Goal: Feedback & Contribution: Leave review/rating

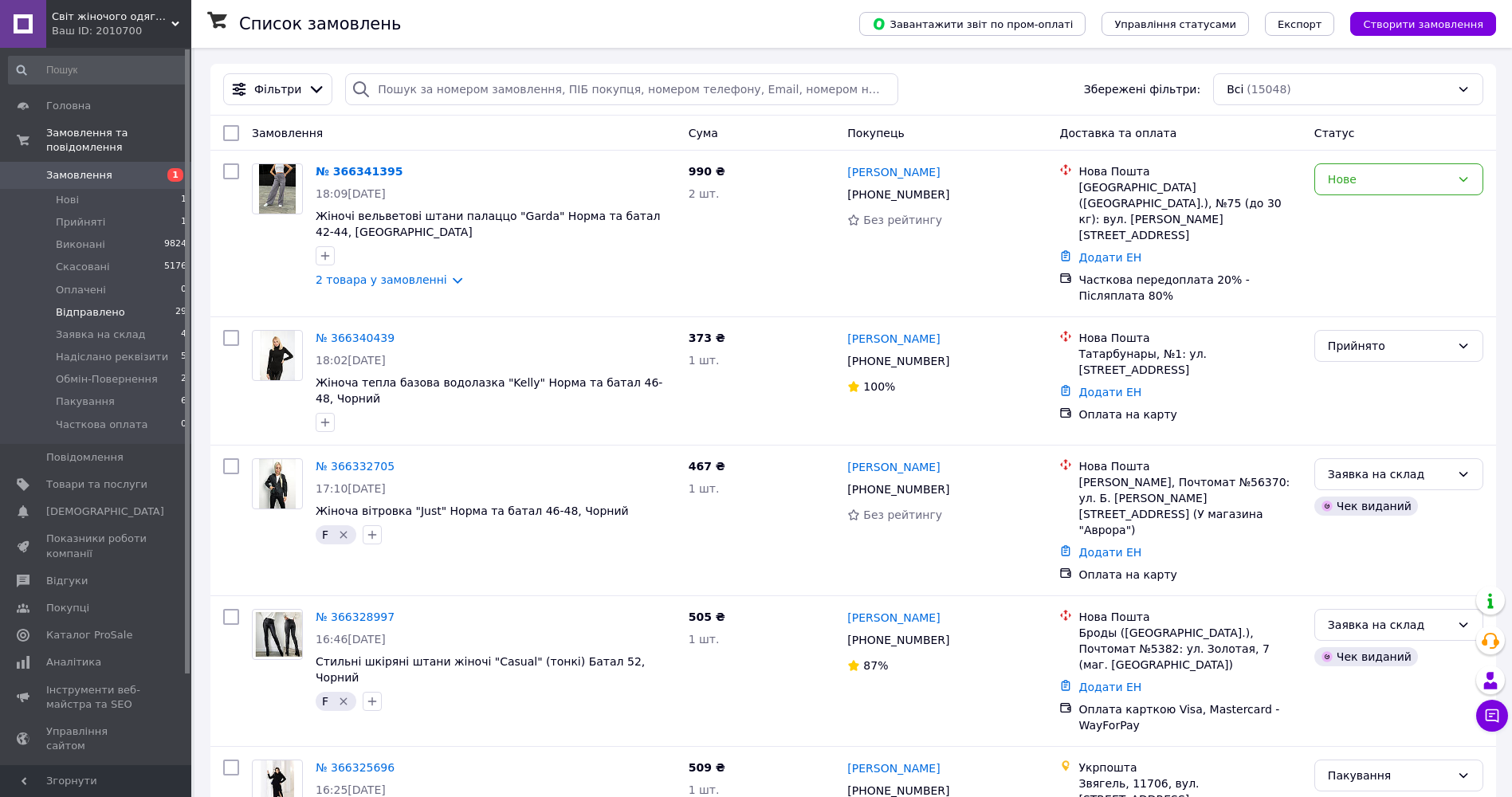
click at [97, 305] on span "Відправлено" at bounding box center [90, 312] width 69 height 14
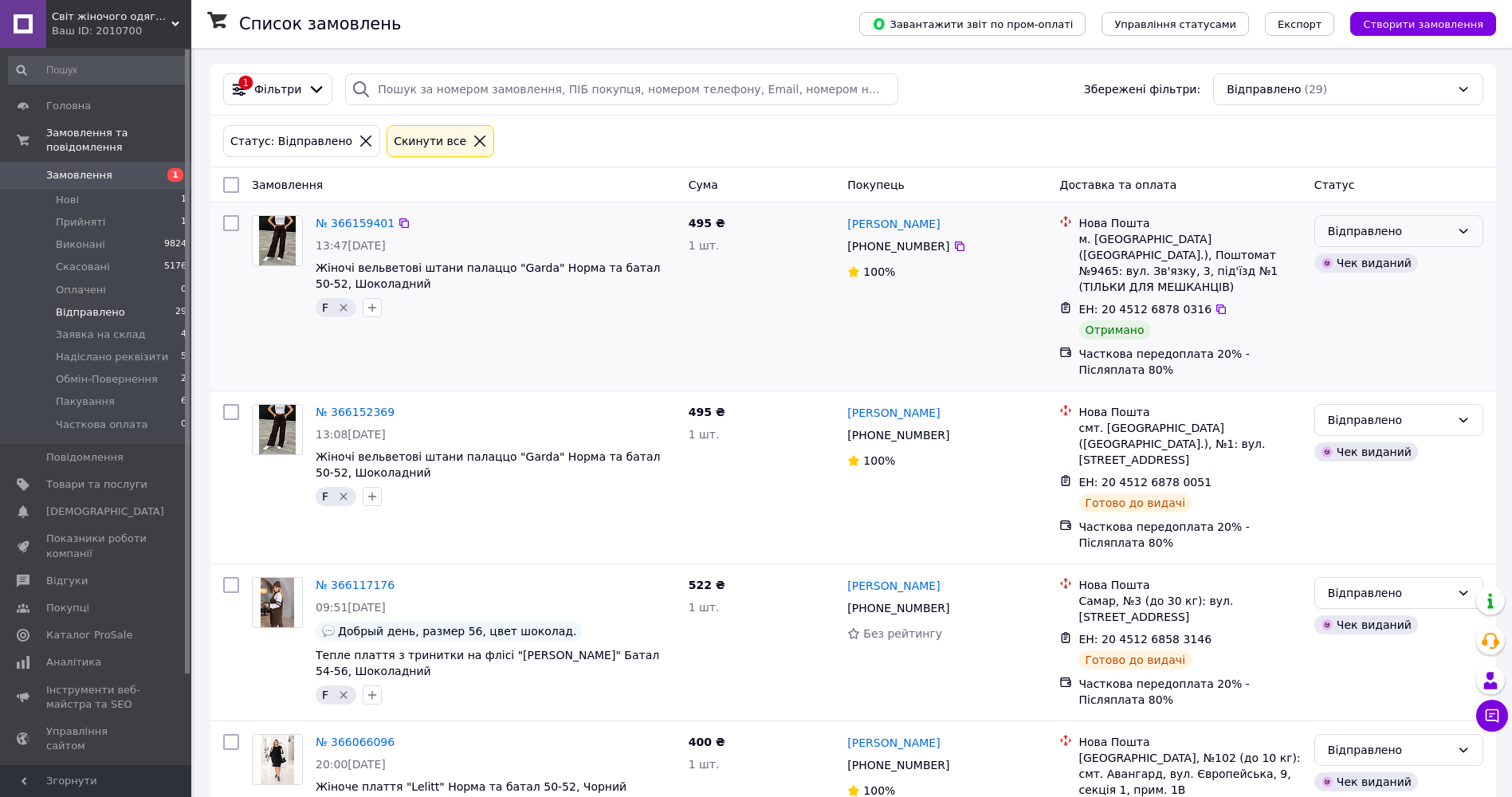
click at [1455, 236] on div "Відправлено" at bounding box center [1399, 231] width 169 height 32
click at [1415, 287] on li "Виконано" at bounding box center [1399, 295] width 167 height 29
click at [356, 220] on link "№ 366159401" at bounding box center [355, 223] width 79 height 13
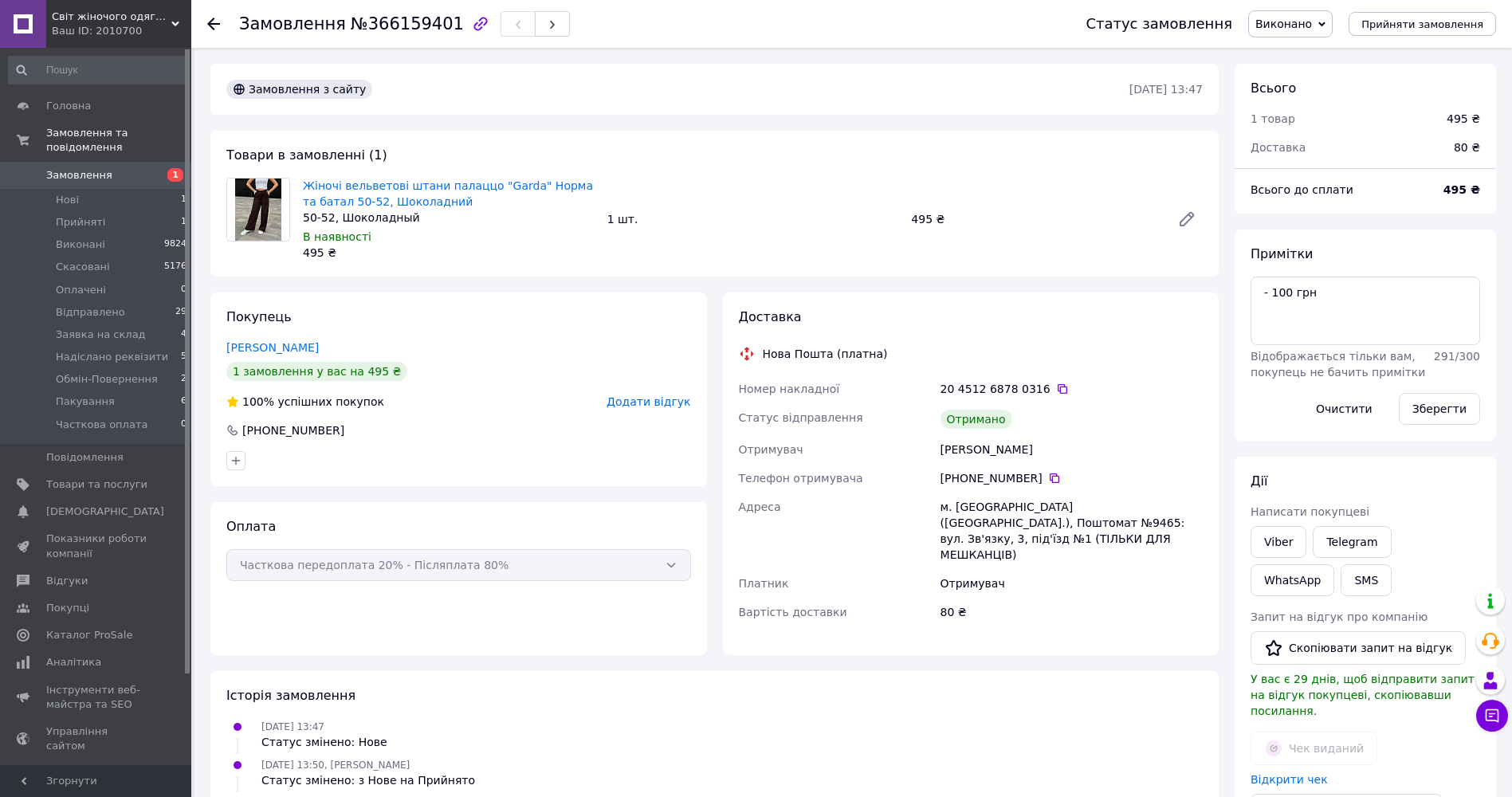
click at [670, 401] on span "Додати відгук" at bounding box center [648, 401] width 84 height 13
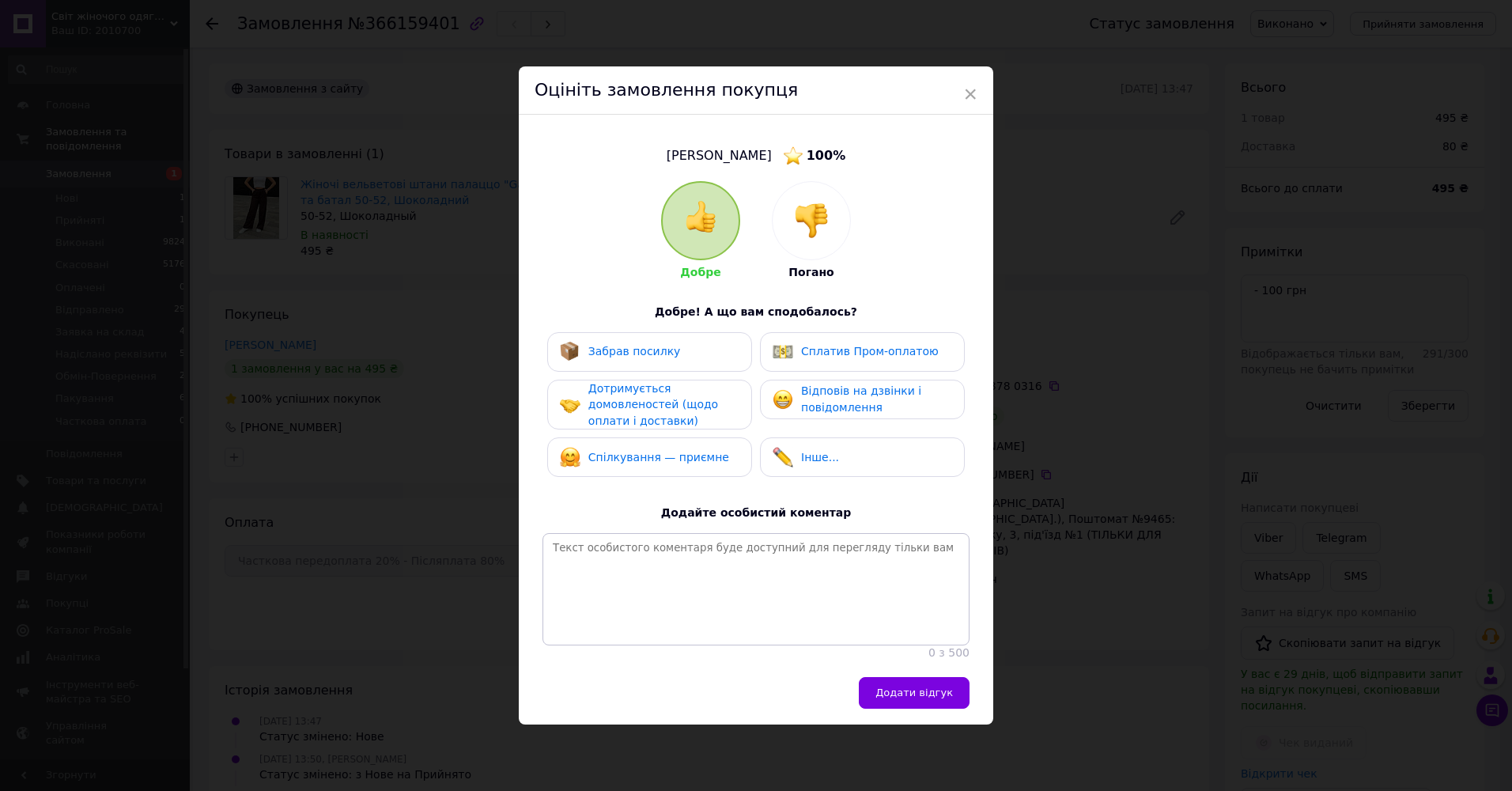
click at [616, 350] on span "Забрав посилку" at bounding box center [634, 350] width 92 height 13
drag, startPoint x: 625, startPoint y: 389, endPoint x: 746, endPoint y: 407, distance: 122.3
click at [626, 389] on span "Дотримується домовленостей (щодо оплати і доставки)" at bounding box center [653, 405] width 130 height 45
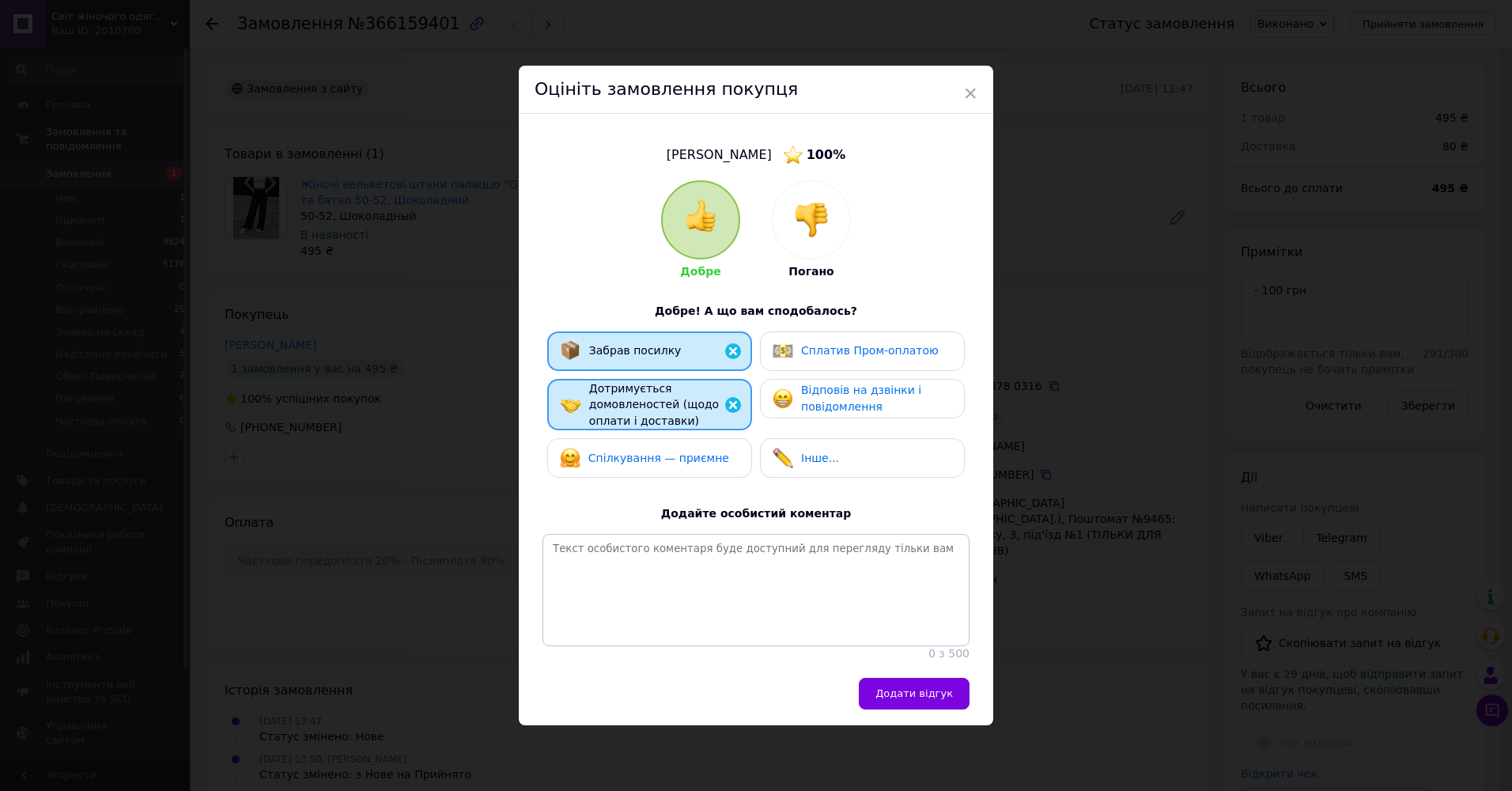
click at [857, 396] on span "Відповів на дзвінки і повідомлення" at bounding box center [860, 398] width 120 height 29
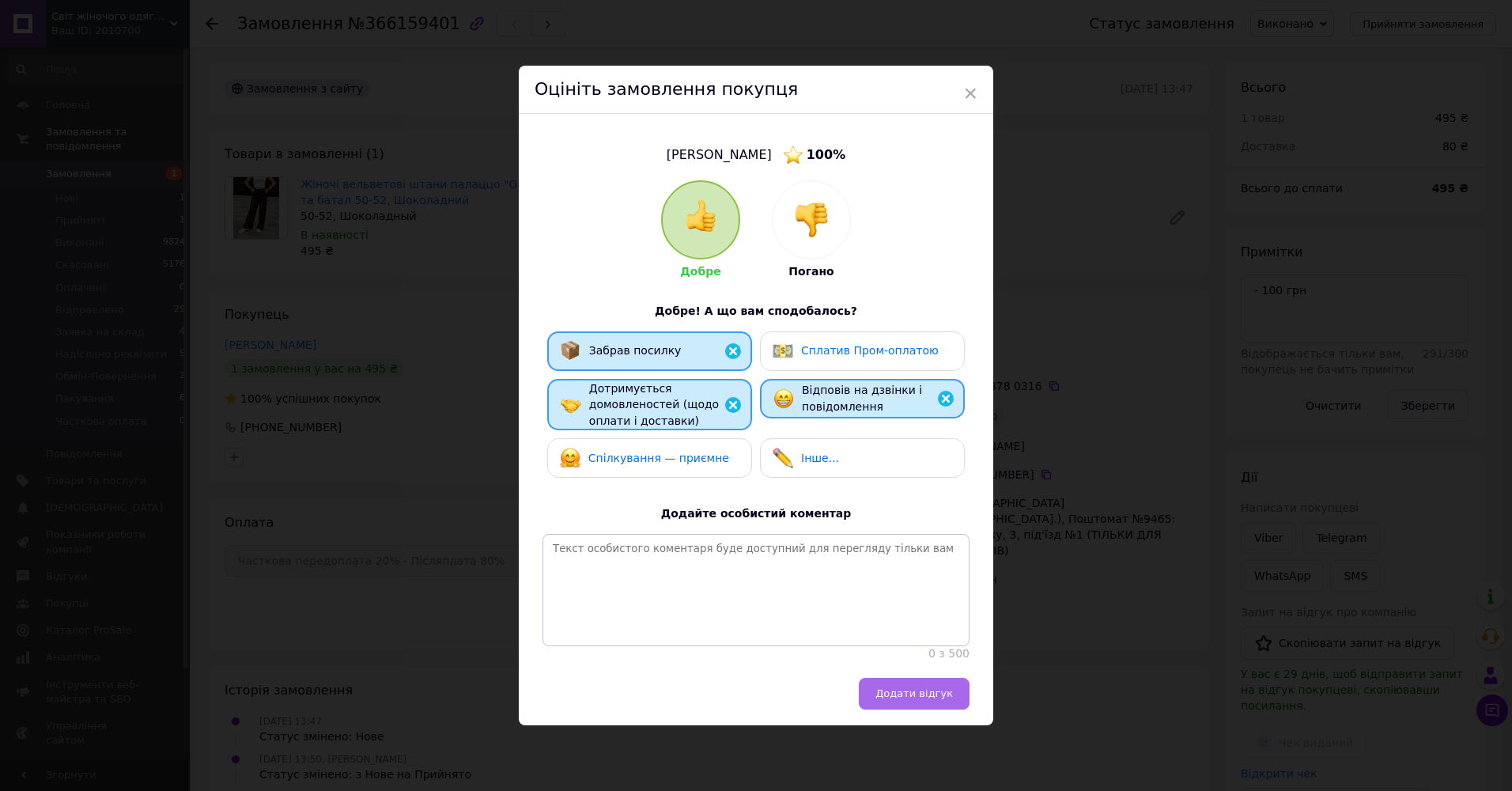
click at [931, 696] on span "Додати відгук" at bounding box center [914, 693] width 77 height 12
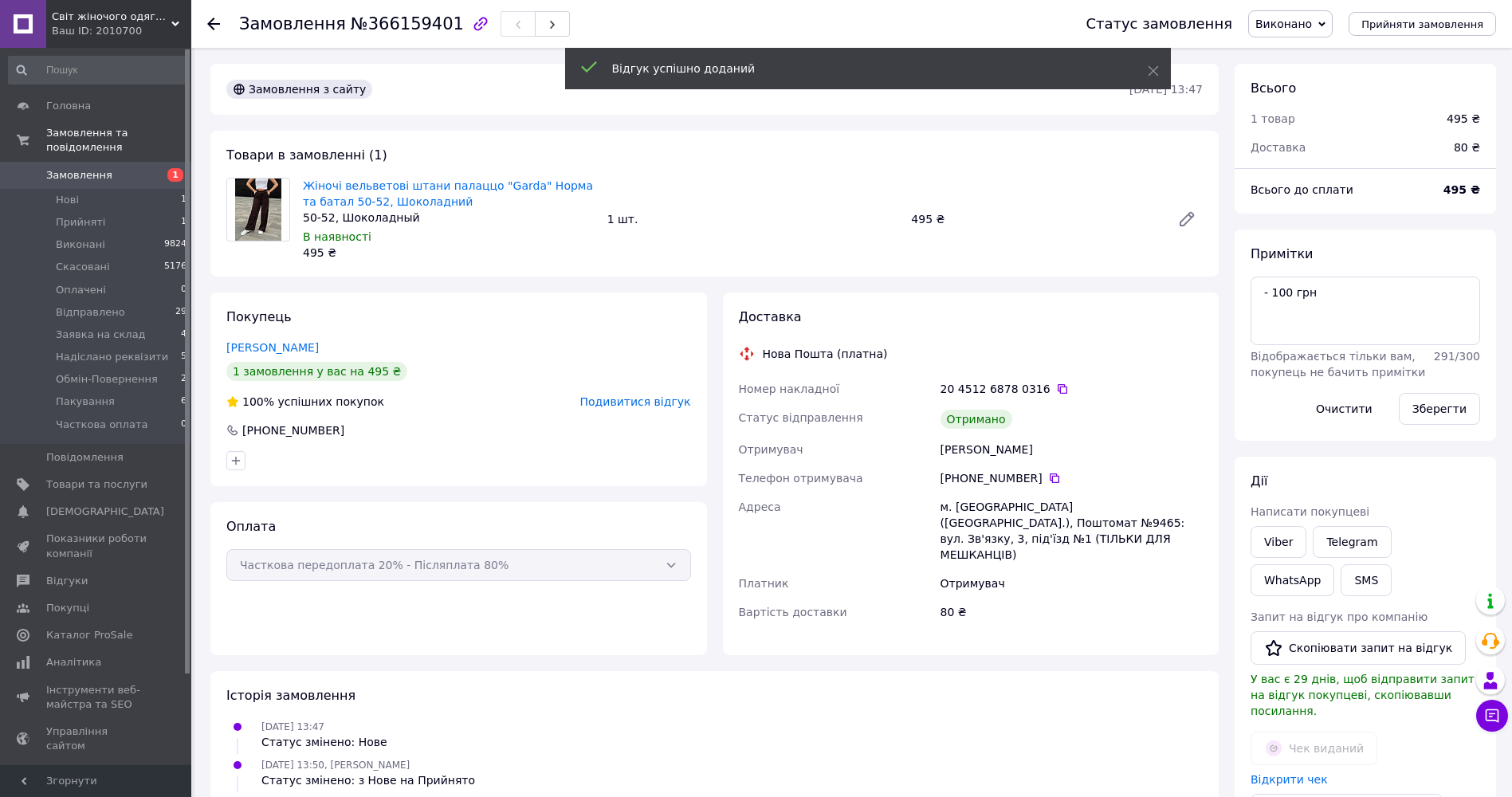
click at [215, 22] on icon at bounding box center [213, 24] width 13 height 13
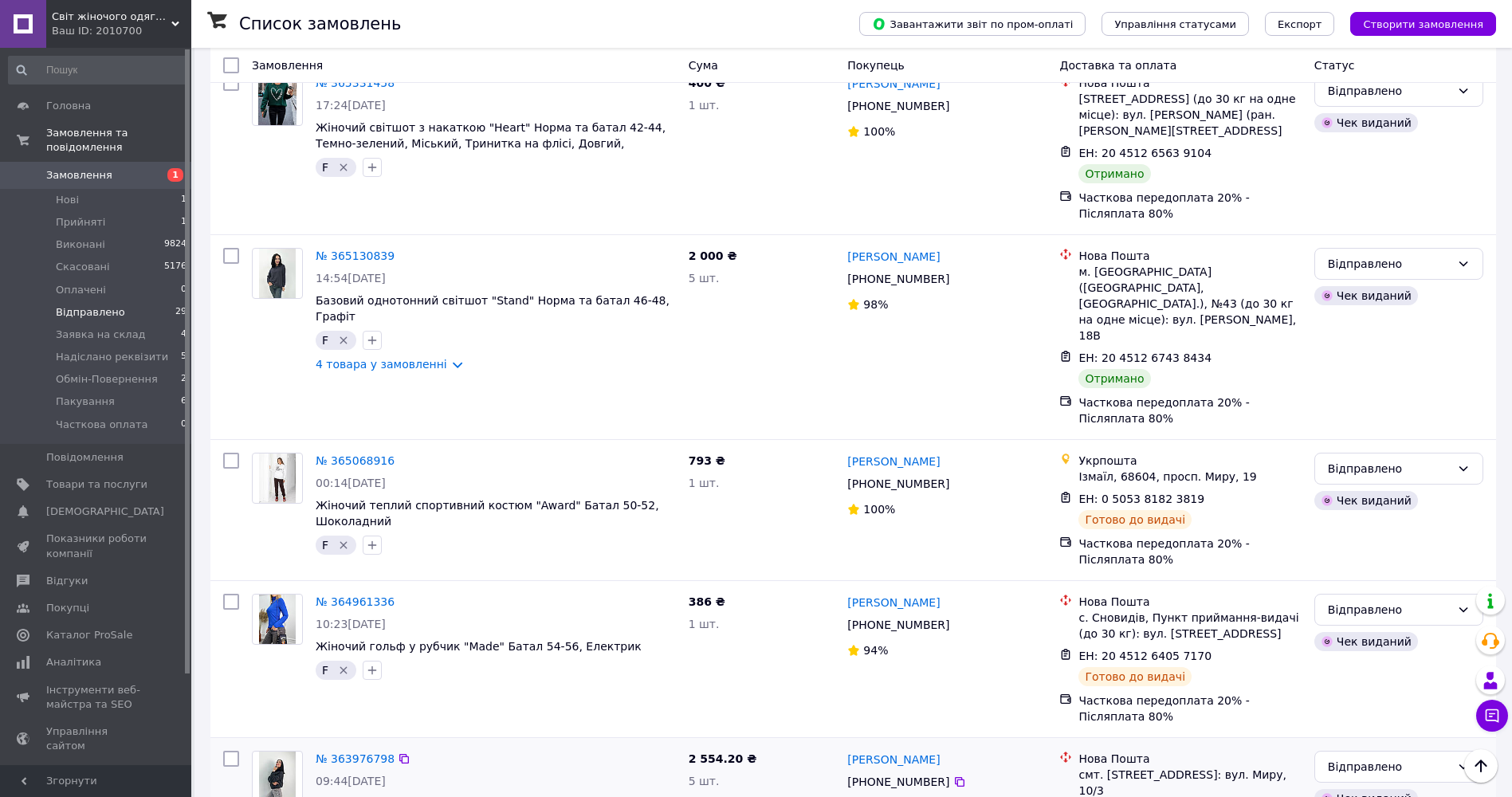
scroll to position [3370, 0]
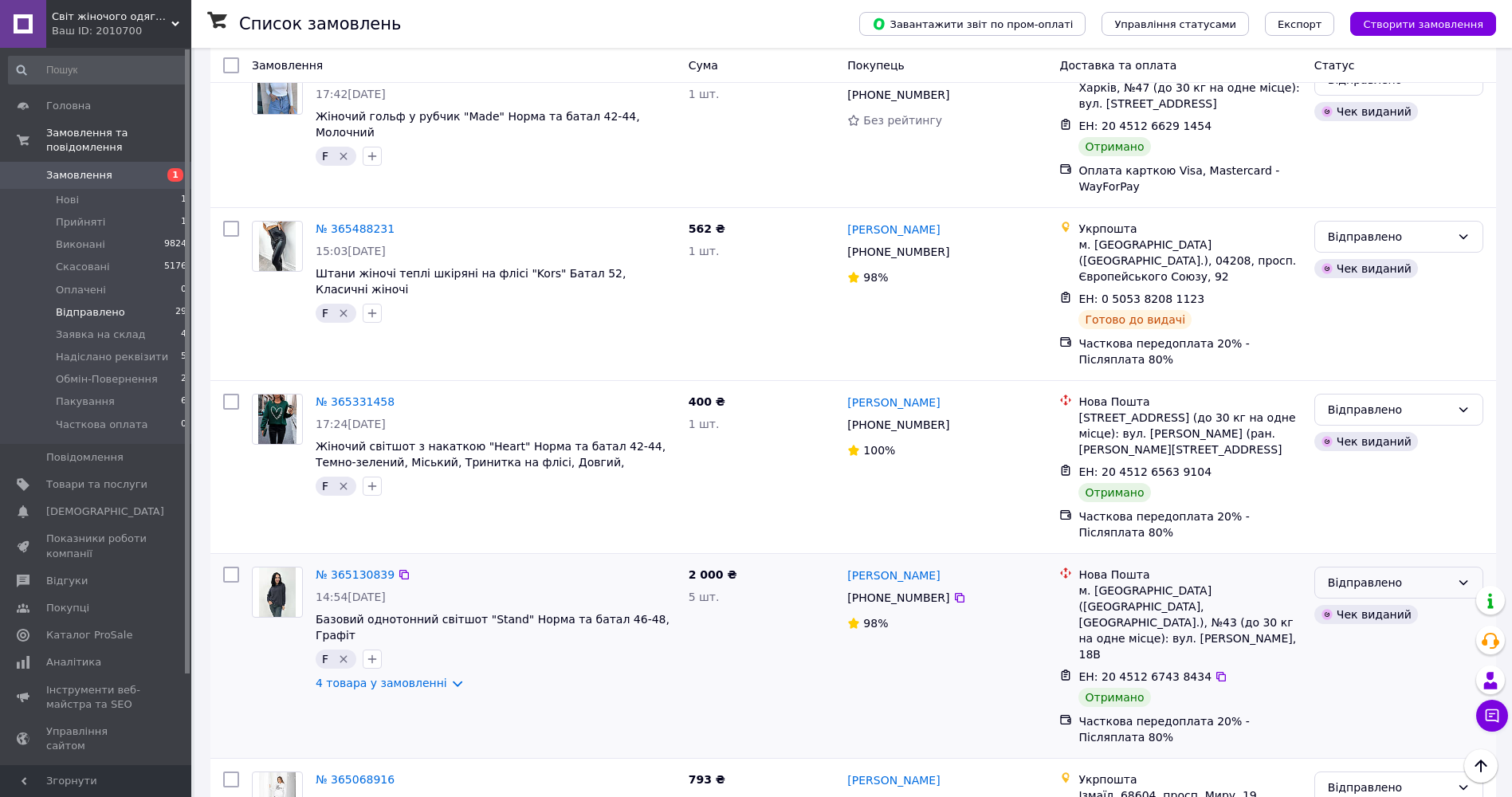
click at [1442, 574] on div "Відправлено" at bounding box center [1389, 583] width 122 height 18
click at [1401, 388] on li "Виконано" at bounding box center [1399, 391] width 167 height 29
click at [352, 568] on link "№ 365130839" at bounding box center [355, 574] width 79 height 13
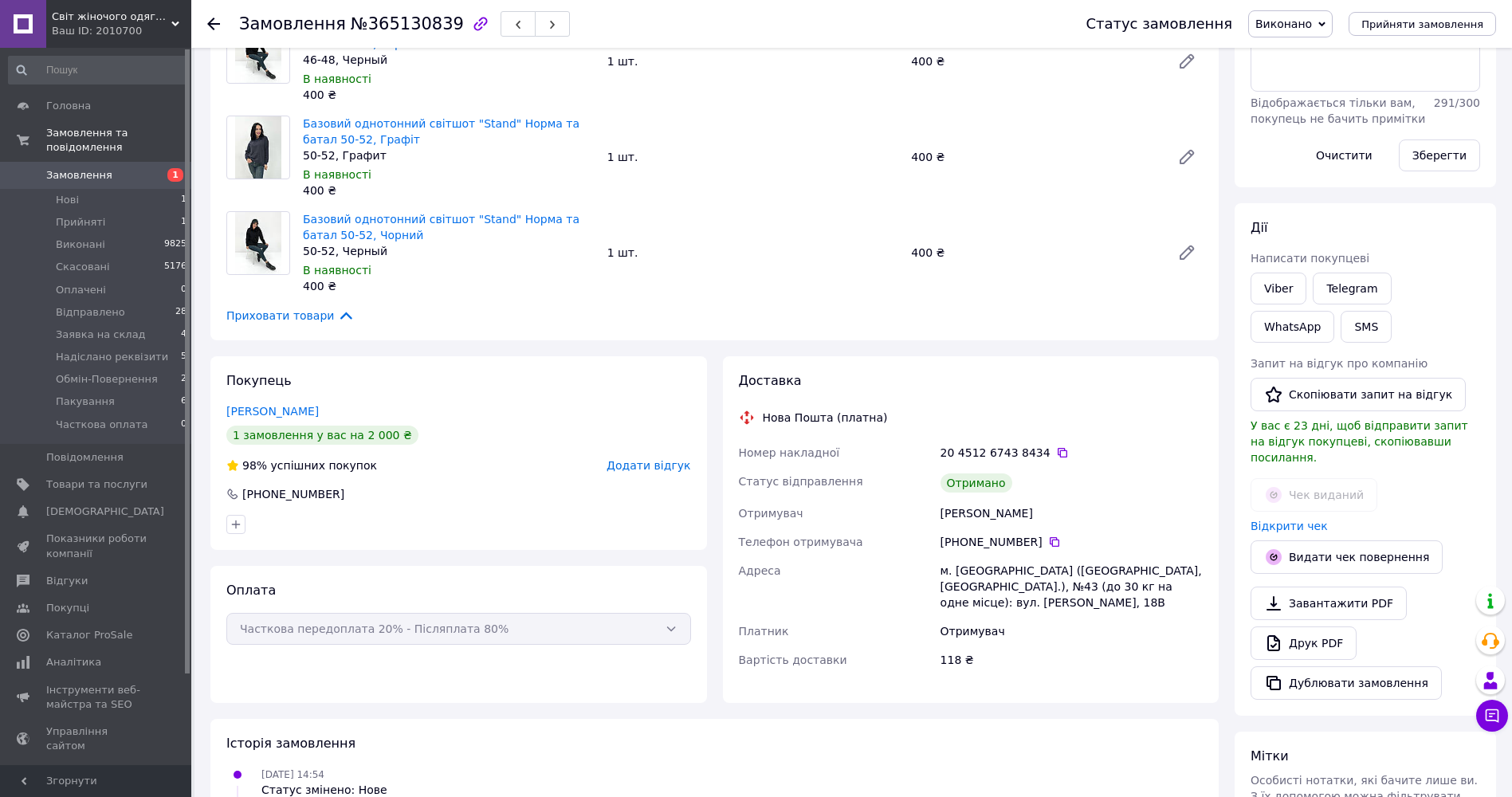
scroll to position [319, 0]
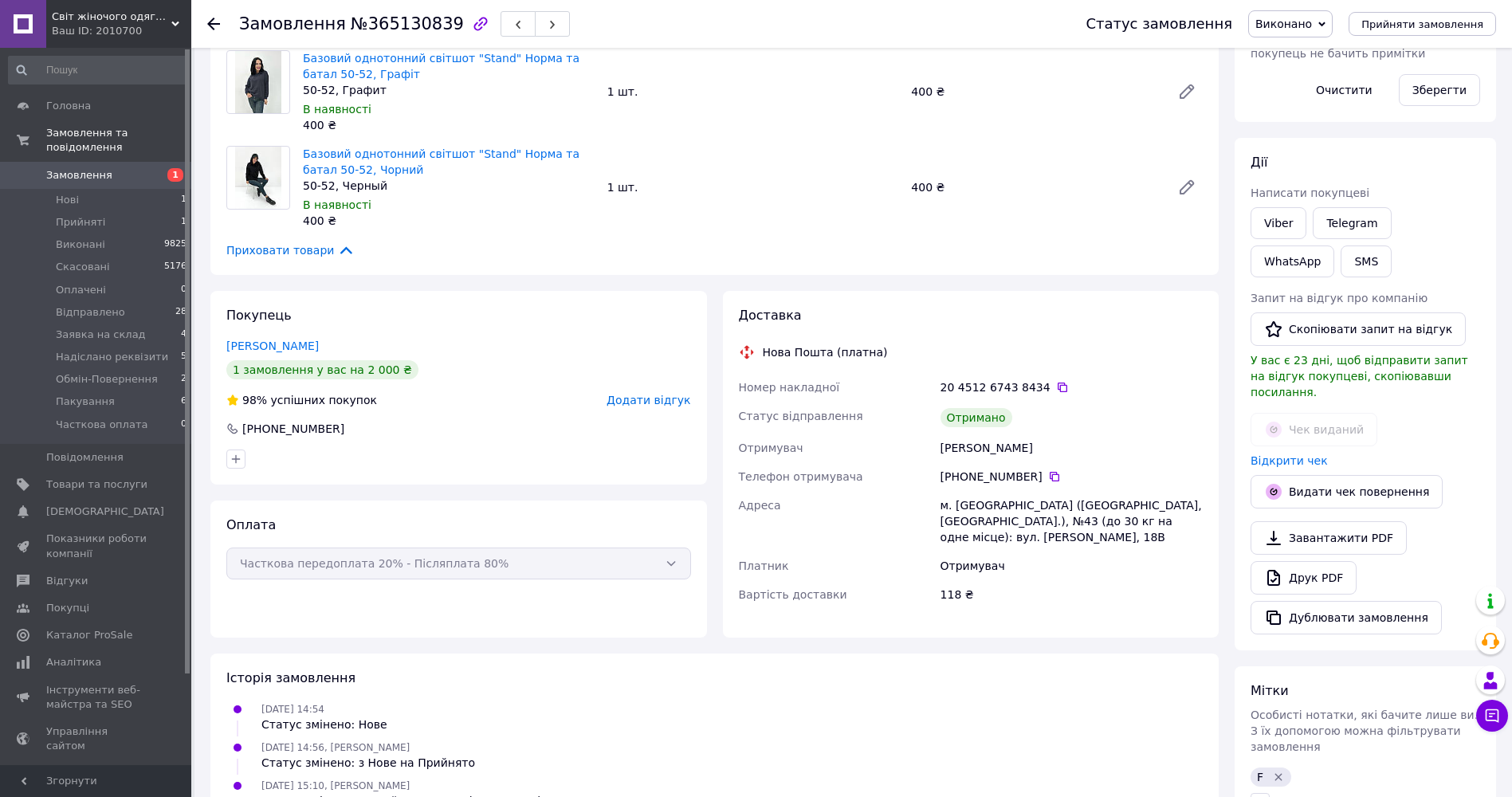
click at [660, 404] on span "Додати відгук" at bounding box center [648, 399] width 84 height 13
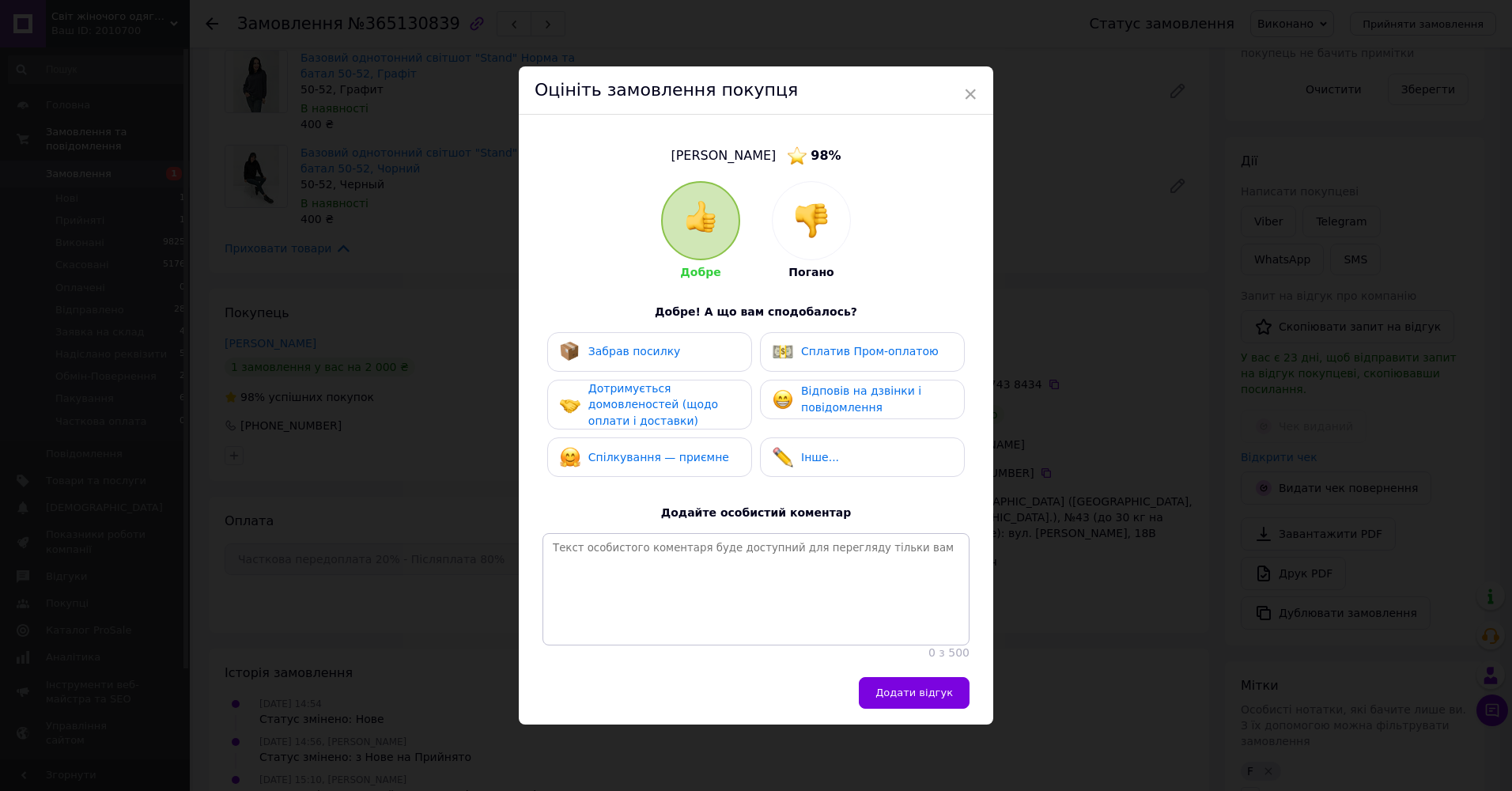
click at [602, 350] on span "Забрав посилку" at bounding box center [634, 350] width 92 height 13
click at [618, 402] on span "Дотримується домовленостей (щодо оплати і доставки)" at bounding box center [653, 405] width 130 height 45
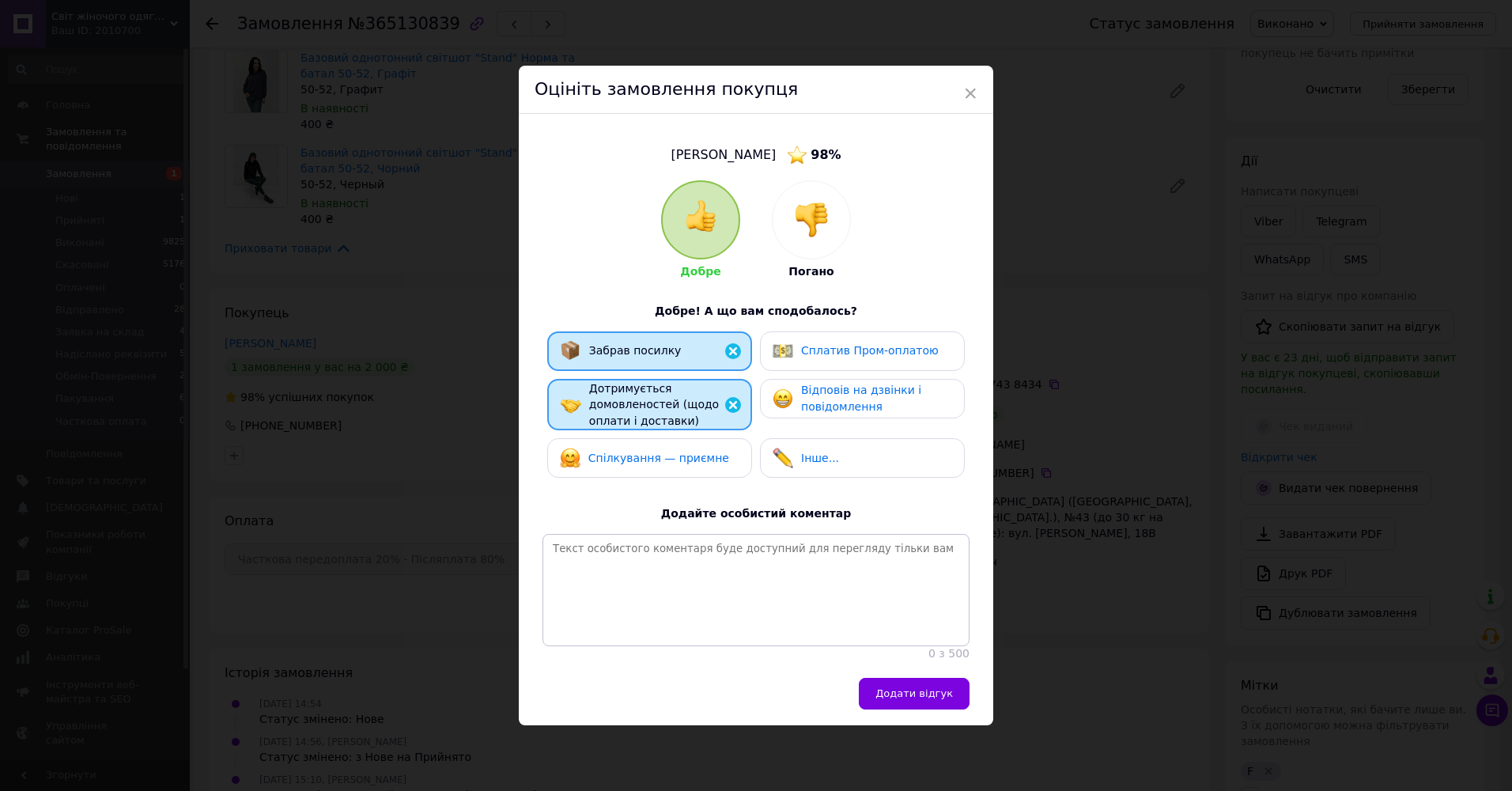
click at [812, 401] on span "Відповів на дзвінки і повідомлення" at bounding box center [860, 398] width 120 height 29
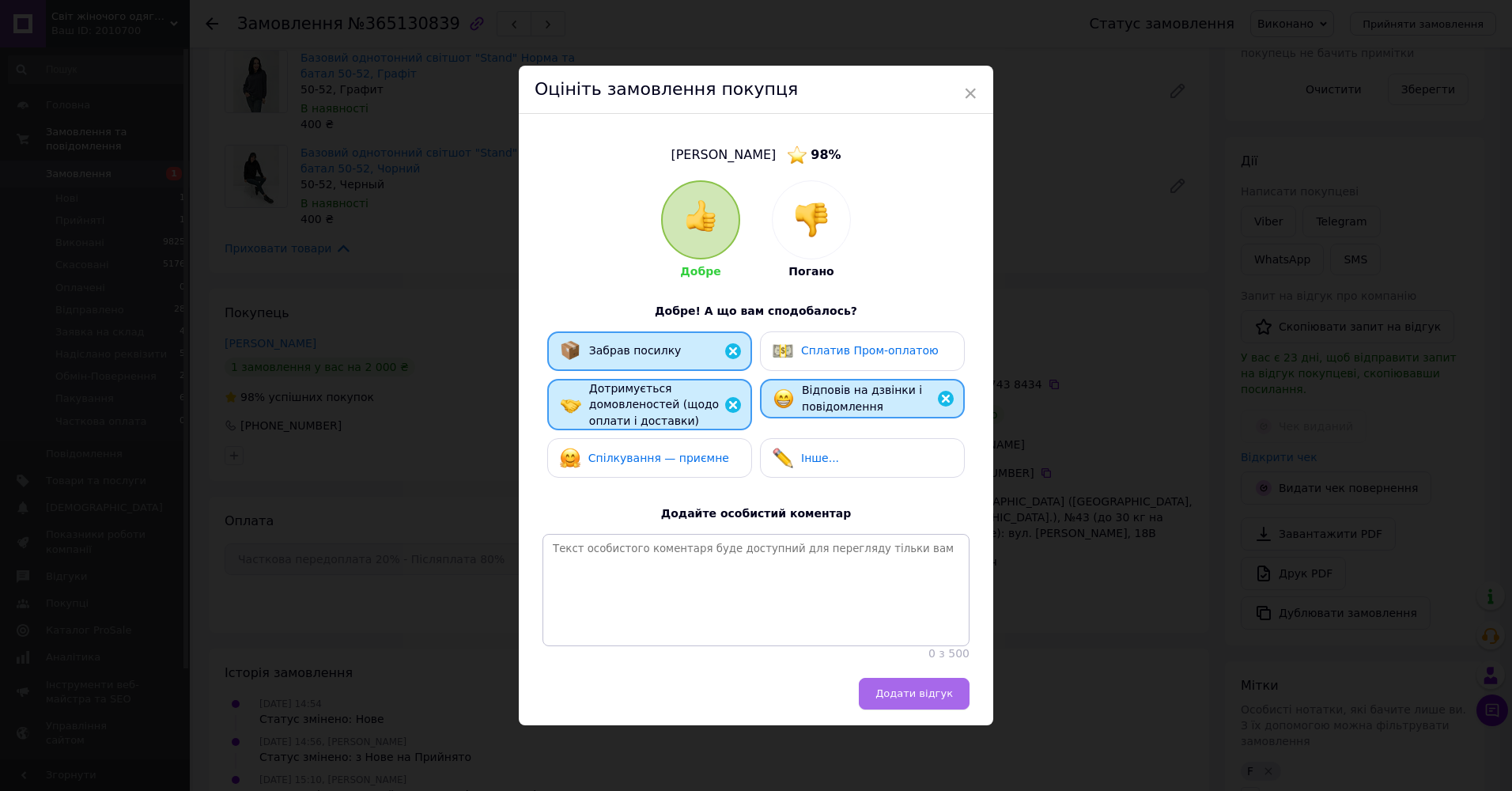
click at [961, 689] on button "Додати відгук" at bounding box center [914, 694] width 111 height 32
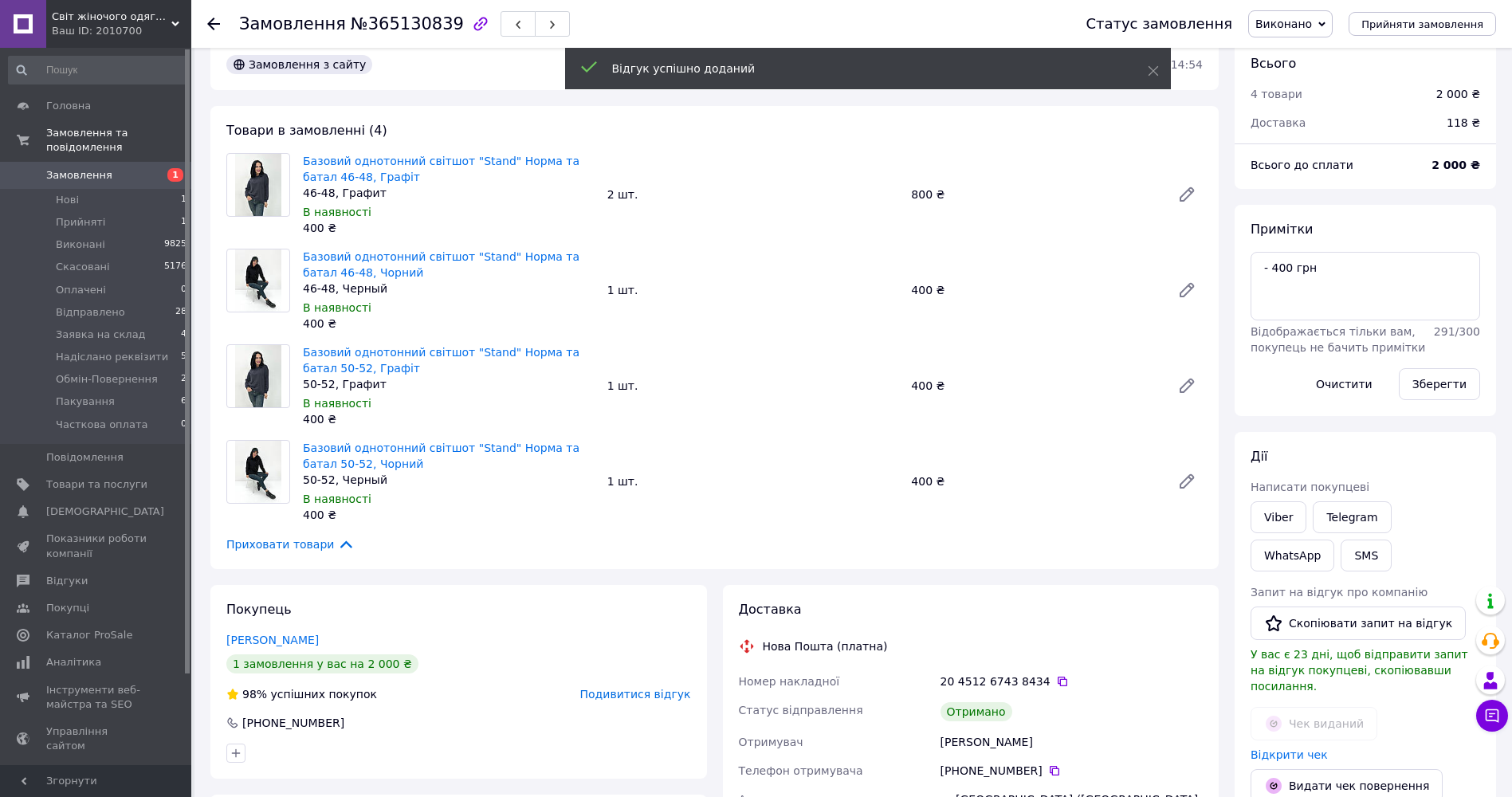
scroll to position [0, 0]
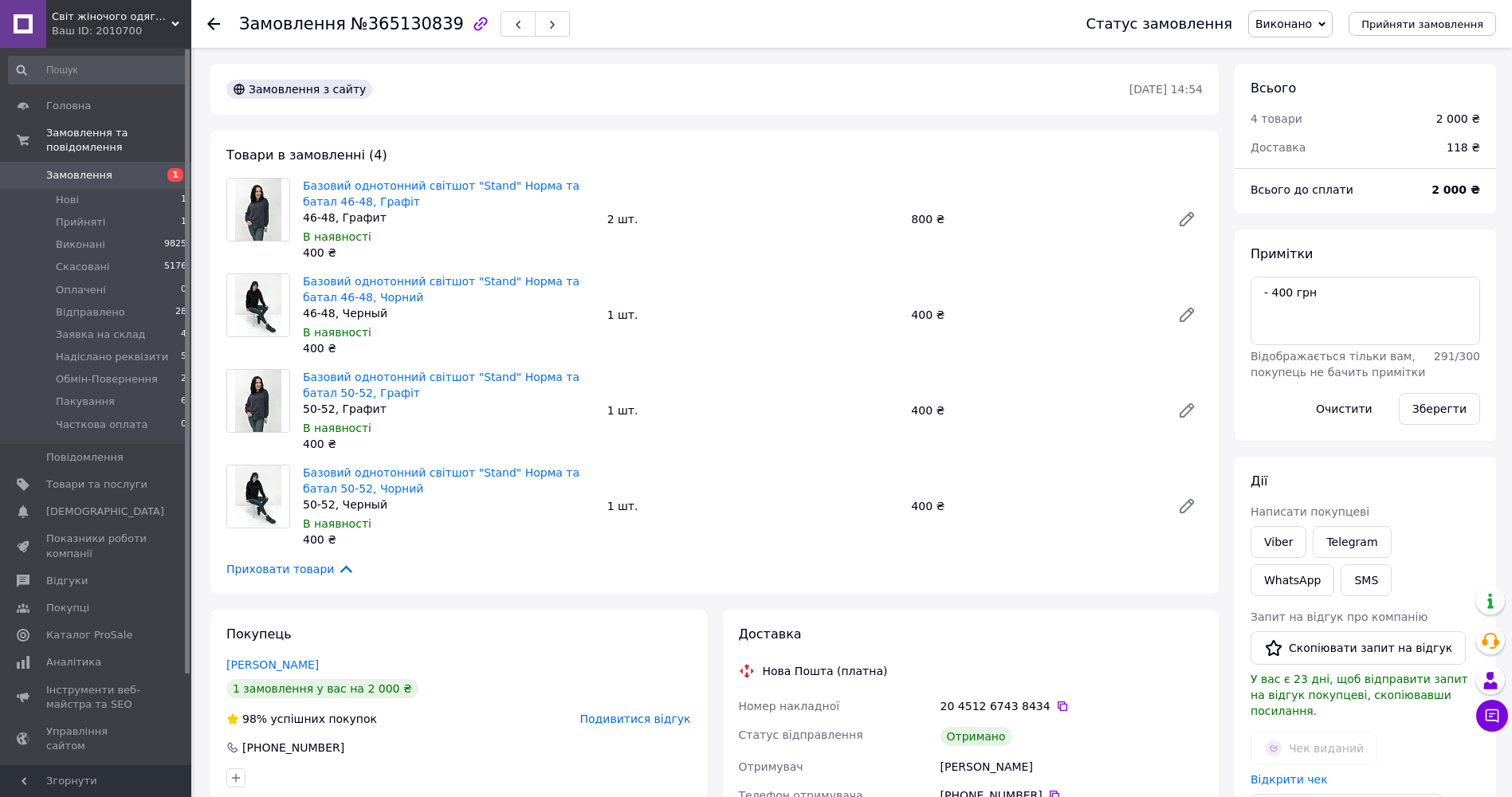
click at [215, 27] on icon at bounding box center [213, 24] width 13 height 13
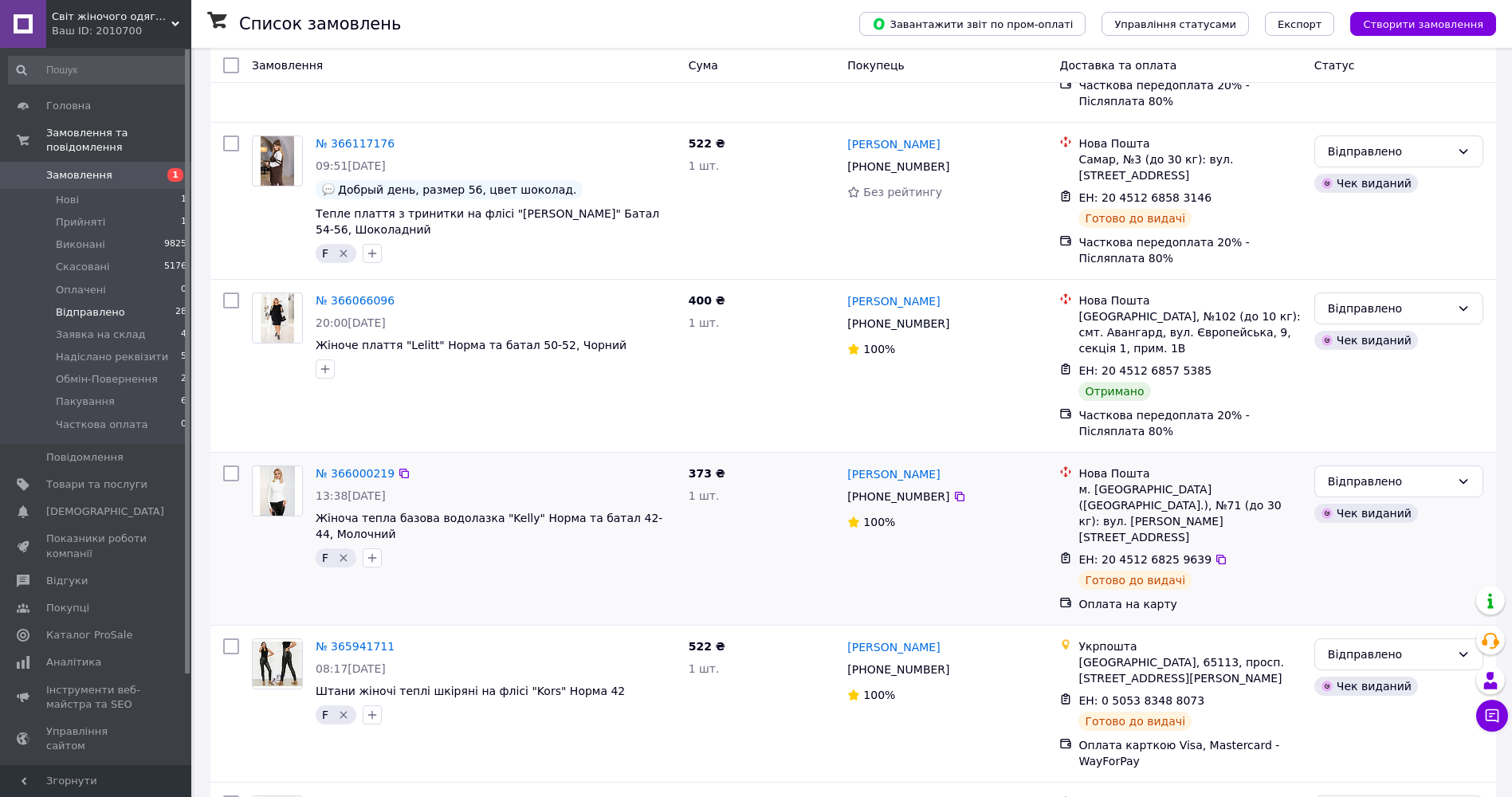
scroll to position [319, 0]
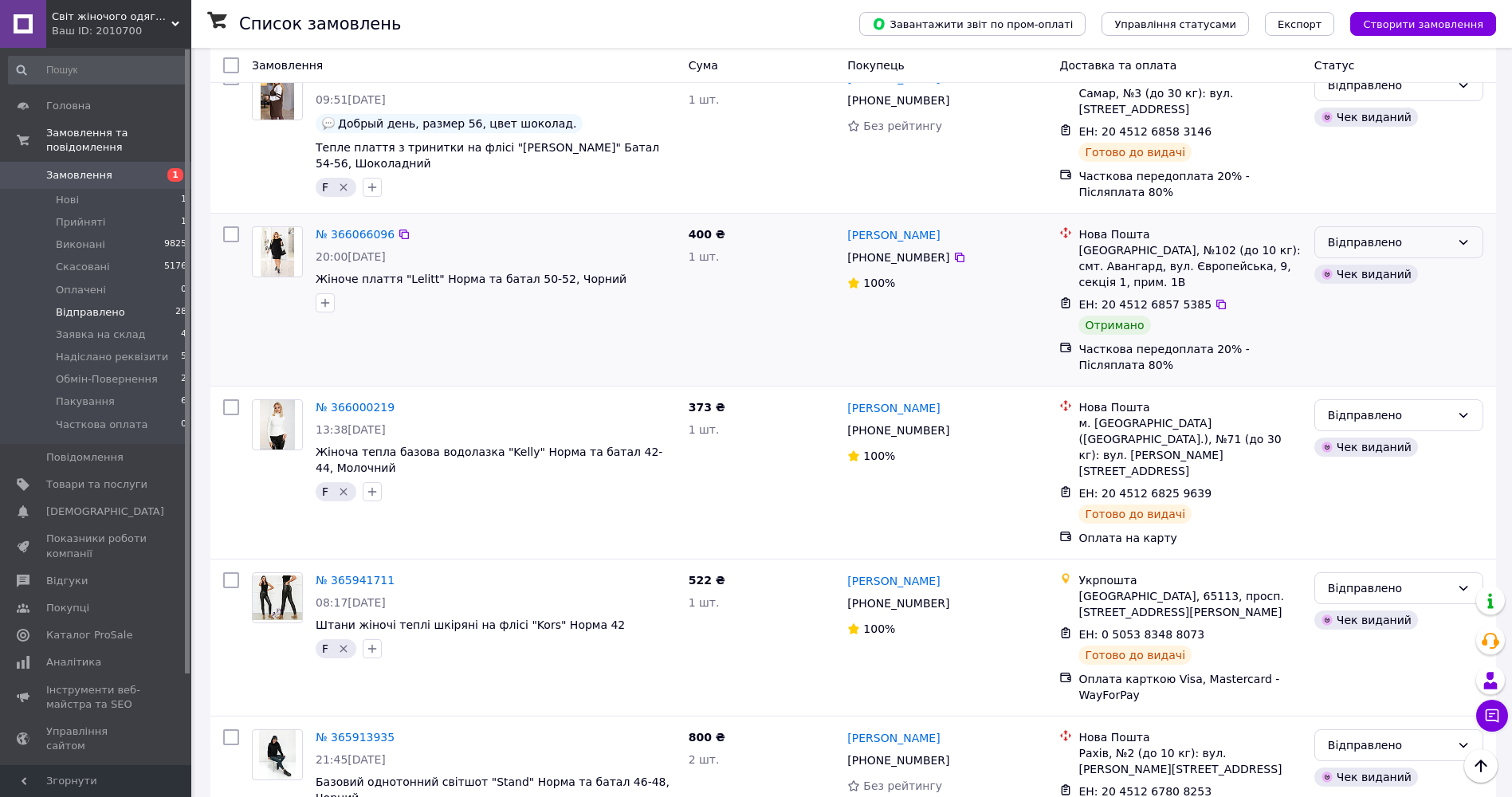
click at [1455, 231] on div "Відправлено" at bounding box center [1399, 242] width 169 height 32
click at [1420, 286] on li "Виконано" at bounding box center [1399, 290] width 167 height 29
click at [352, 228] on link "№ 366066096" at bounding box center [355, 234] width 79 height 13
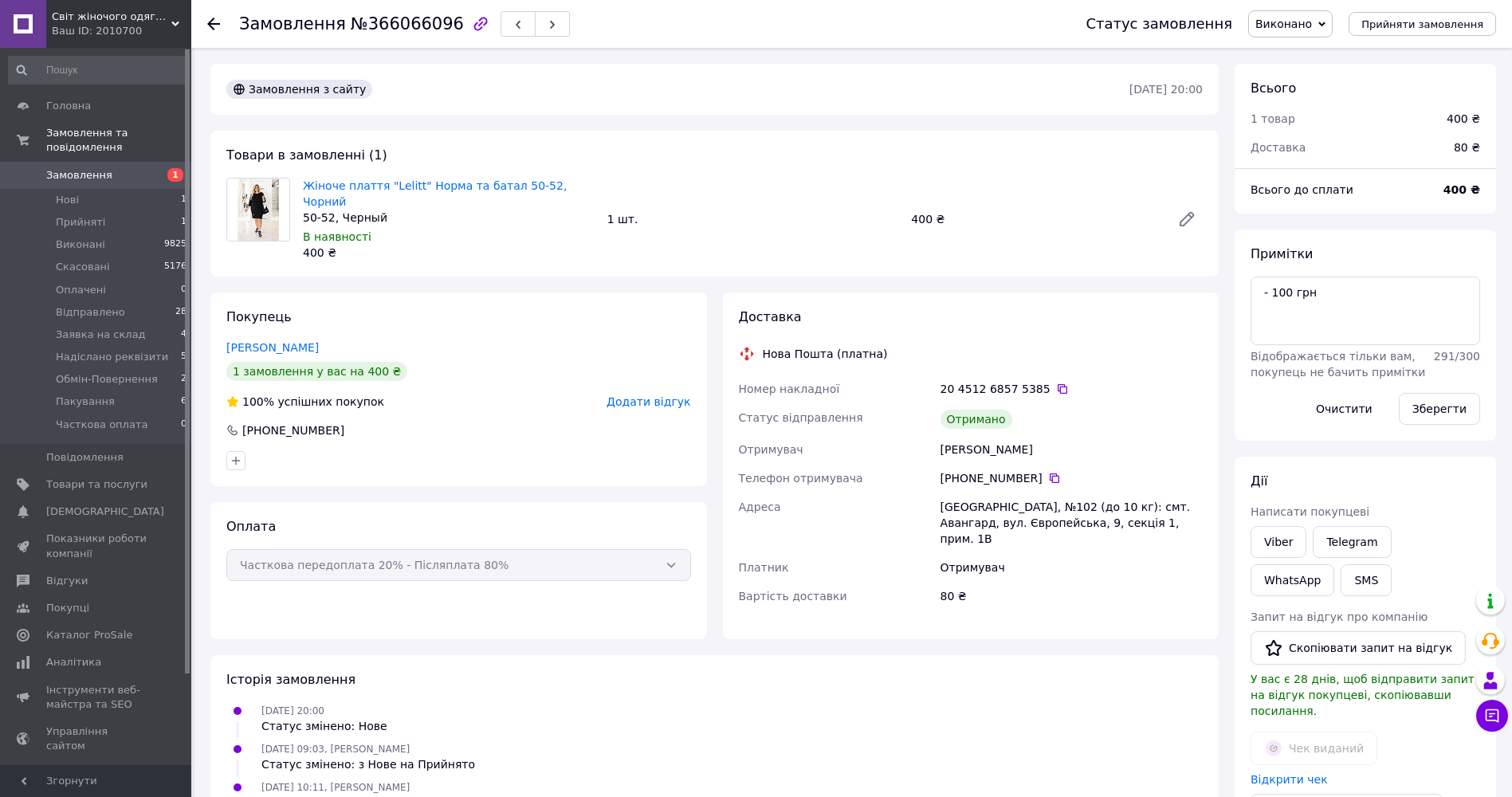
click at [653, 395] on span "Додати відгук" at bounding box center [648, 401] width 84 height 13
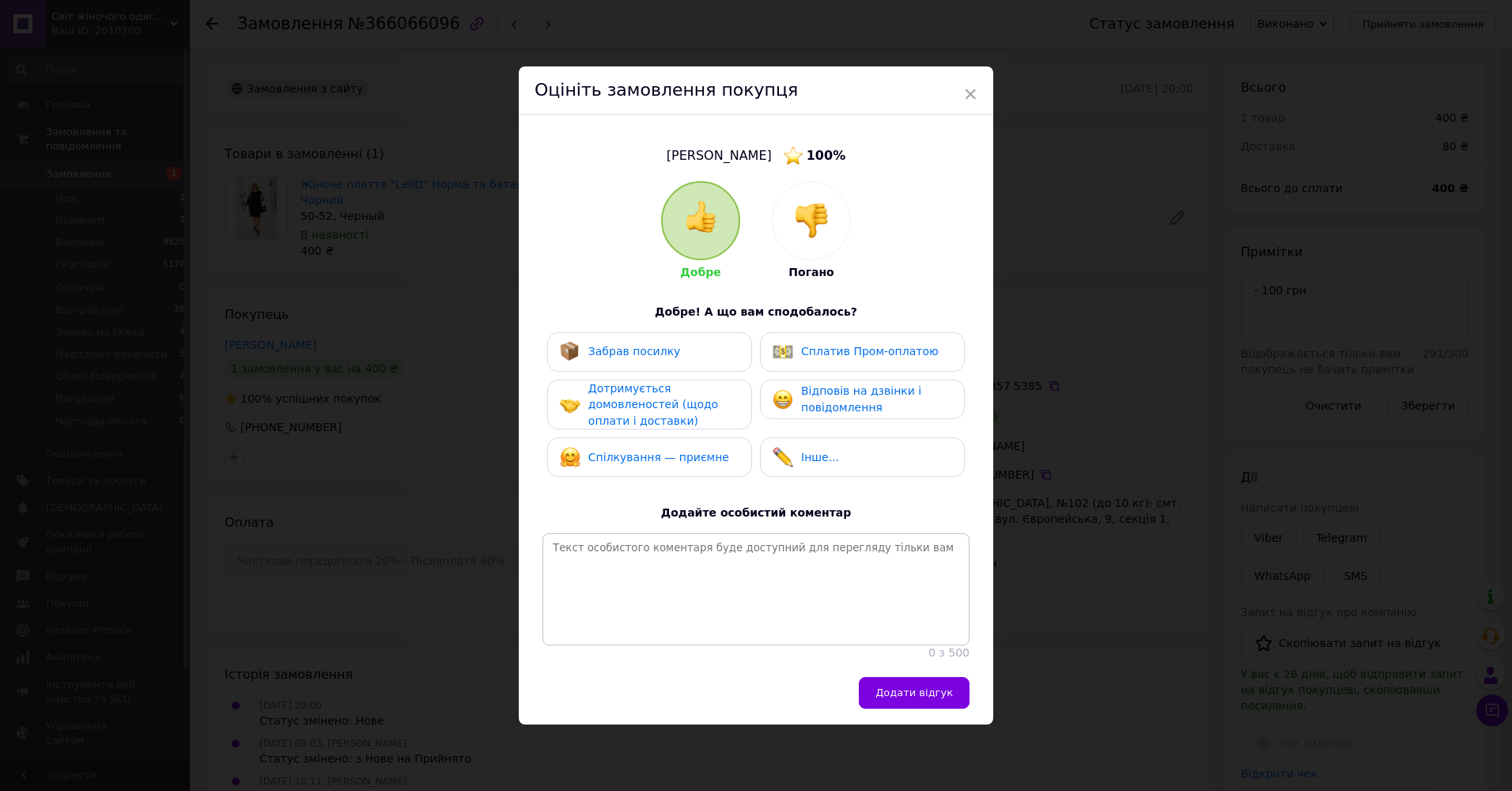
click at [699, 344] on div "Забрав посилку" at bounding box center [649, 352] width 179 height 21
click at [691, 393] on span "Дотримується домовленостей (щодо оплати і доставки)" at bounding box center [653, 405] width 130 height 45
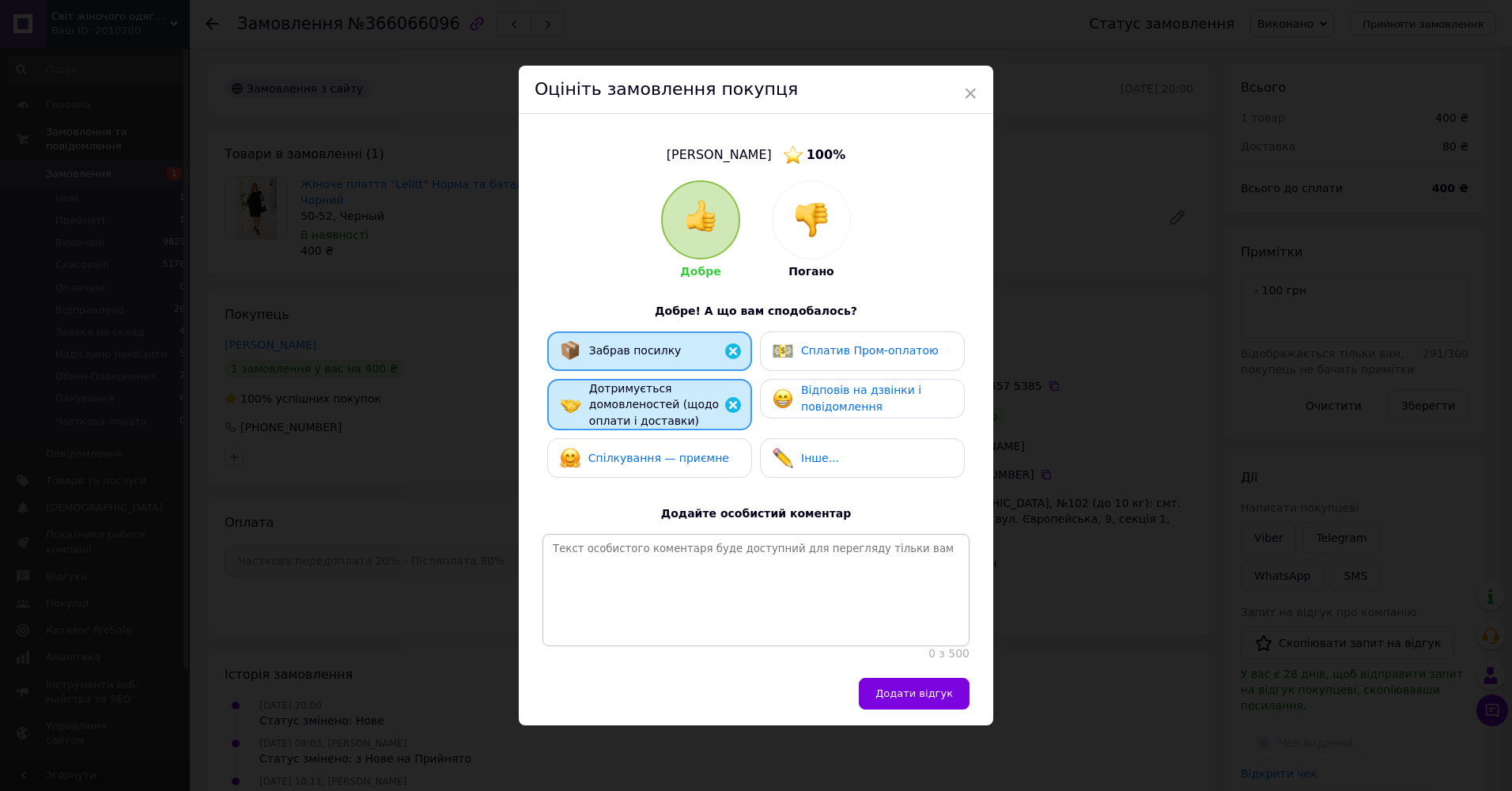
click at [826, 400] on span "Відповів на дзвінки і повідомлення" at bounding box center [860, 398] width 120 height 29
drag, startPoint x: 911, startPoint y: 666, endPoint x: 911, endPoint y: 676, distance: 10.0
click at [911, 675] on div "[PERSON_NAME] 100 % Добре Погано Добре! А що вам сподобалось? Забрав посилку Сп…" at bounding box center [756, 396] width 474 height 563
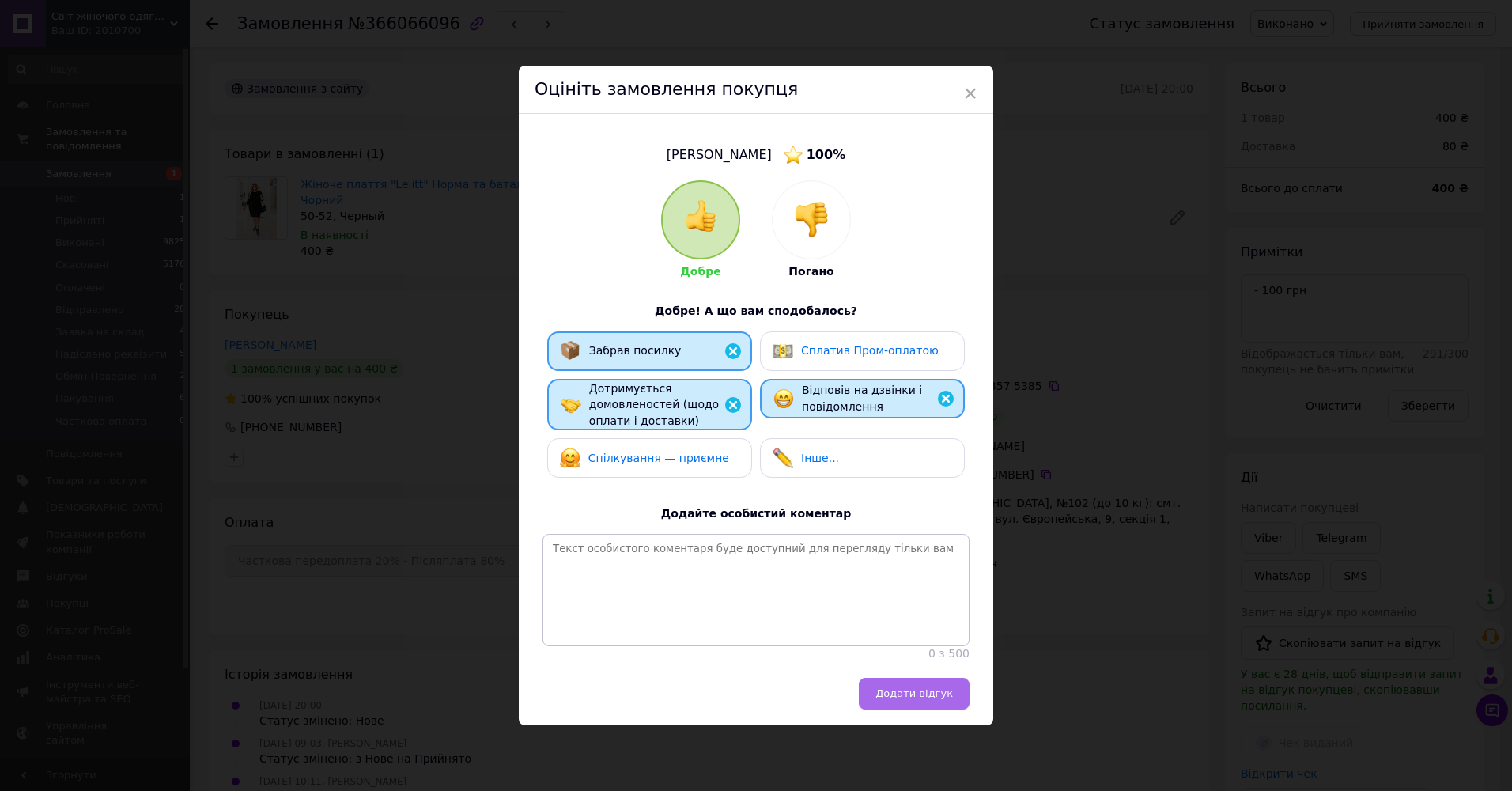
click at [911, 698] on span "Додати відгук" at bounding box center [914, 693] width 77 height 12
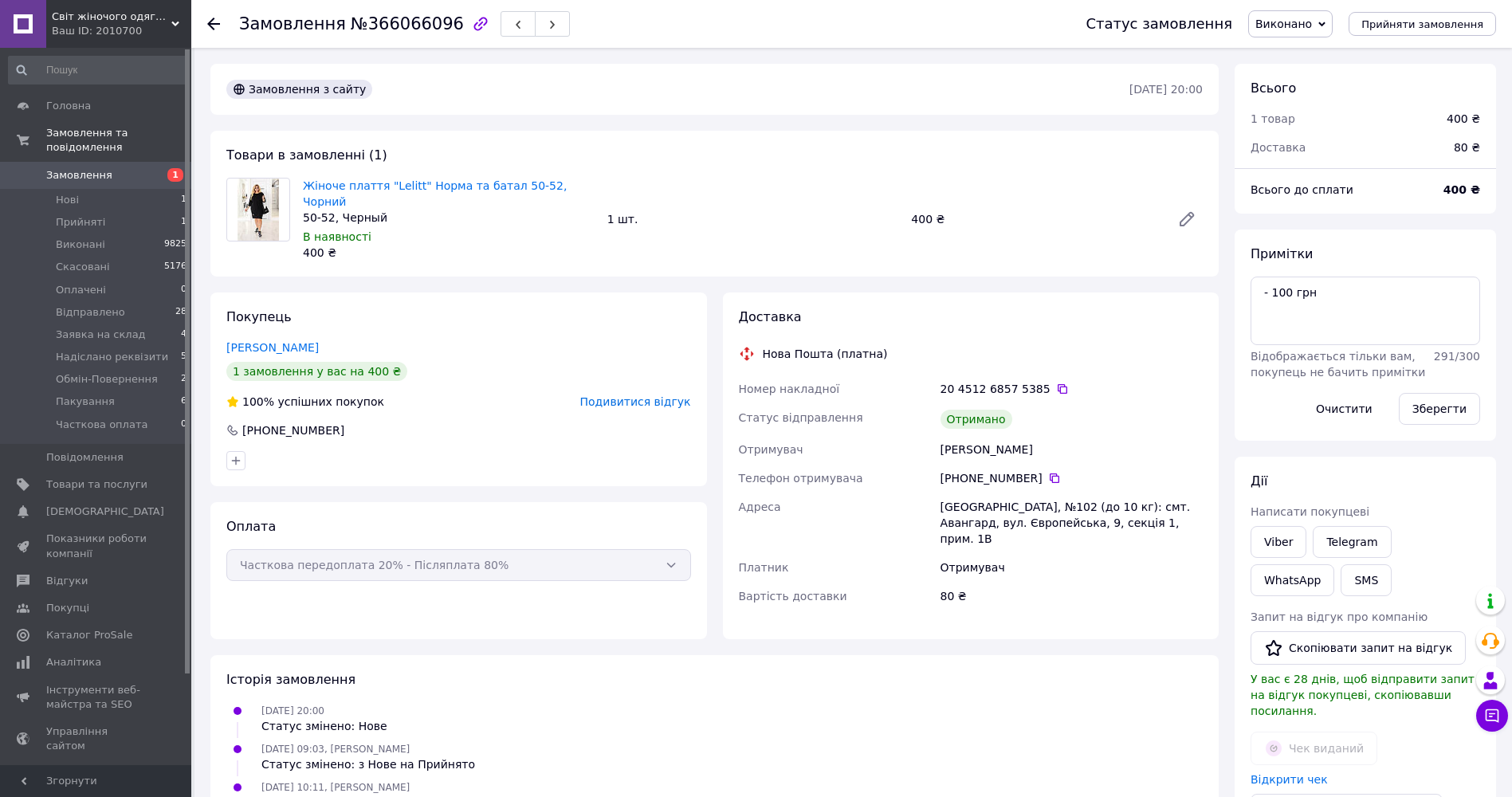
click at [213, 22] on icon at bounding box center [213, 24] width 13 height 13
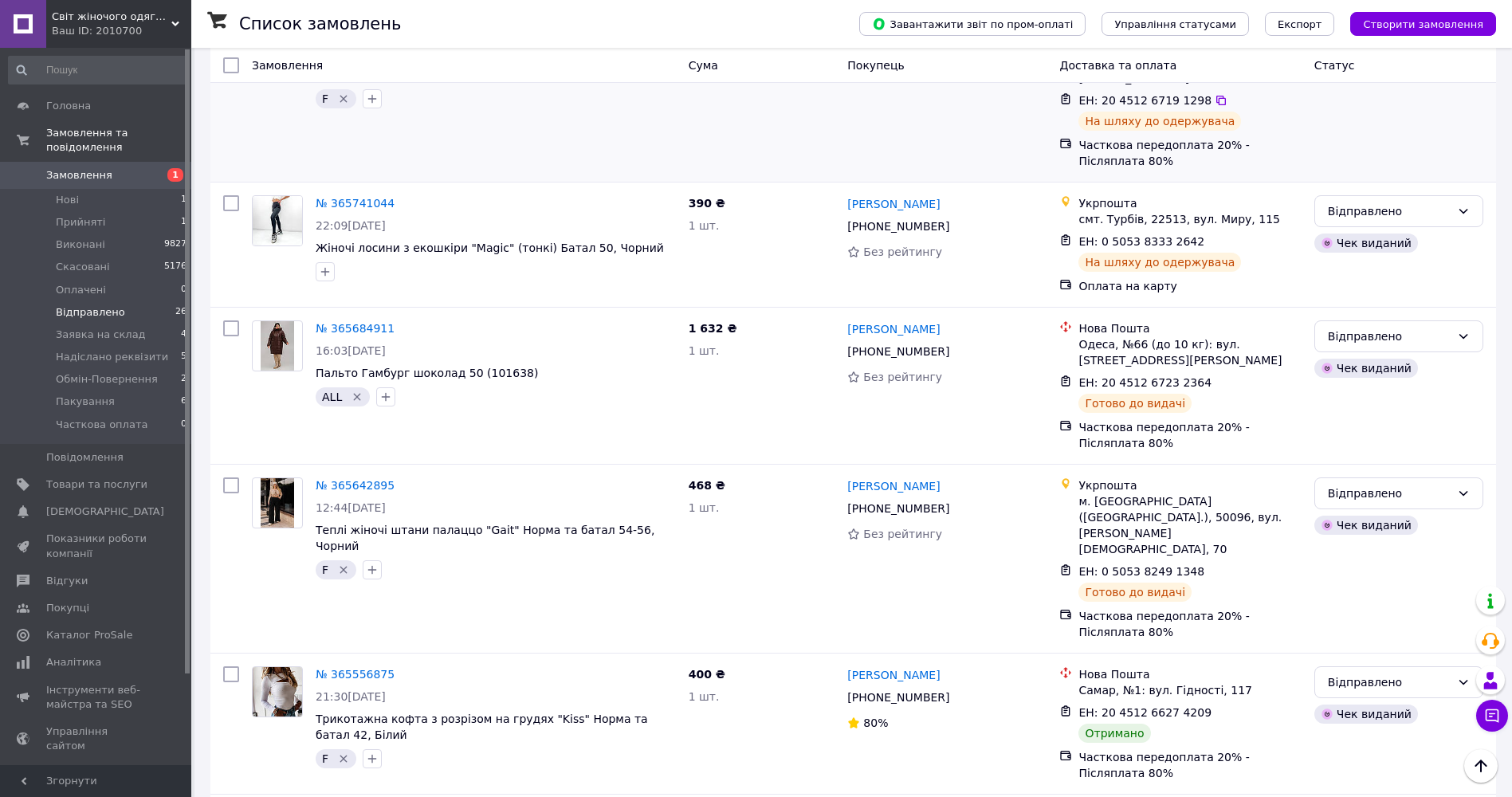
scroll to position [2629, 0]
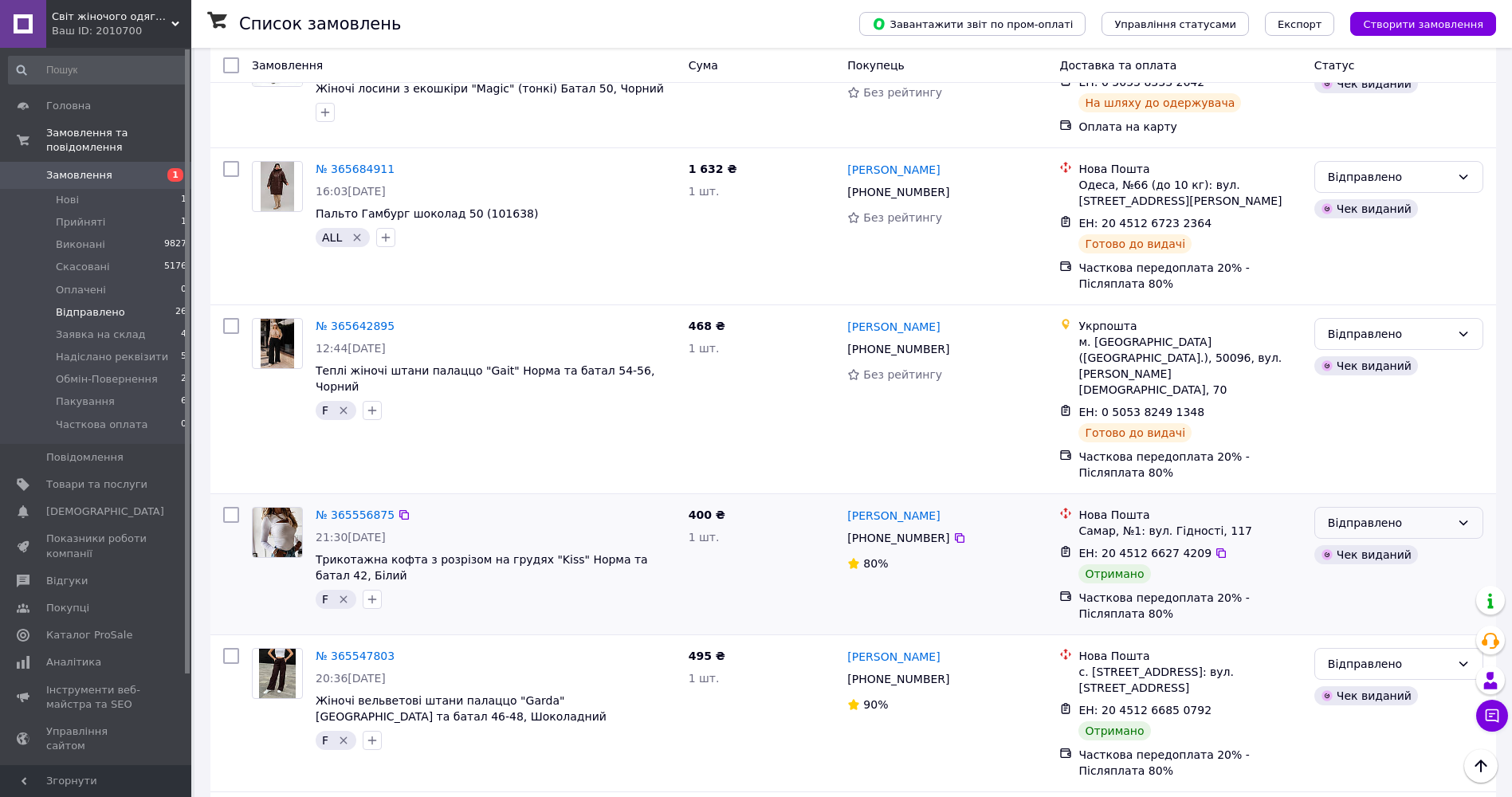
click at [1401, 514] on div "Відправлено" at bounding box center [1389, 523] width 122 height 18
click at [1355, 343] on li "Виконано" at bounding box center [1399, 348] width 167 height 29
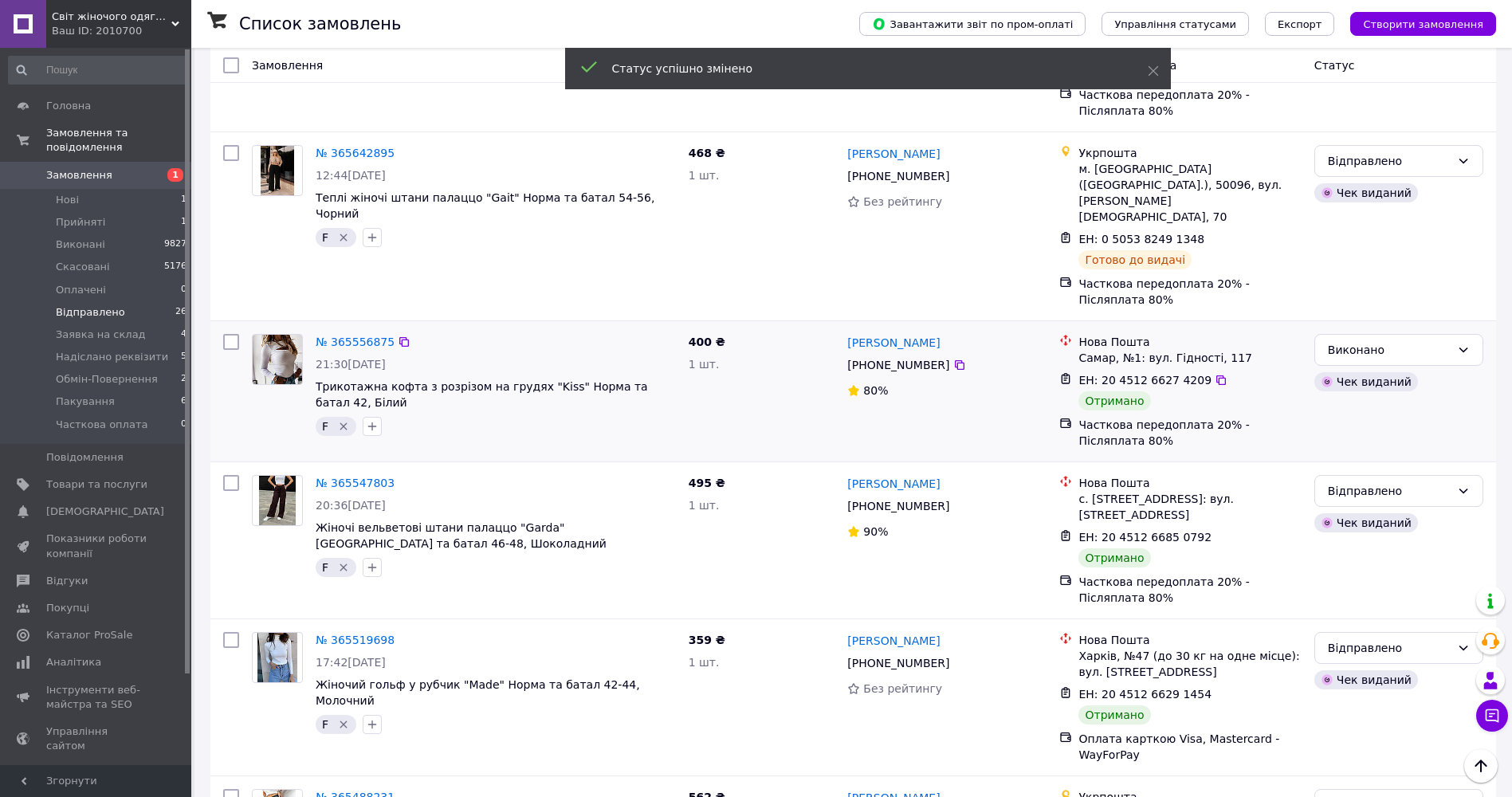
scroll to position [2473, 0]
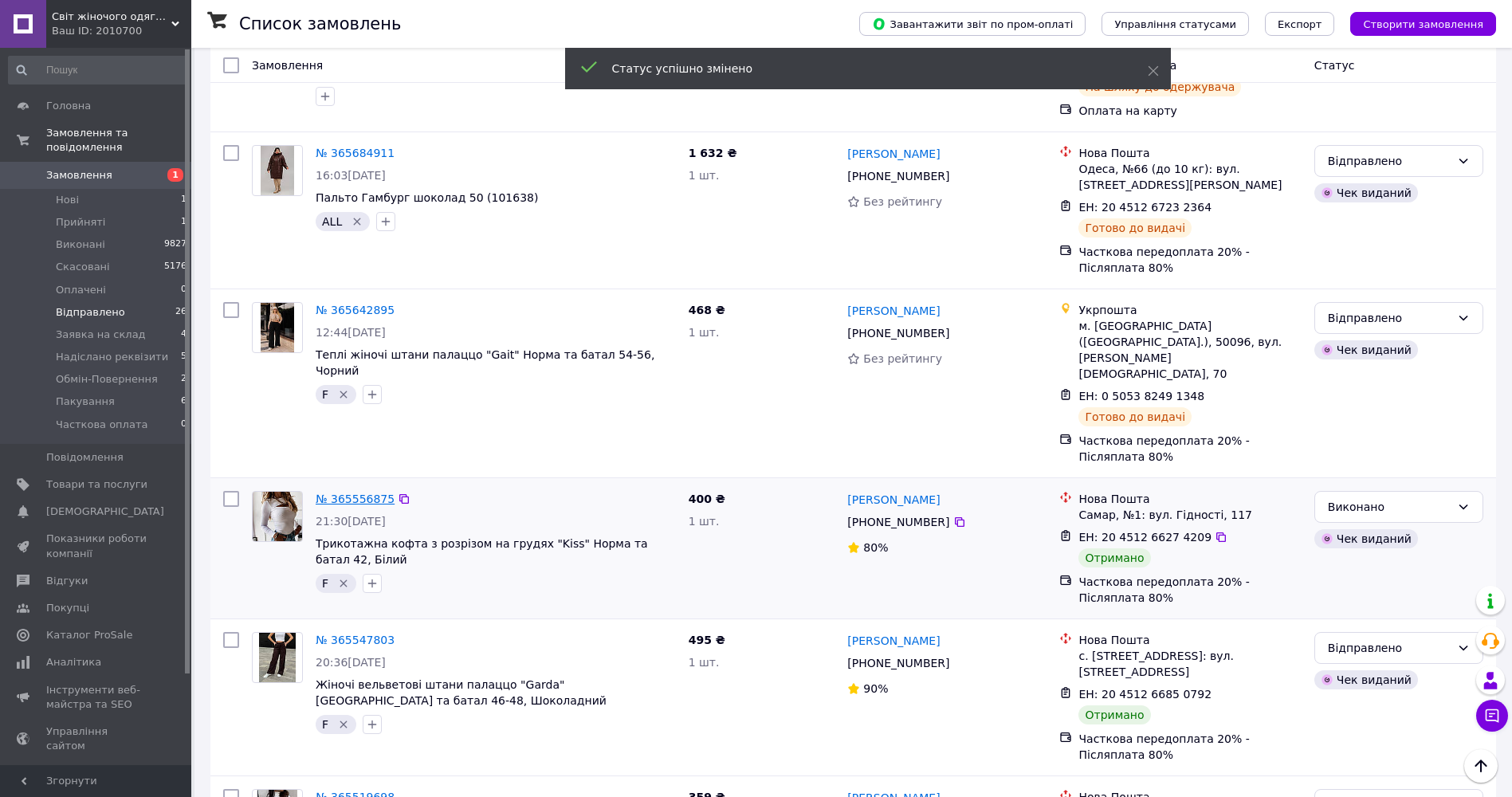
click at [340, 492] on link "№ 365556875" at bounding box center [355, 498] width 79 height 13
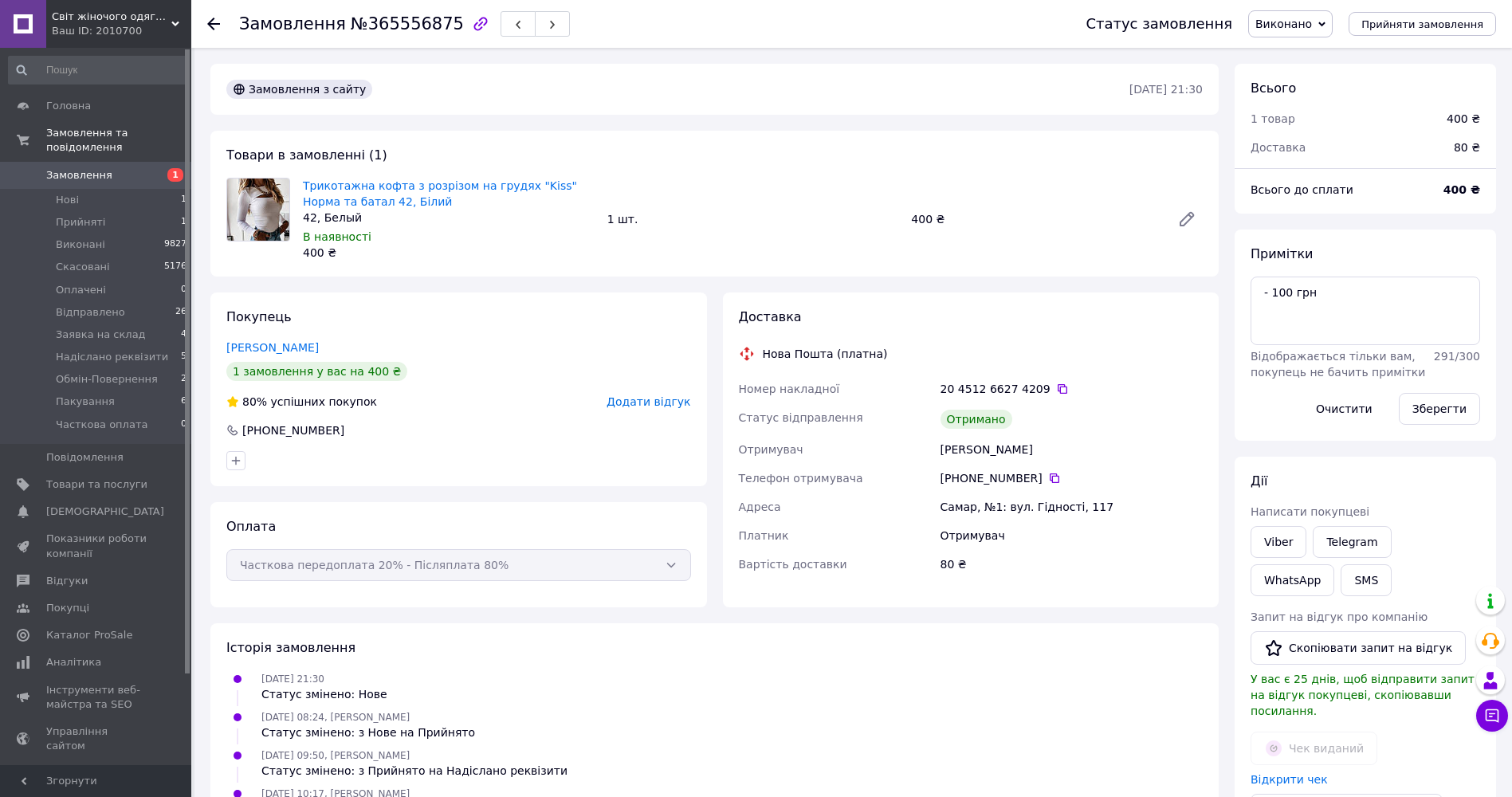
scroll to position [51, 0]
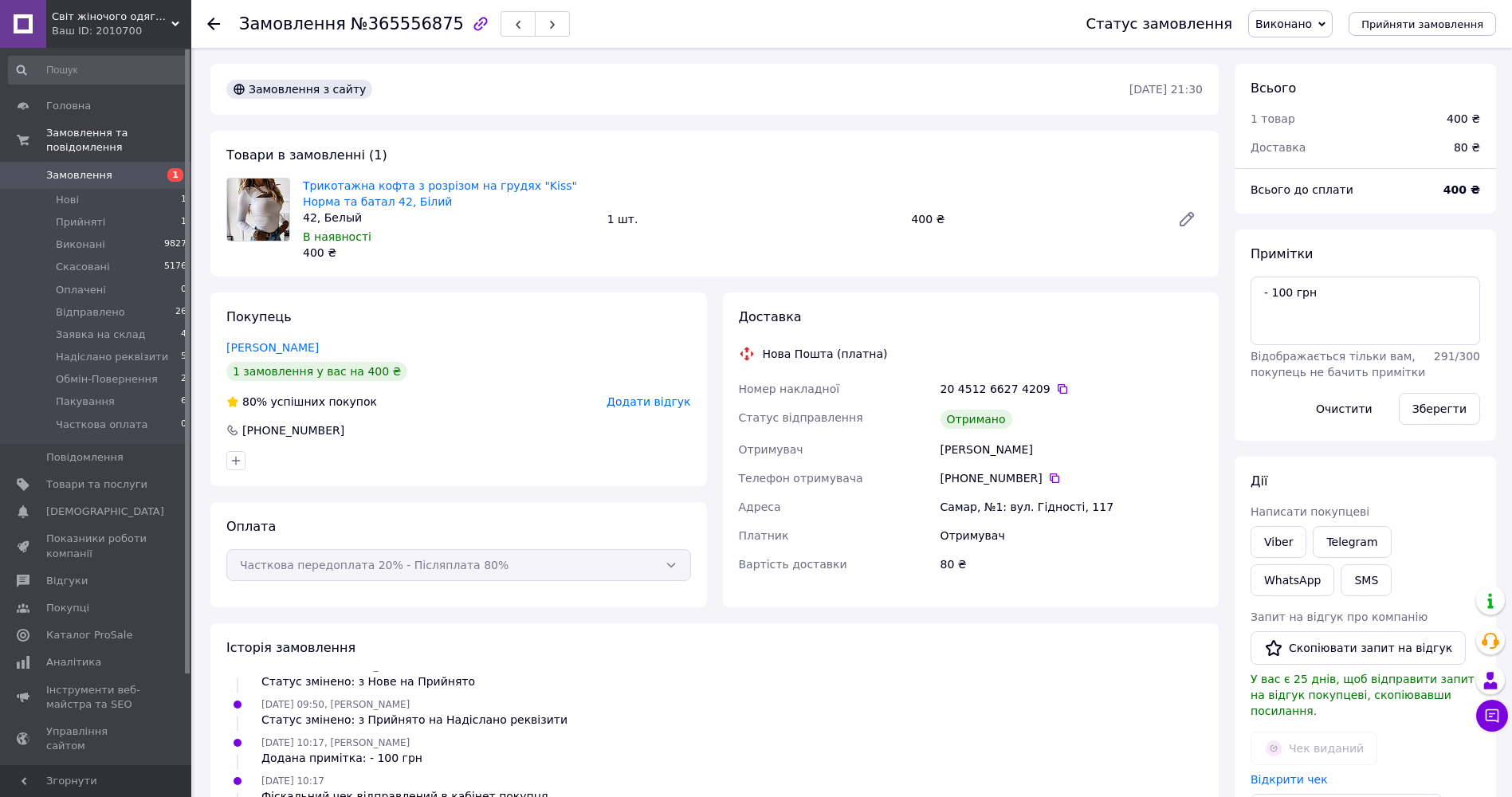
click at [656, 406] on span "Додати відгук" at bounding box center [648, 401] width 84 height 13
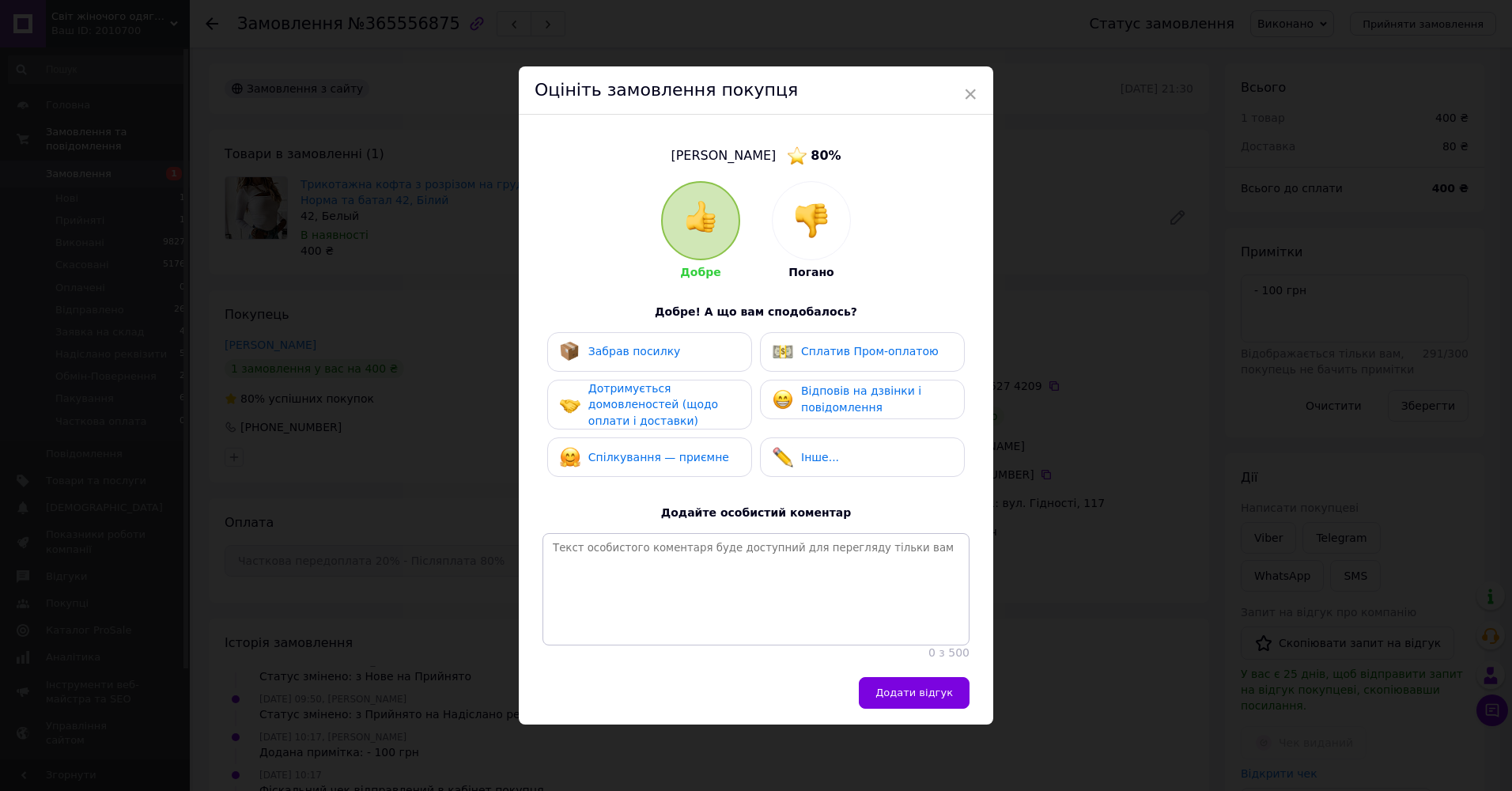
click at [649, 350] on span "Забрав посилку" at bounding box center [634, 350] width 92 height 13
drag, startPoint x: 656, startPoint y: 401, endPoint x: 755, endPoint y: 422, distance: 101.2
click at [658, 401] on span "Дотримується домовленостей (щодо оплати і доставки)" at bounding box center [653, 405] width 130 height 45
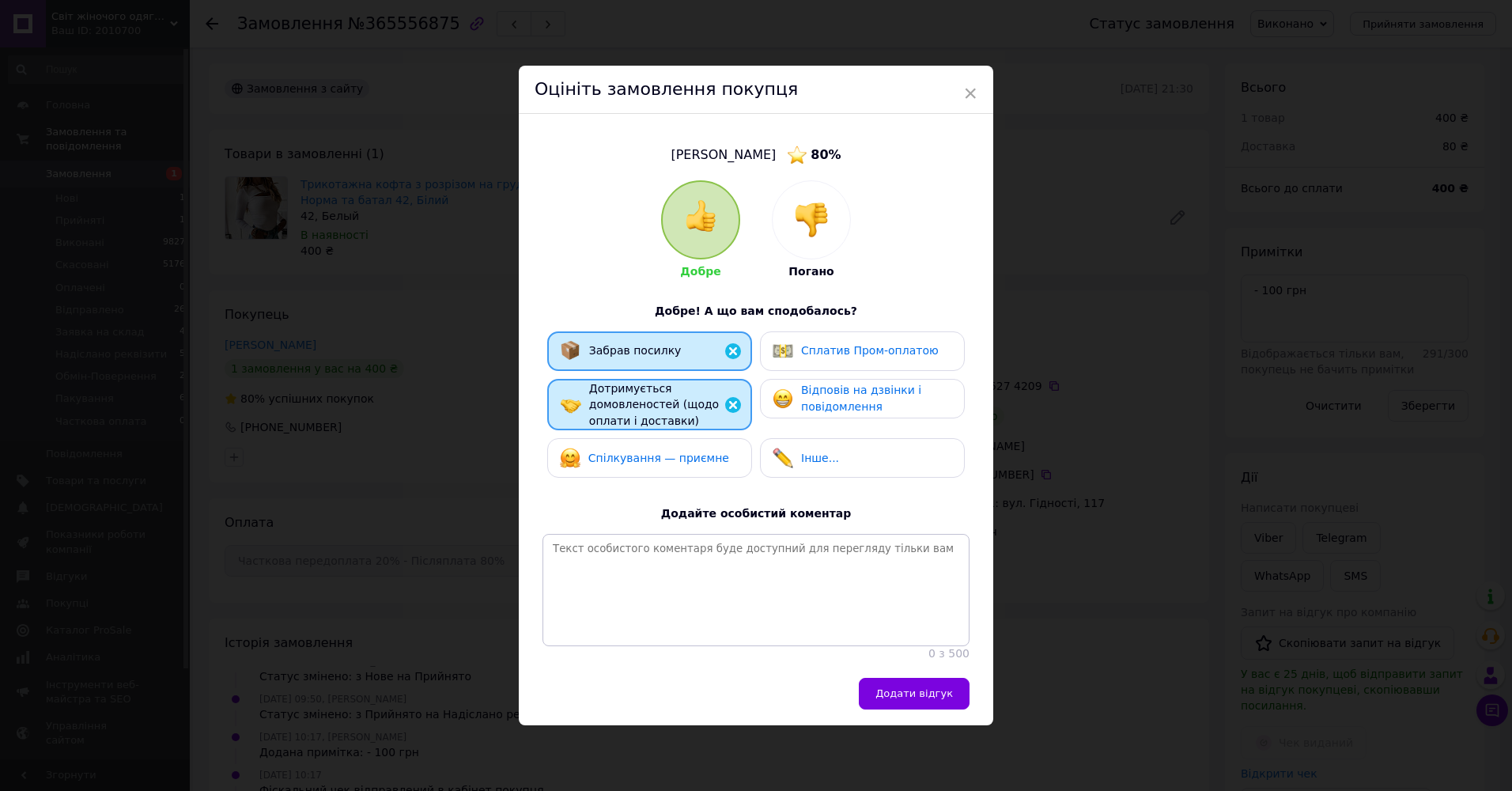
click at [853, 406] on span "Відповів на дзвінки і повідомлення" at bounding box center [860, 398] width 120 height 29
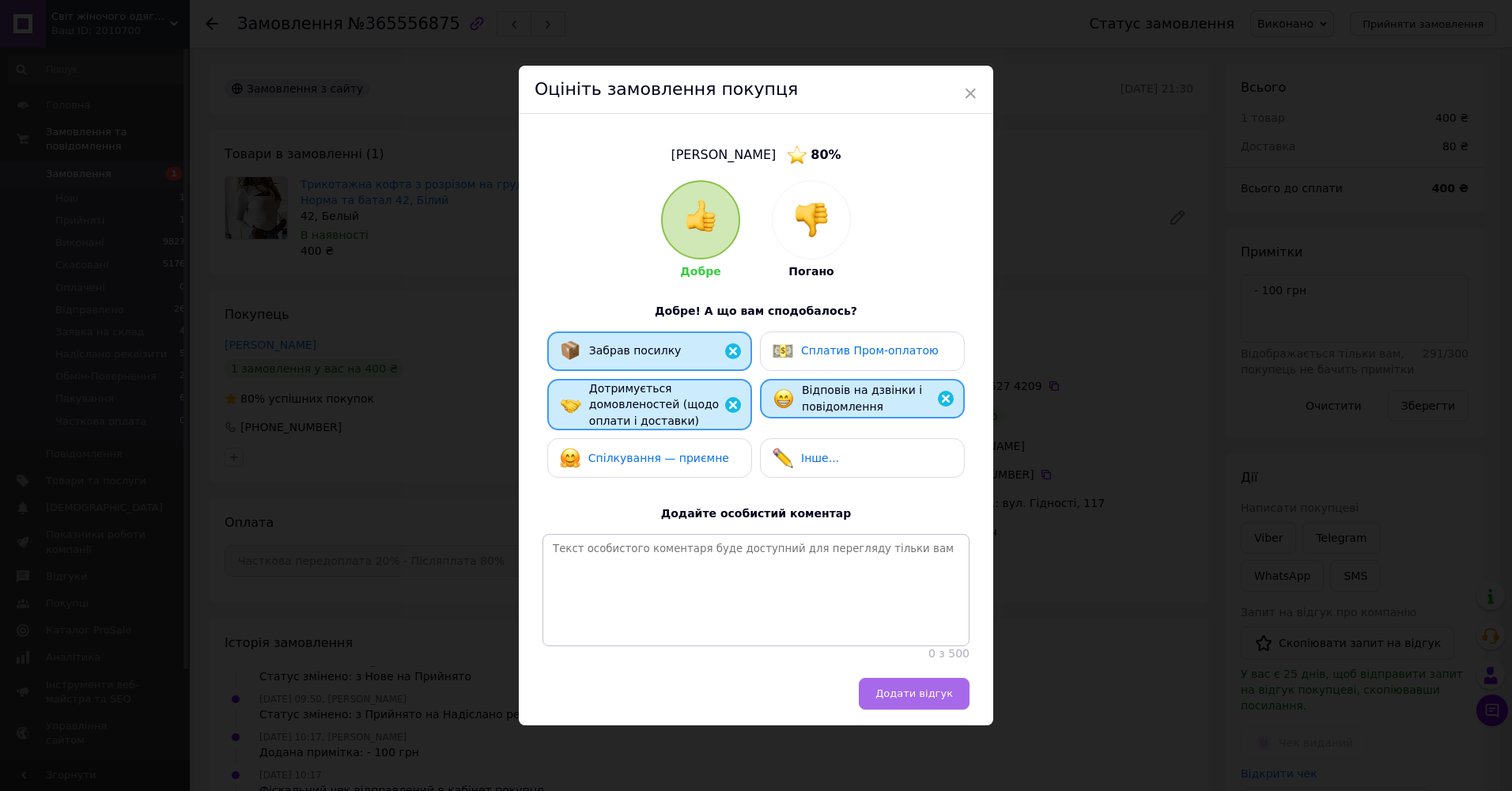
click at [934, 699] on span "Додати відгук" at bounding box center [914, 693] width 77 height 12
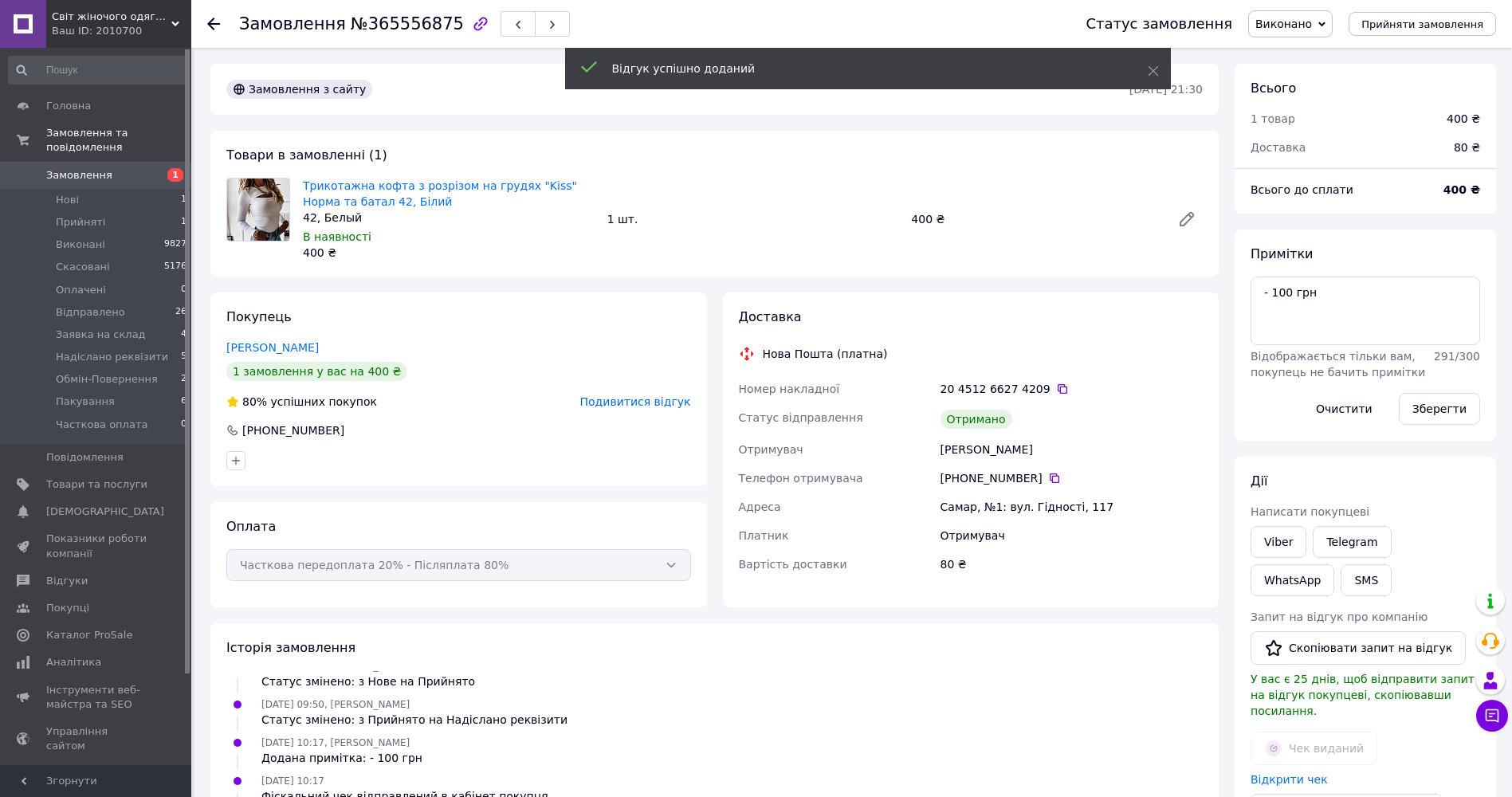
click at [211, 23] on use at bounding box center [213, 24] width 13 height 13
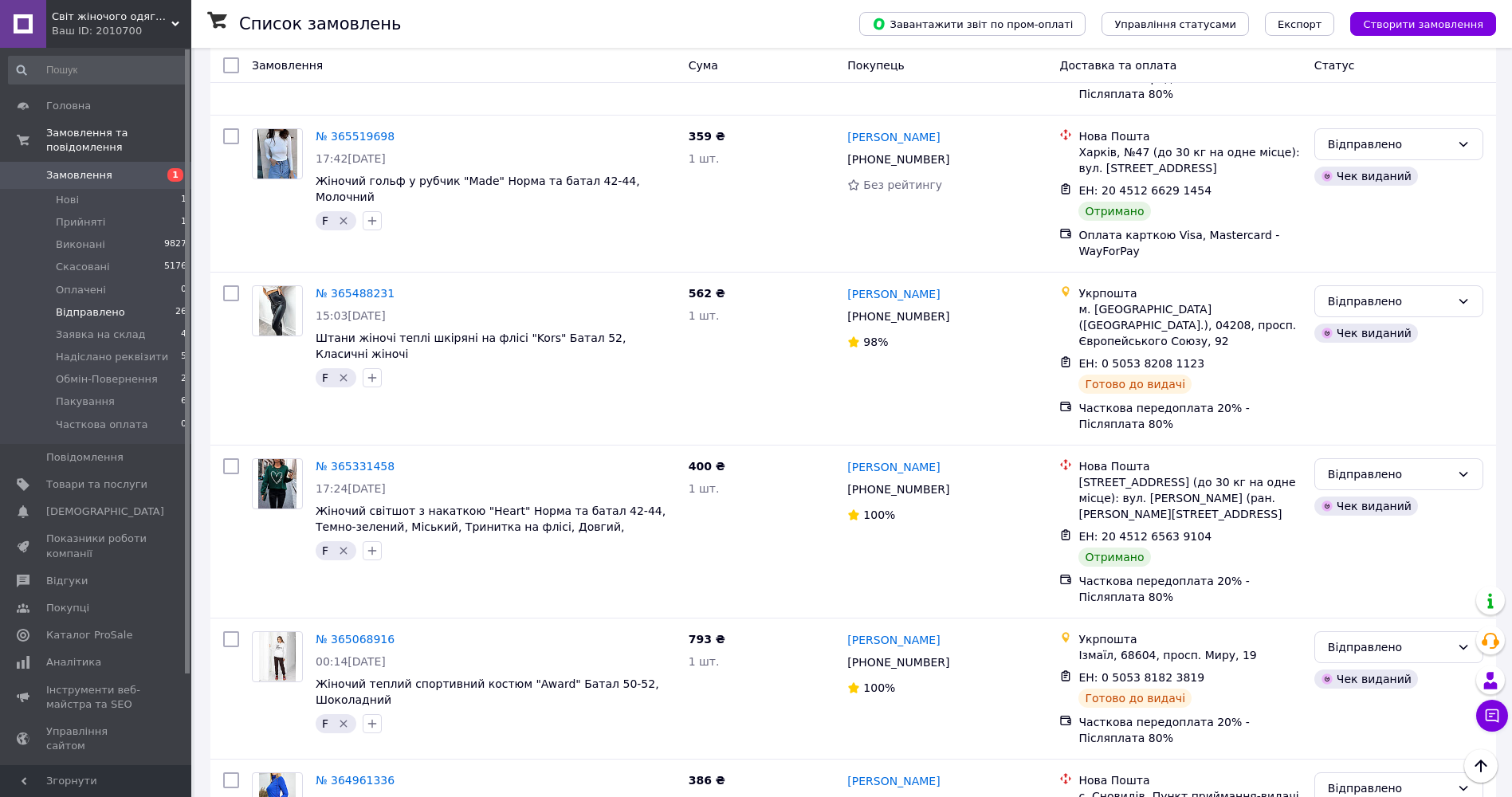
scroll to position [3120, 0]
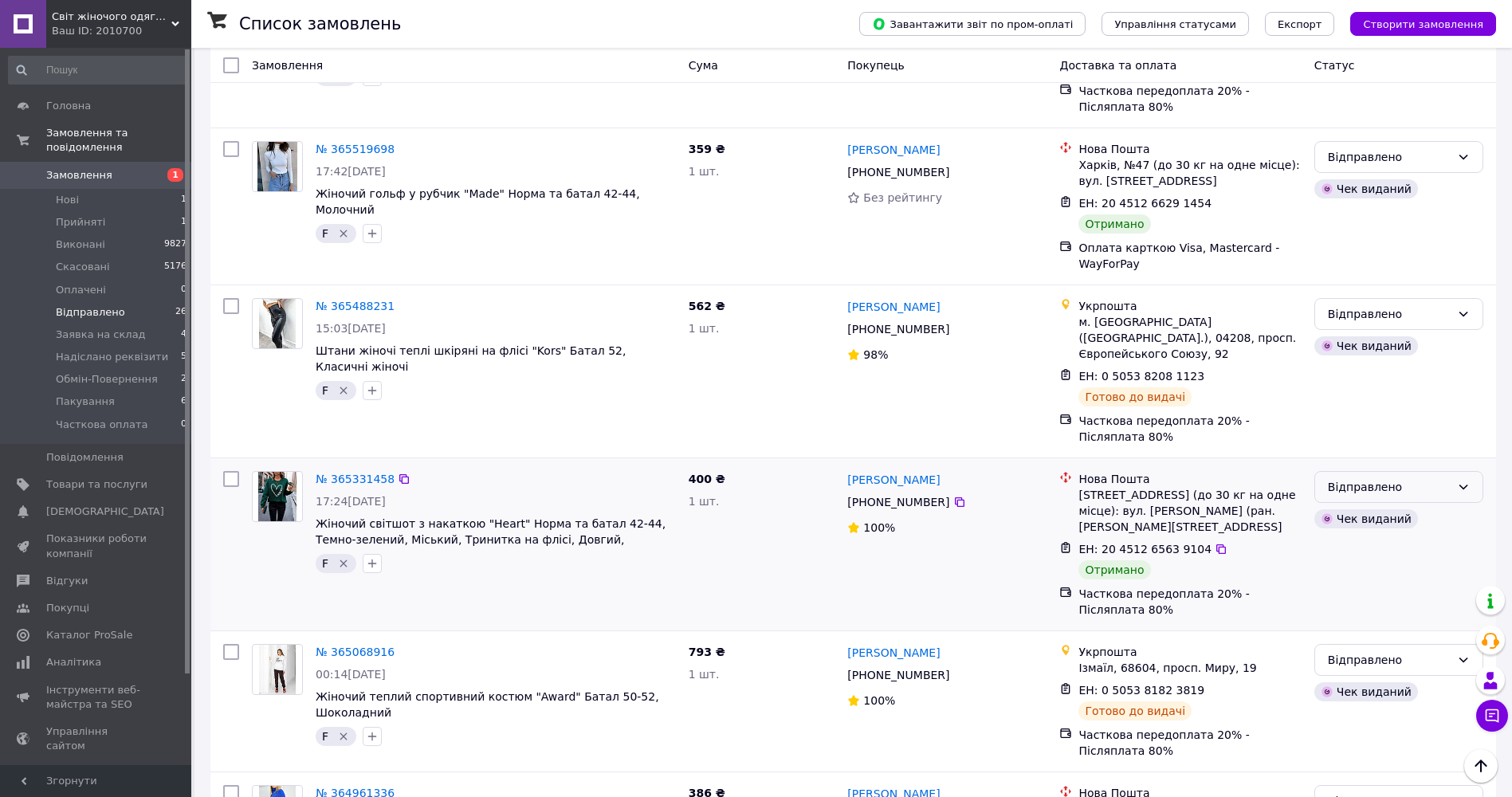
click at [1419, 478] on div "Відправлено" at bounding box center [1389, 486] width 122 height 18
click at [1389, 312] on li "Виконано" at bounding box center [1399, 312] width 167 height 29
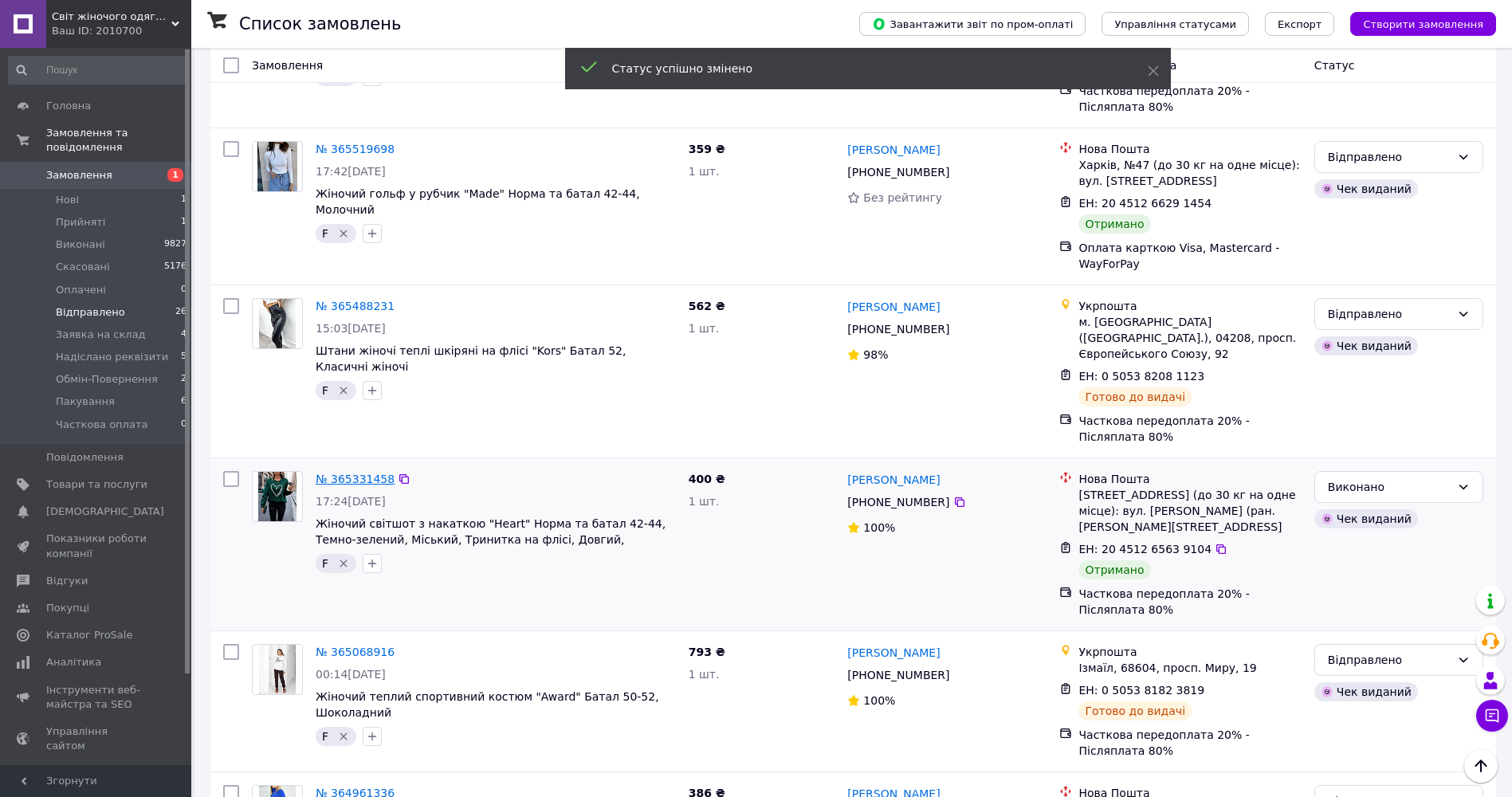
click at [345, 473] on link "№ 365331458" at bounding box center [355, 479] width 79 height 13
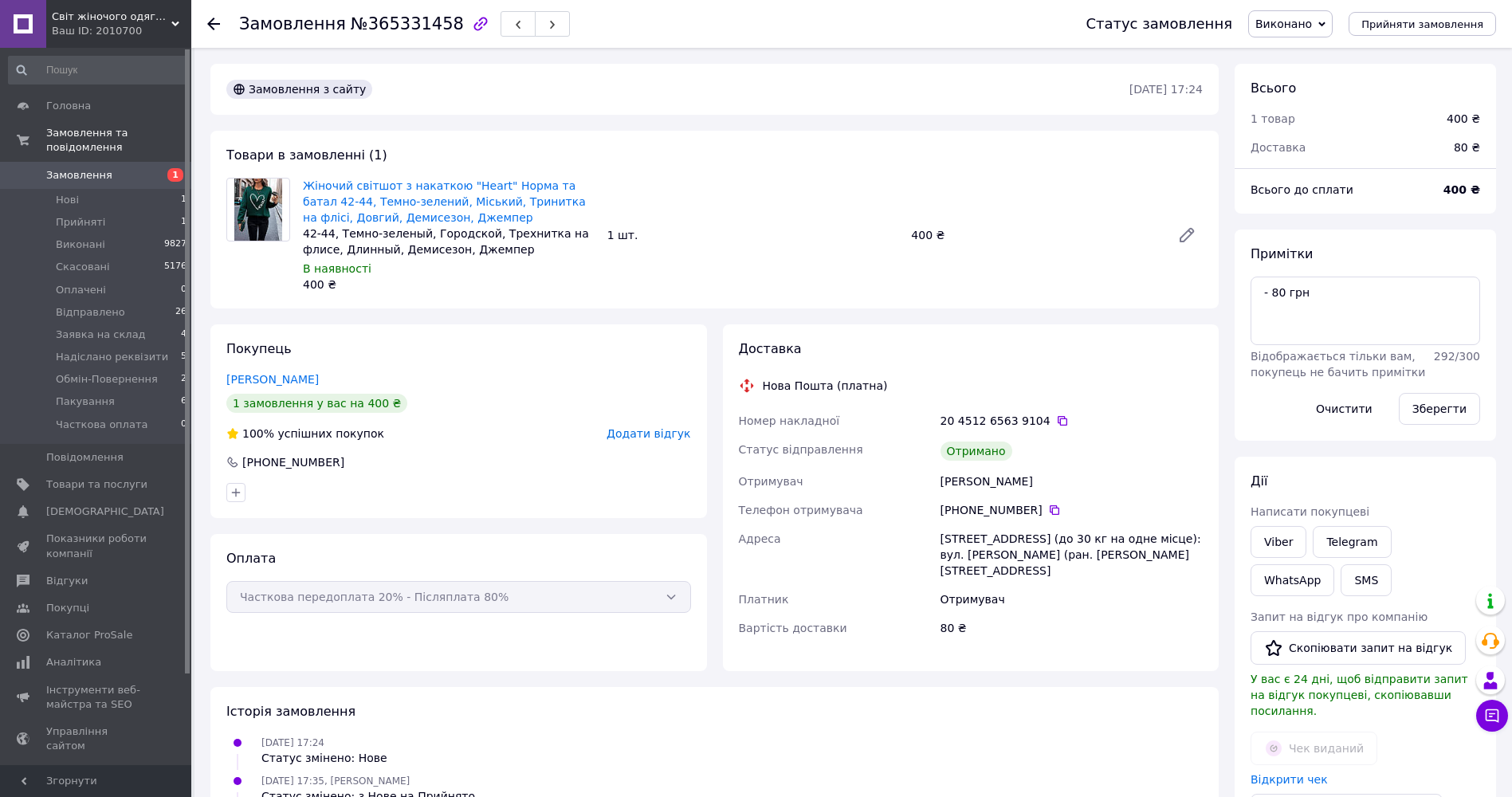
scroll to position [61, 0]
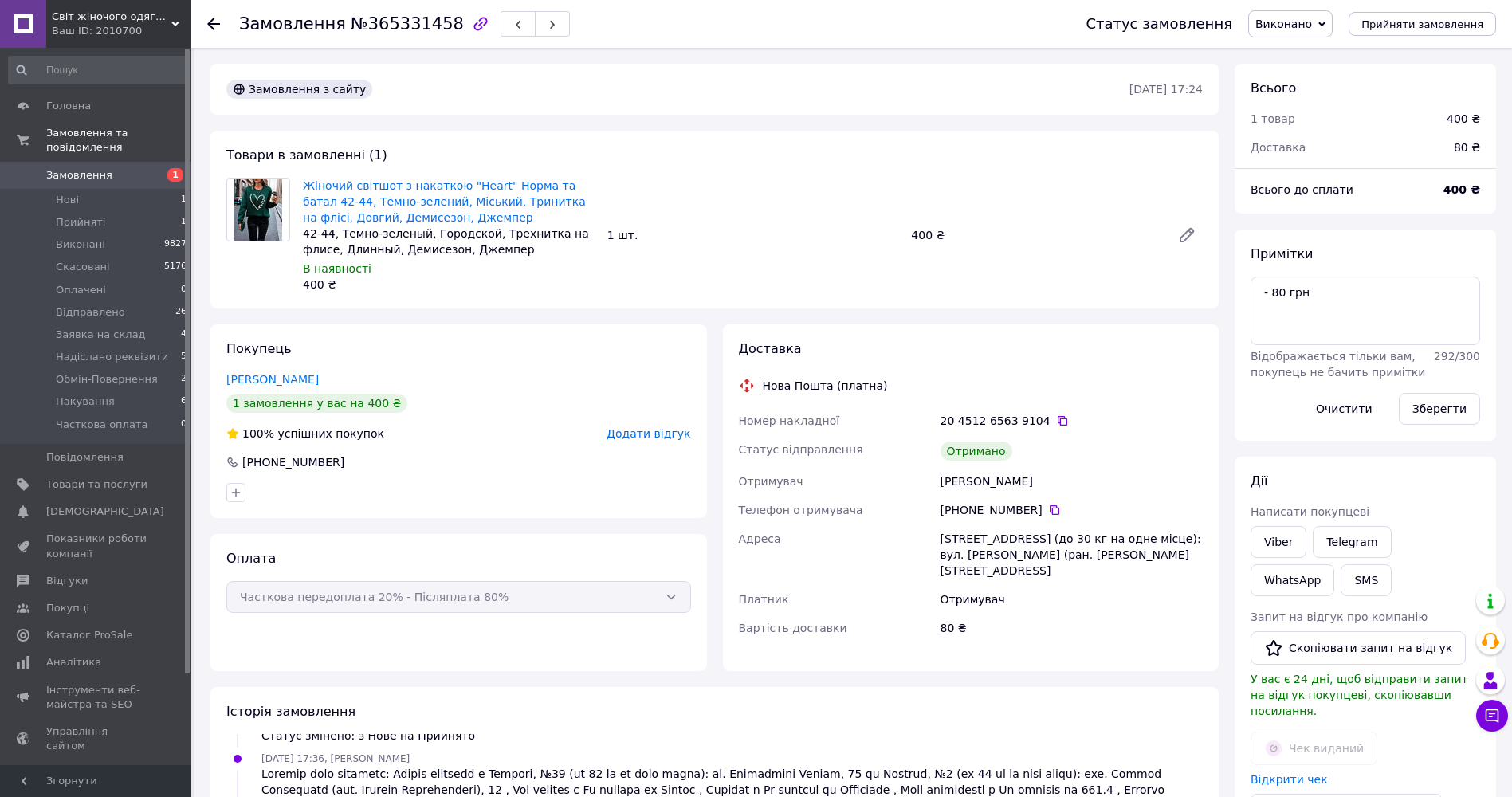
click at [648, 433] on span "Додати відгук" at bounding box center [648, 433] width 84 height 13
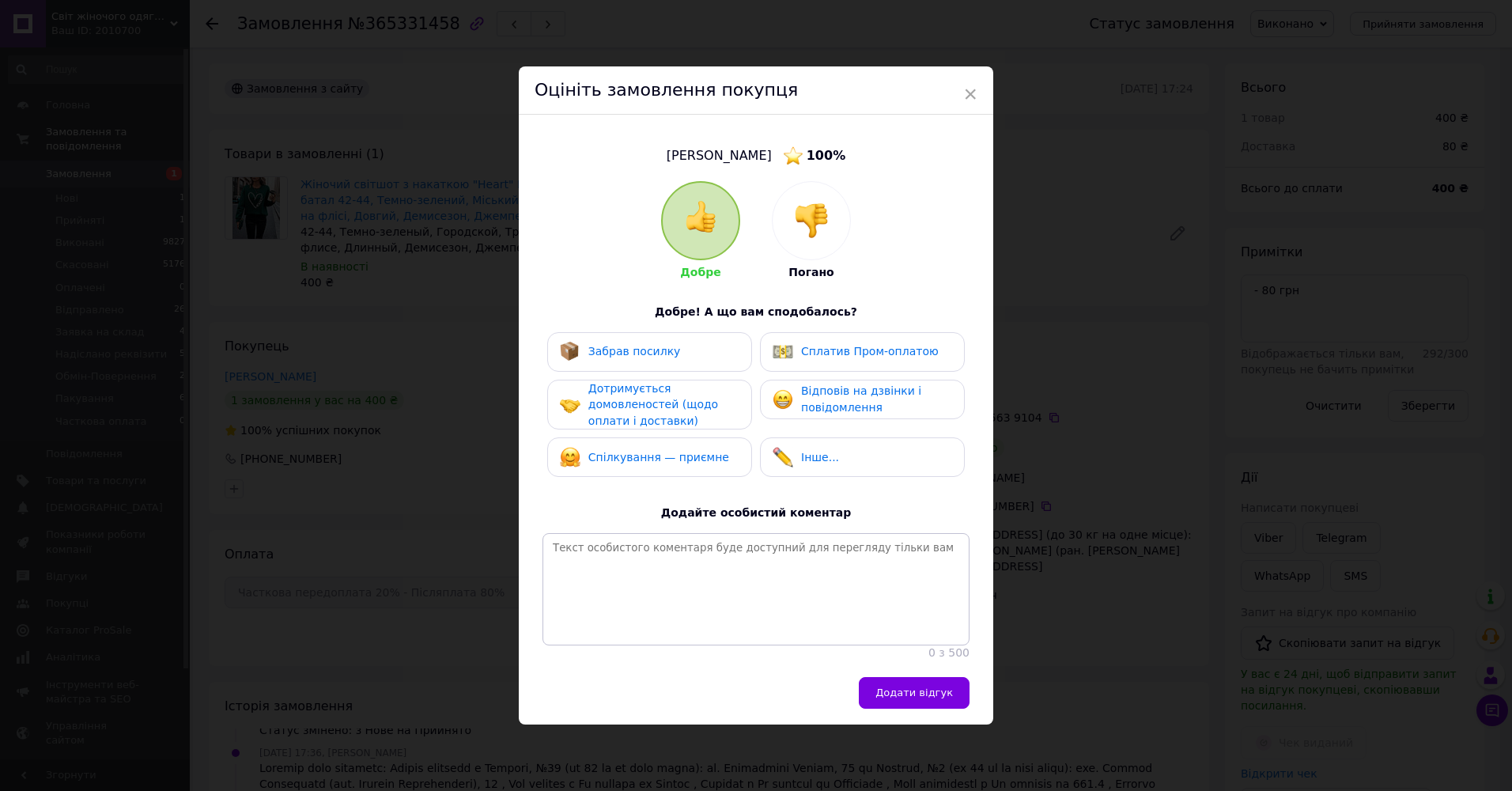
click at [634, 344] on span "Забрав посилку" at bounding box center [634, 350] width 92 height 13
click at [639, 399] on span "Дотримується домовленостей (щодо оплати і доставки)" at bounding box center [653, 405] width 130 height 45
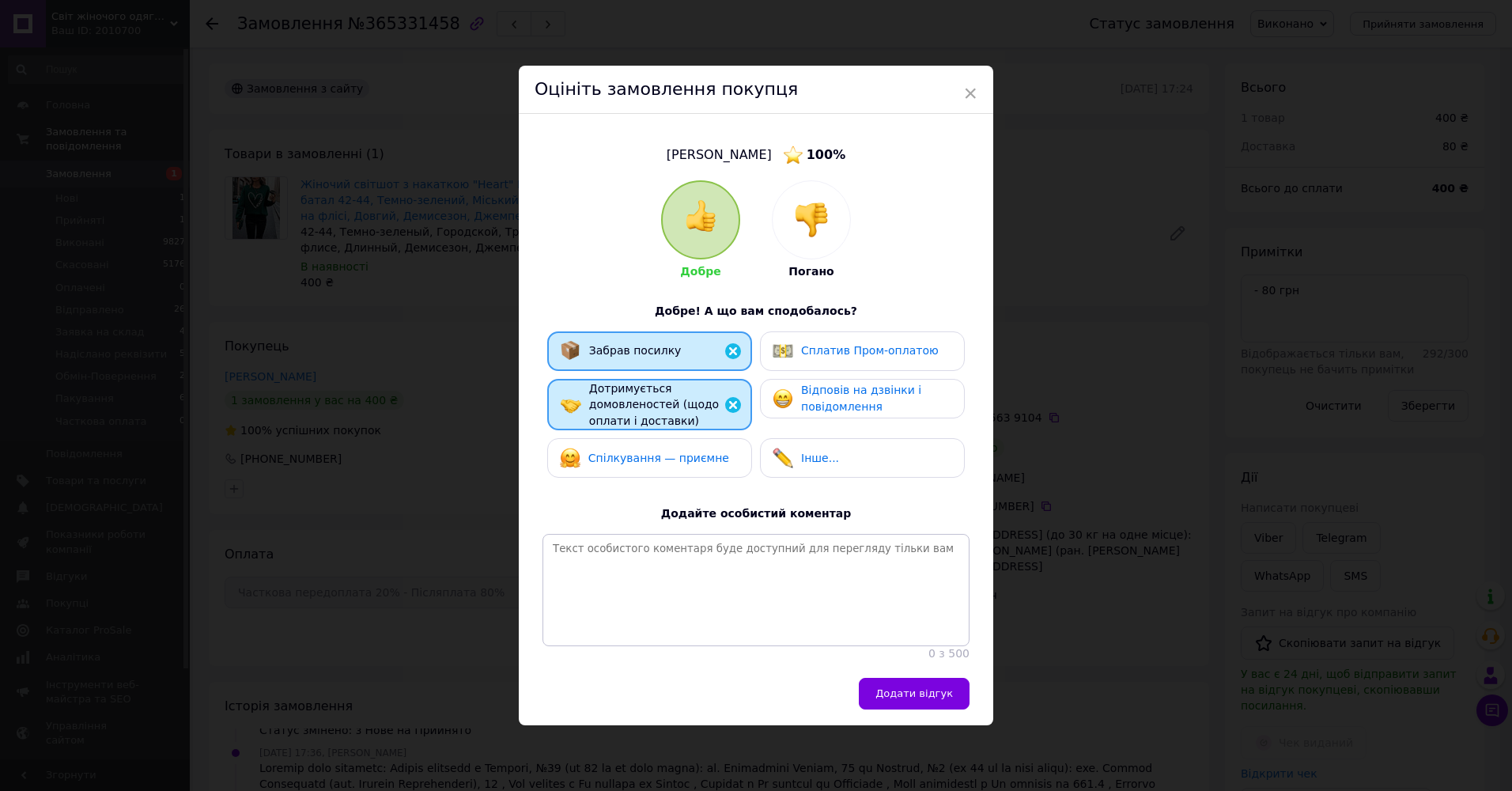
click at [818, 394] on span "Відповів на дзвінки і повідомлення" at bounding box center [860, 398] width 120 height 29
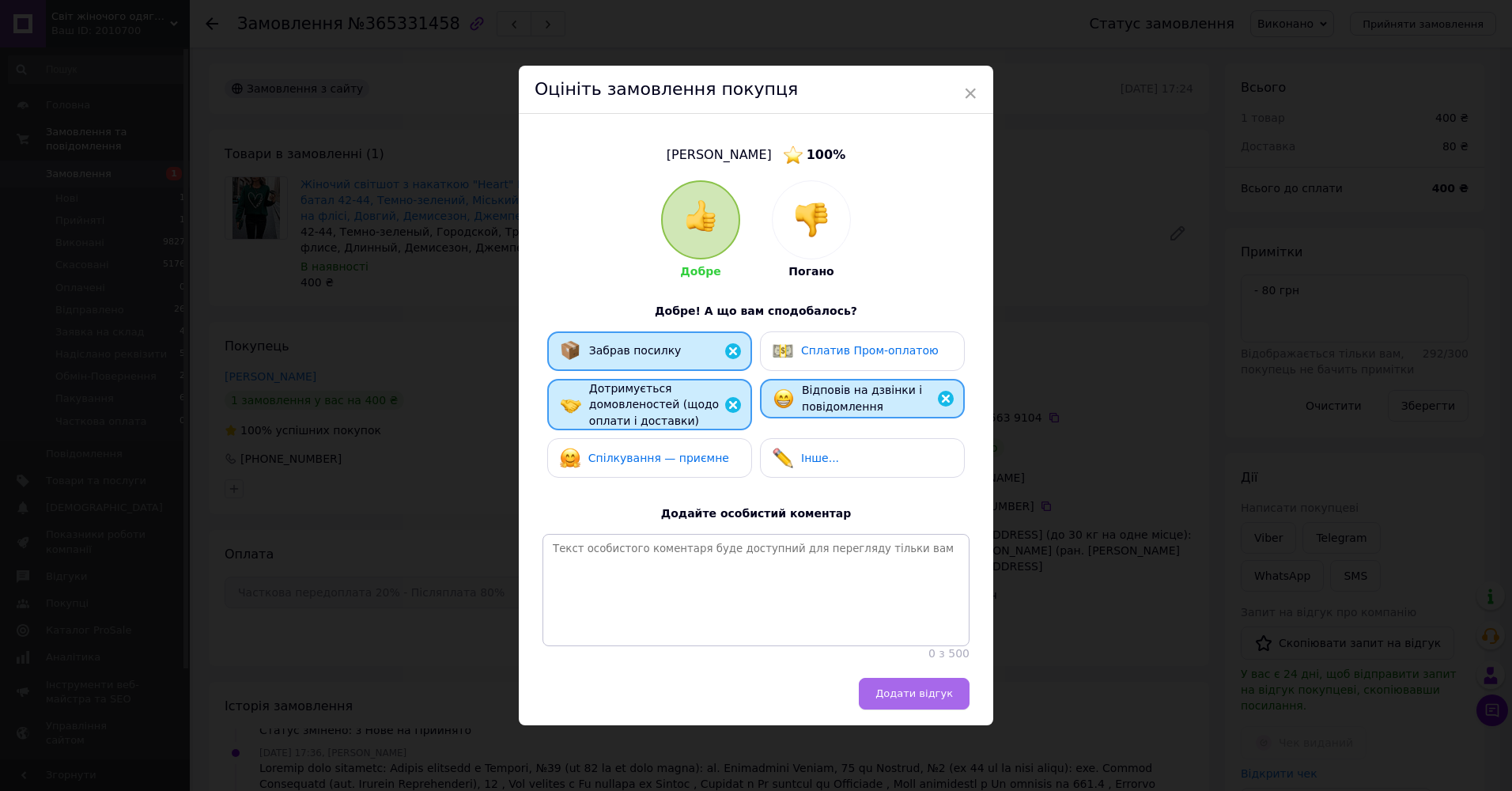
click at [896, 699] on span "Додати відгук" at bounding box center [914, 693] width 77 height 12
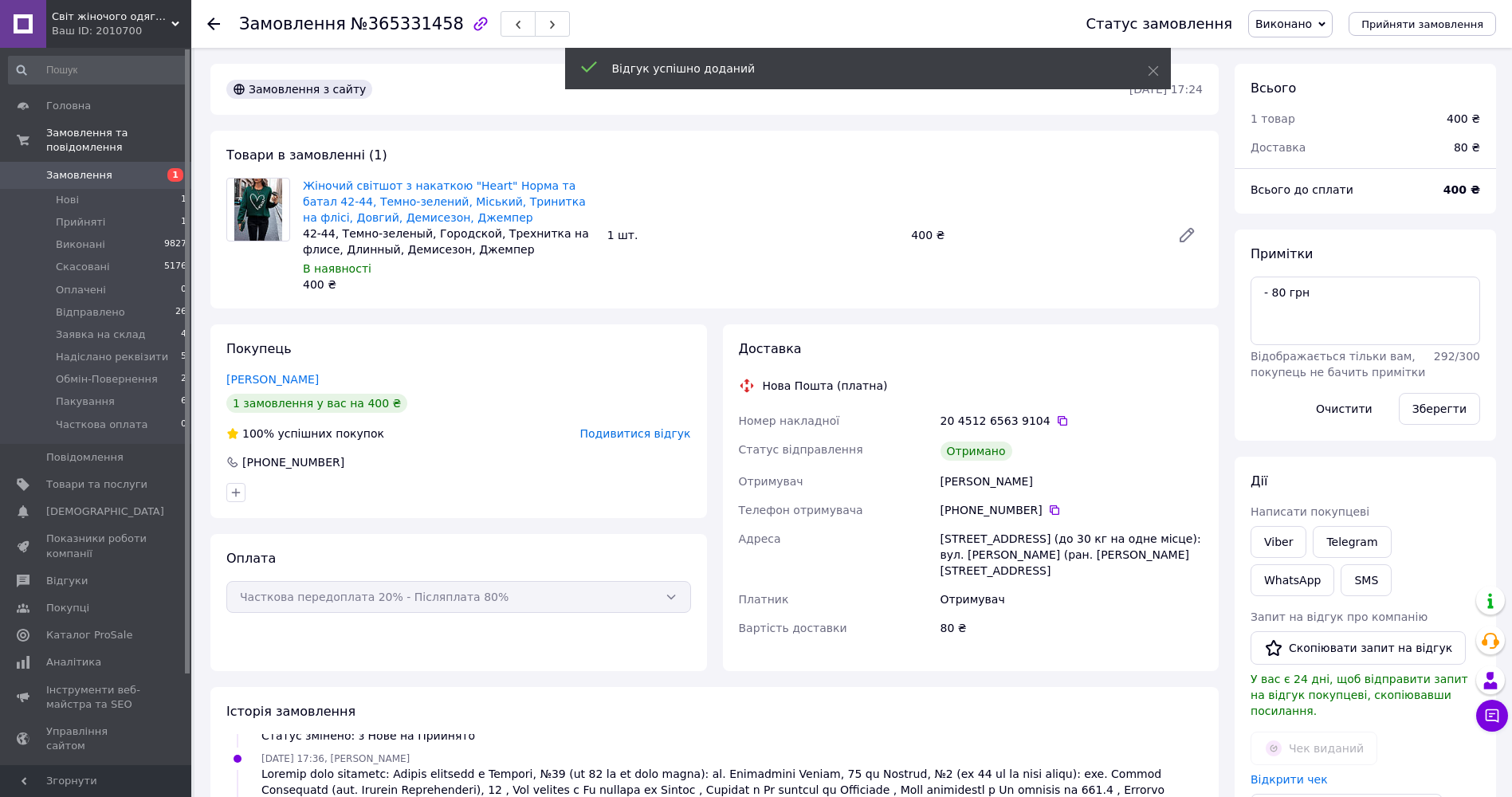
click at [215, 23] on use at bounding box center [213, 24] width 13 height 13
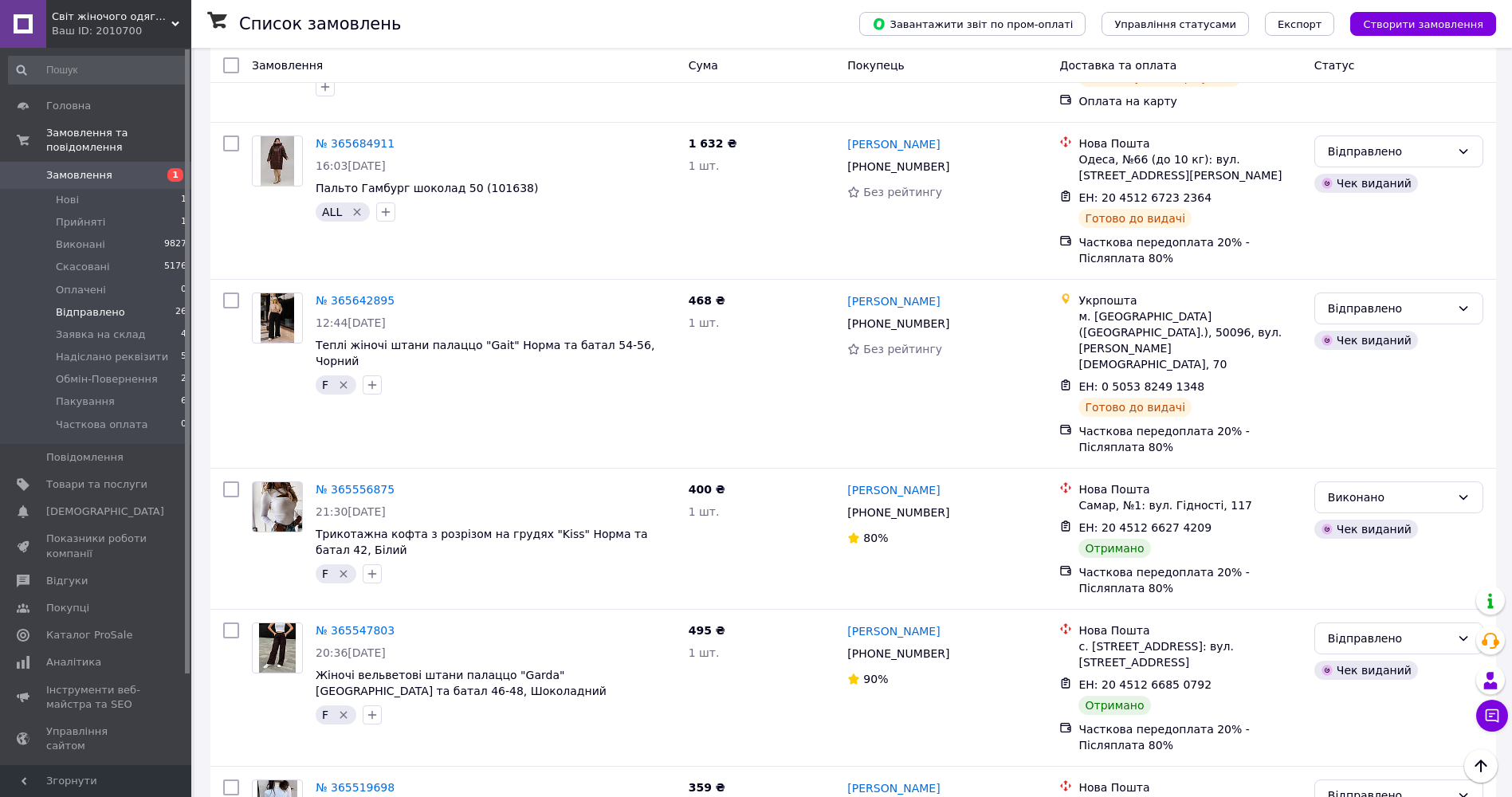
scroll to position [2629, 0]
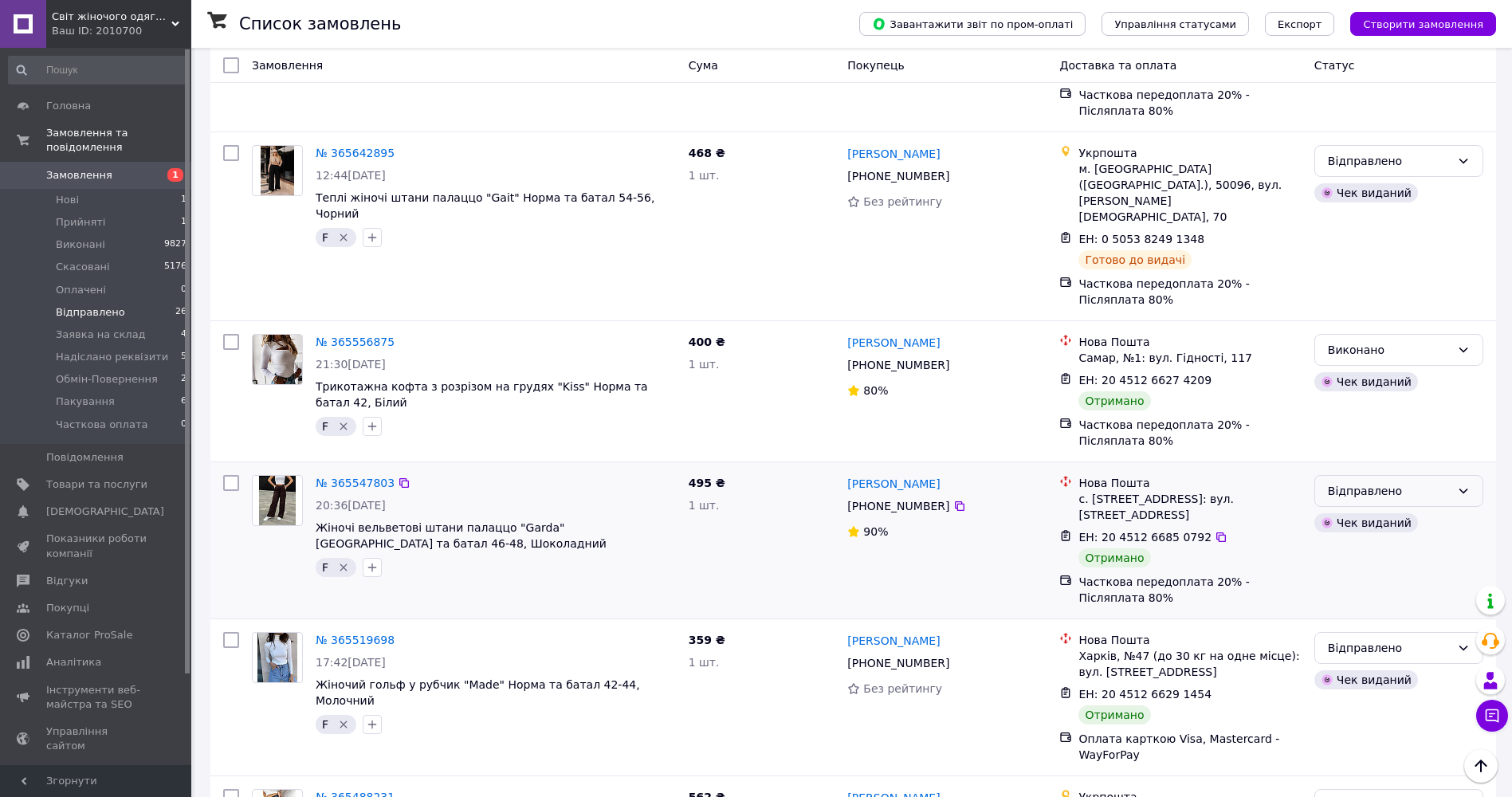
click at [1445, 482] on div "Відправлено" at bounding box center [1389, 491] width 122 height 18
click at [1376, 333] on li "Виконано" at bounding box center [1399, 332] width 167 height 29
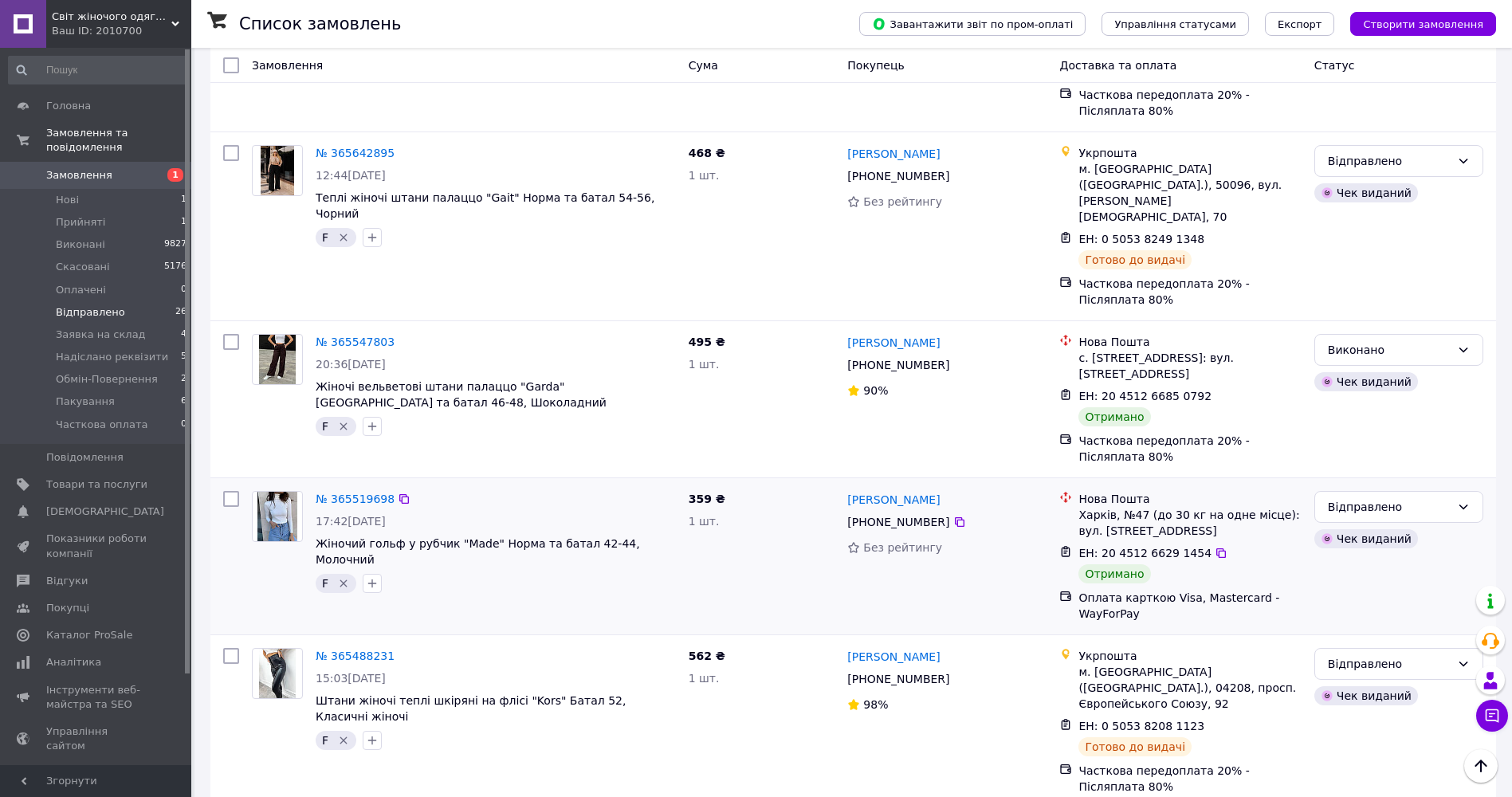
scroll to position [2470, 0]
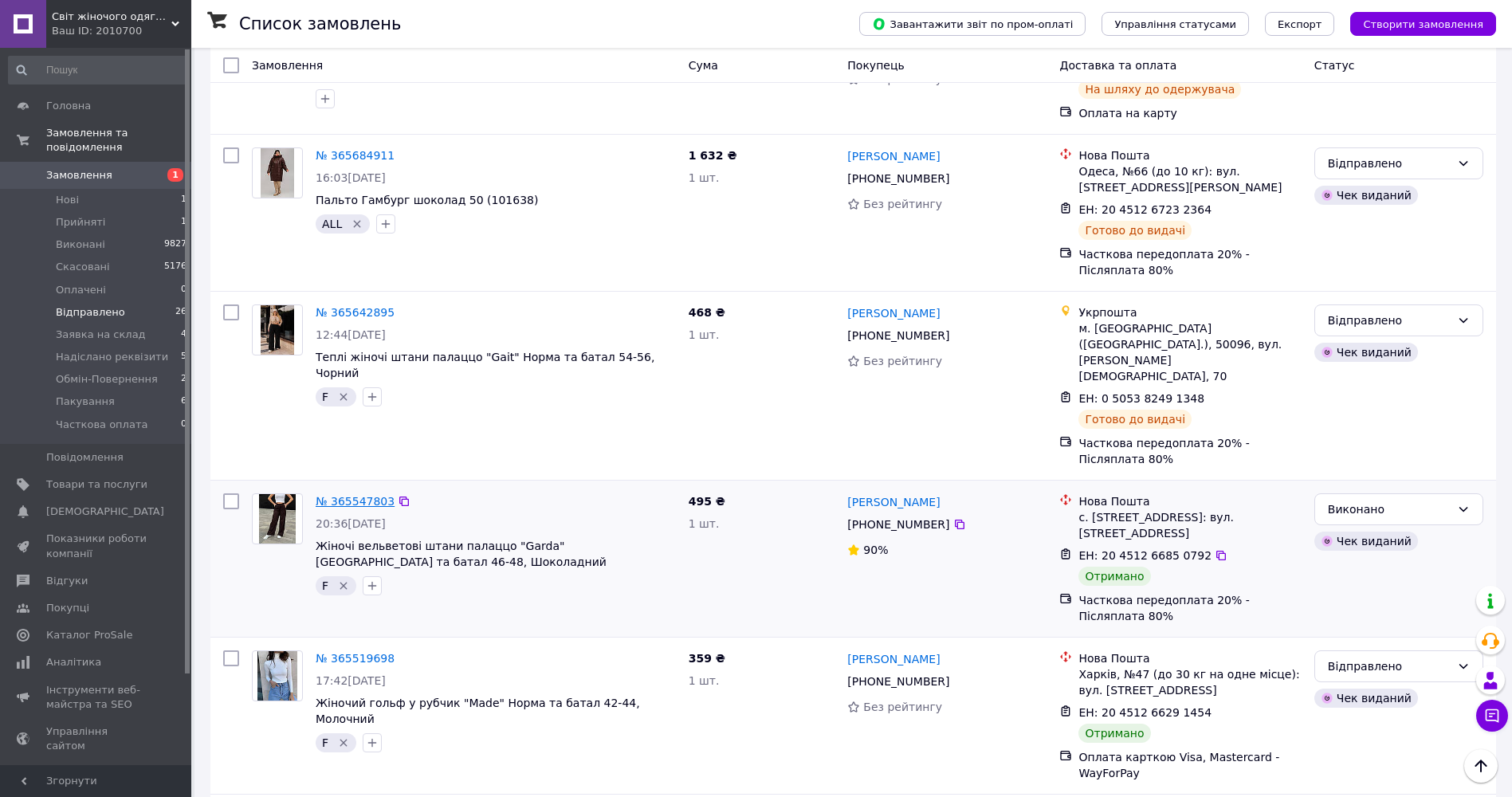
click at [345, 495] on link "№ 365547803" at bounding box center [355, 501] width 79 height 13
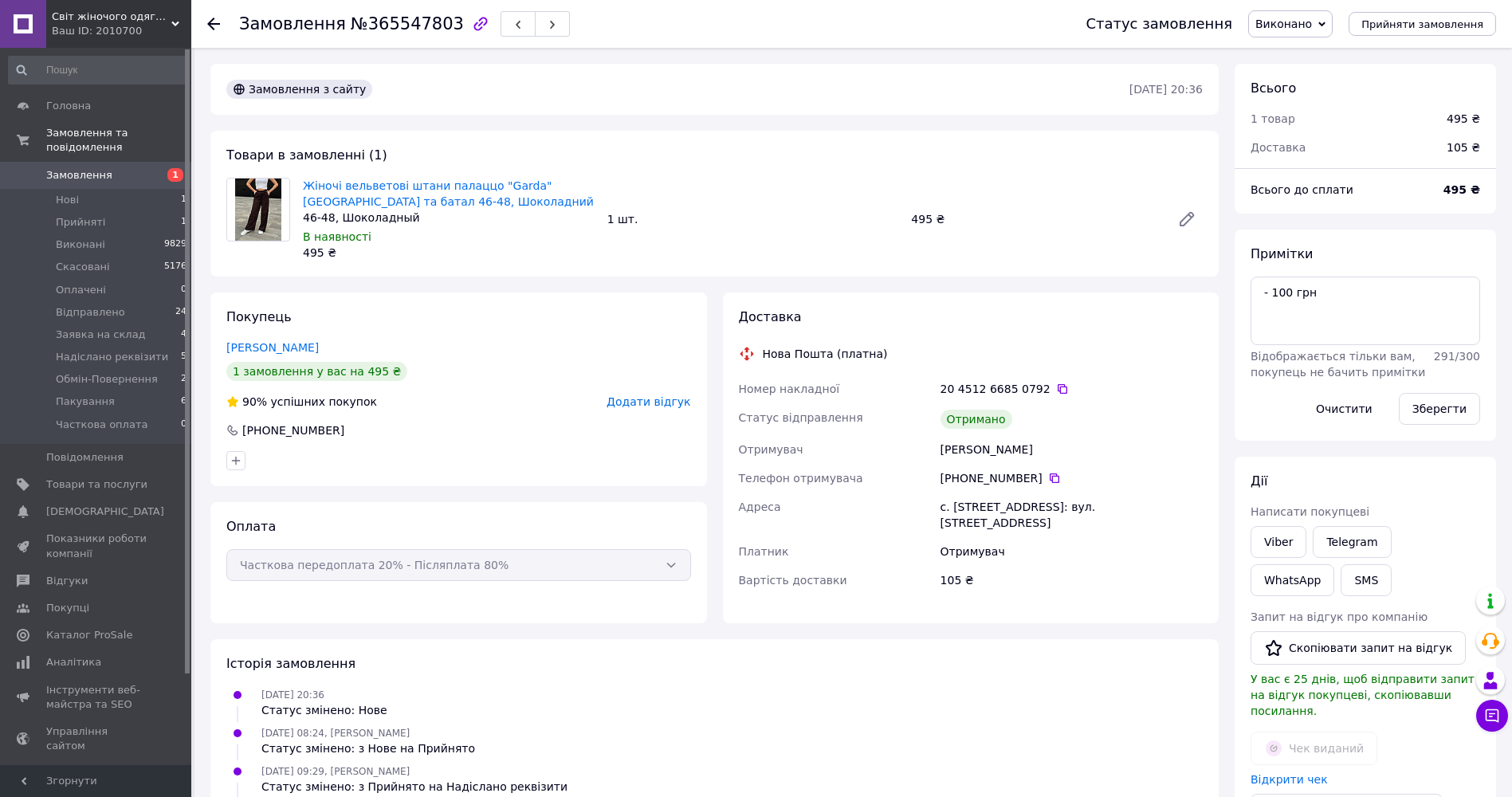
click at [668, 403] on span "Додати відгук" at bounding box center [648, 401] width 84 height 13
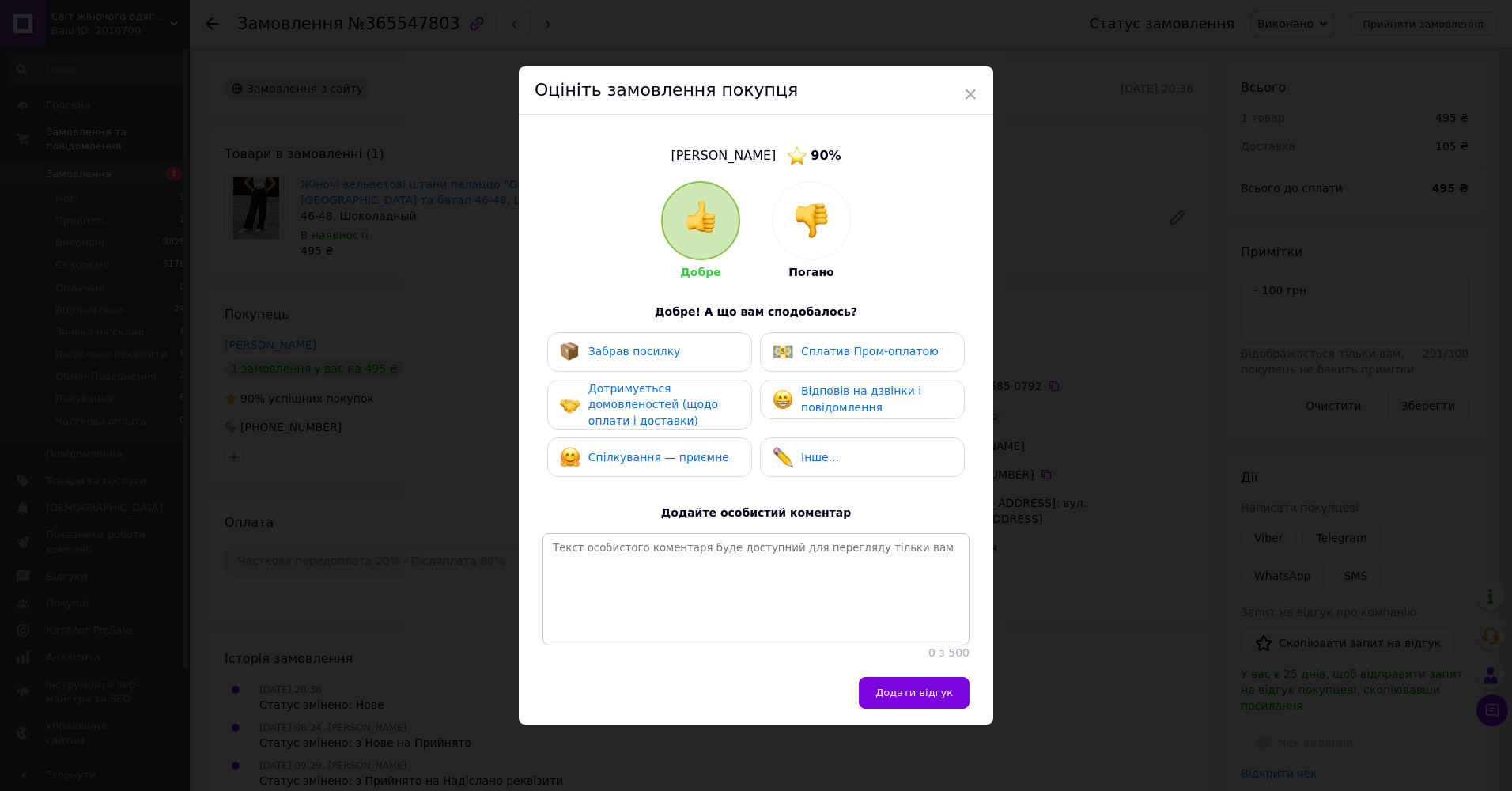
click at [627, 349] on span "Забрав посилку" at bounding box center [634, 350] width 92 height 13
click at [639, 408] on span "Дотримується домовленостей (щодо оплати і доставки)" at bounding box center [653, 405] width 130 height 45
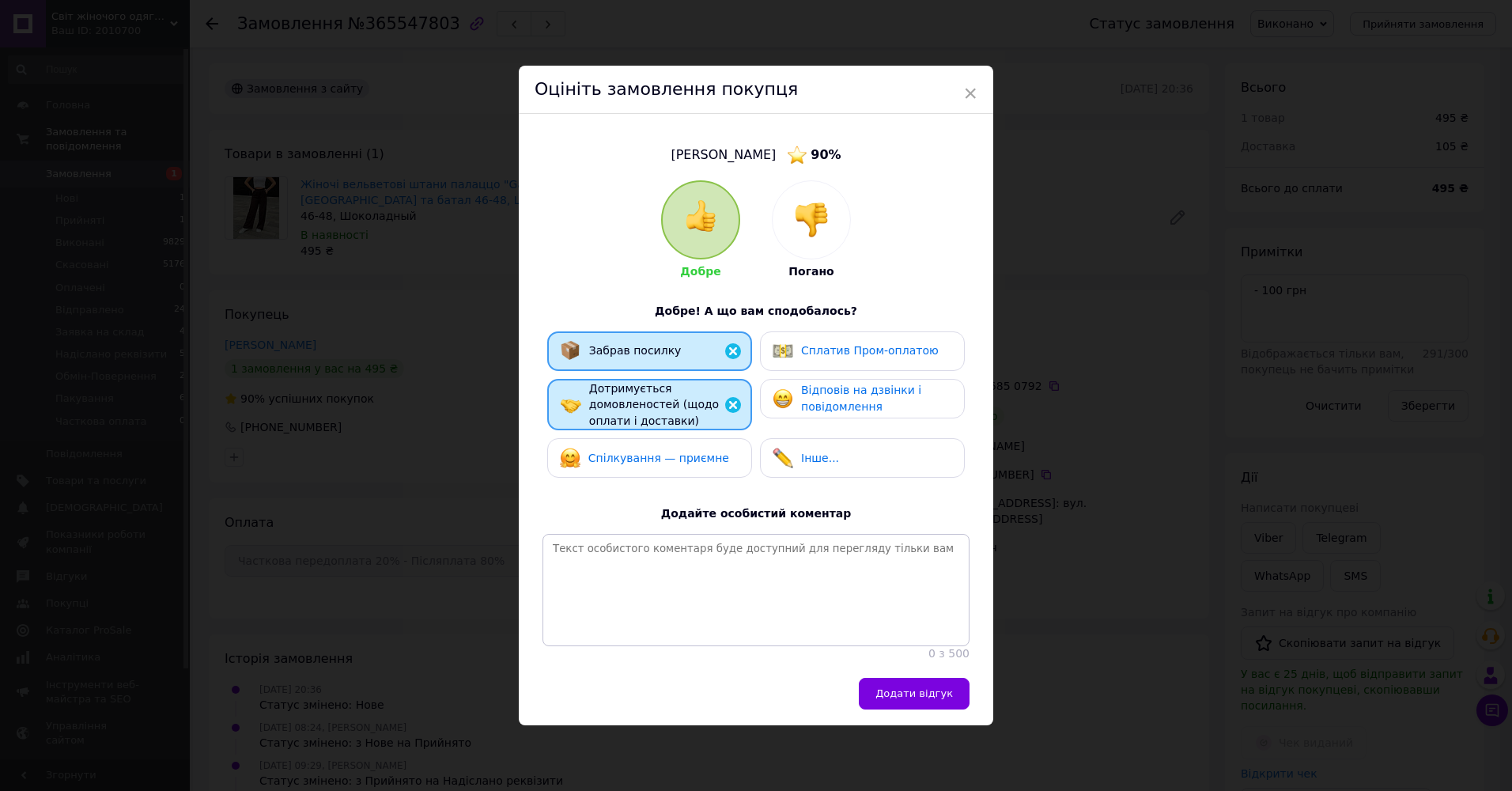
click at [845, 398] on span "Відповів на дзвінки і повідомлення" at bounding box center [860, 398] width 120 height 29
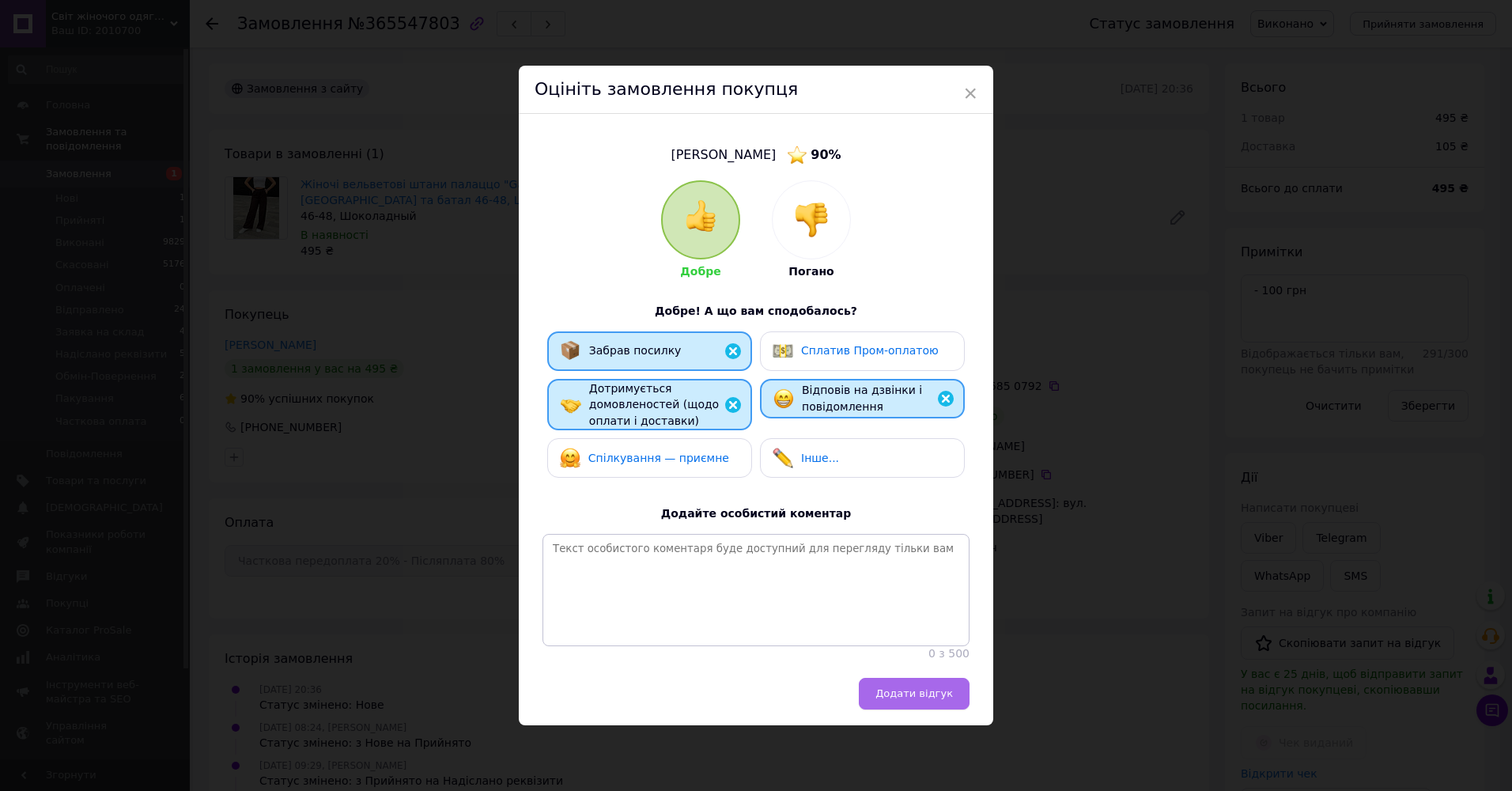
click at [919, 695] on span "Додати відгук" at bounding box center [914, 693] width 77 height 12
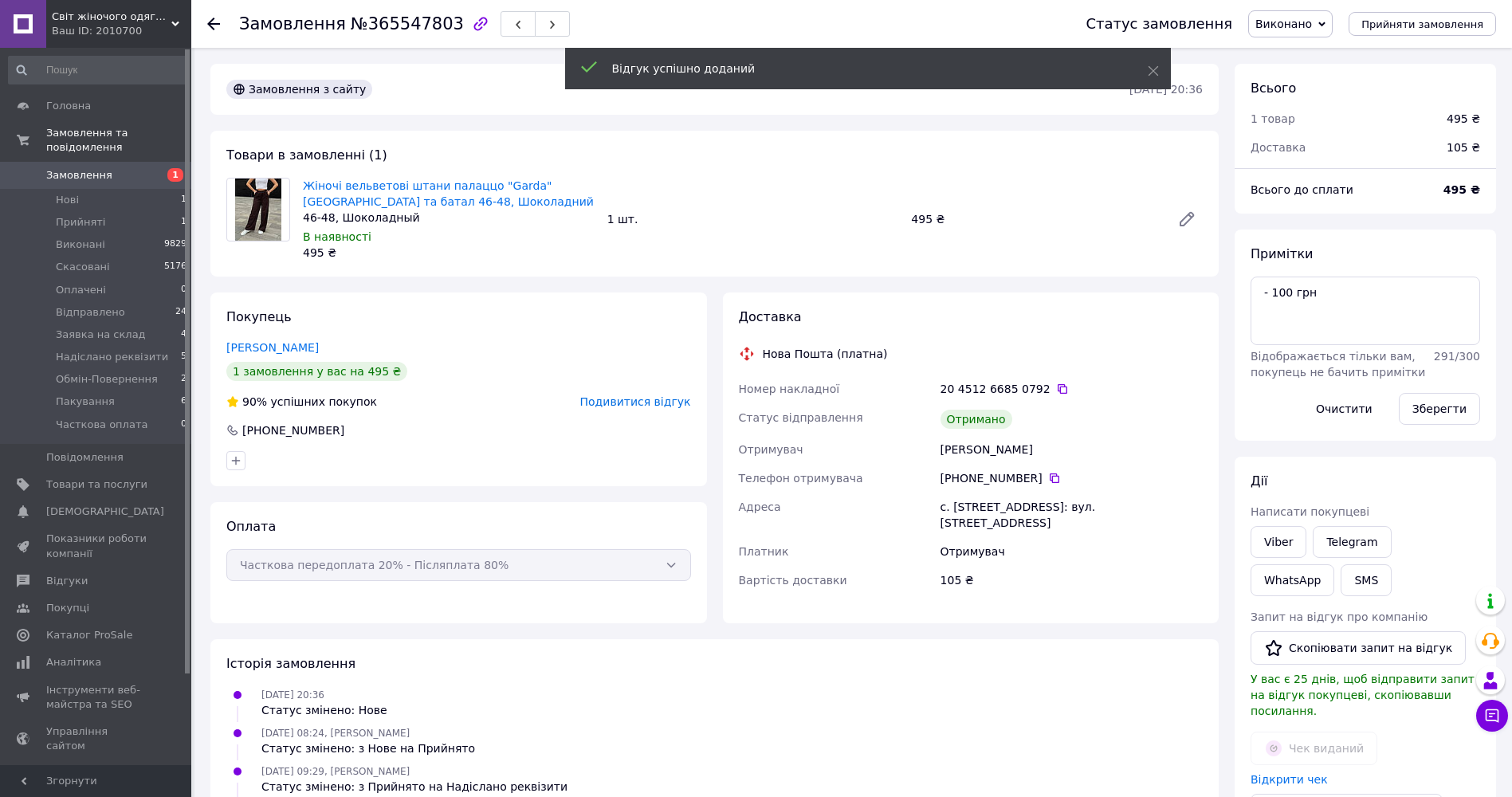
click at [212, 29] on use at bounding box center [213, 24] width 13 height 13
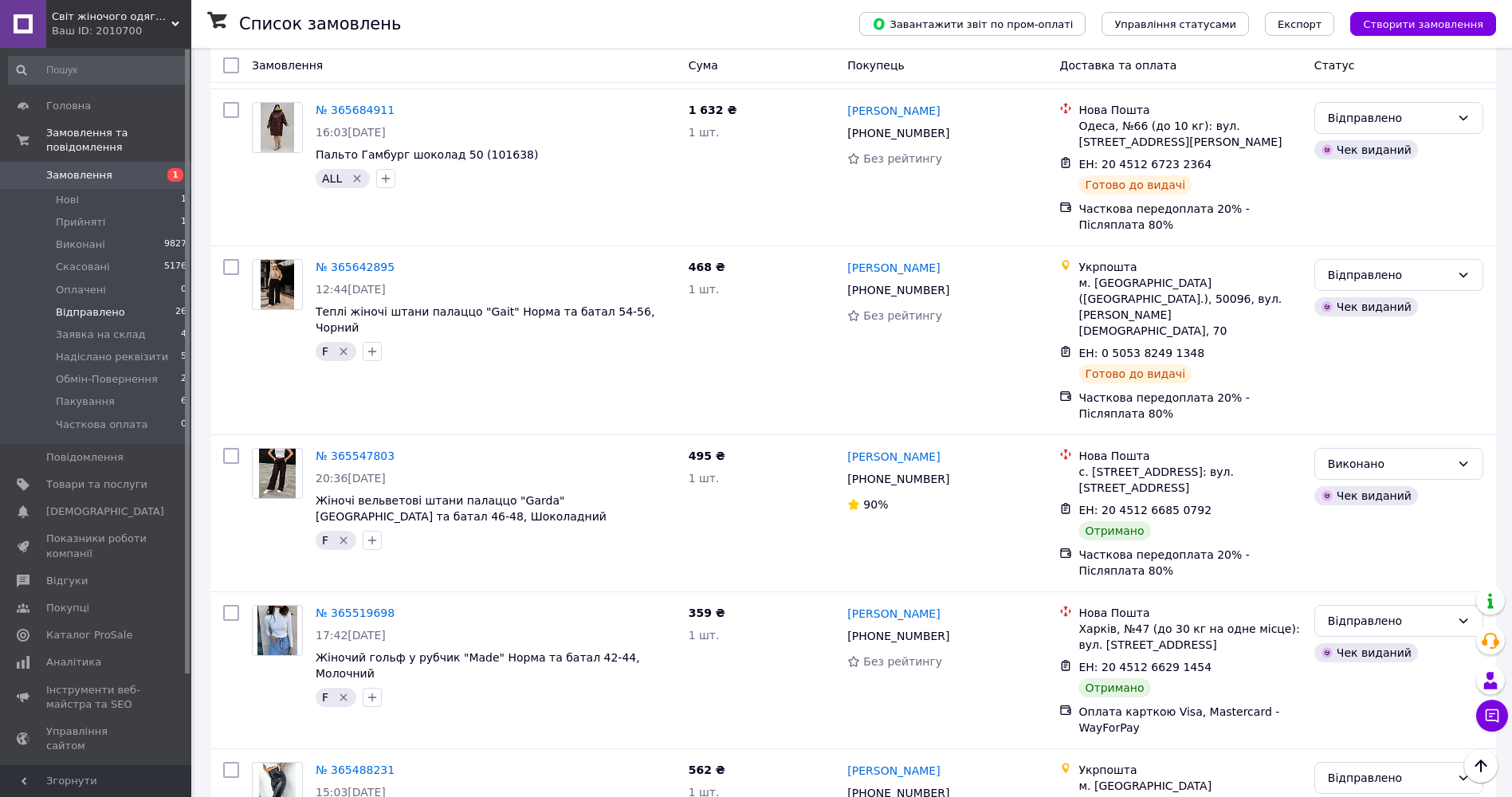
scroll to position [2487, 0]
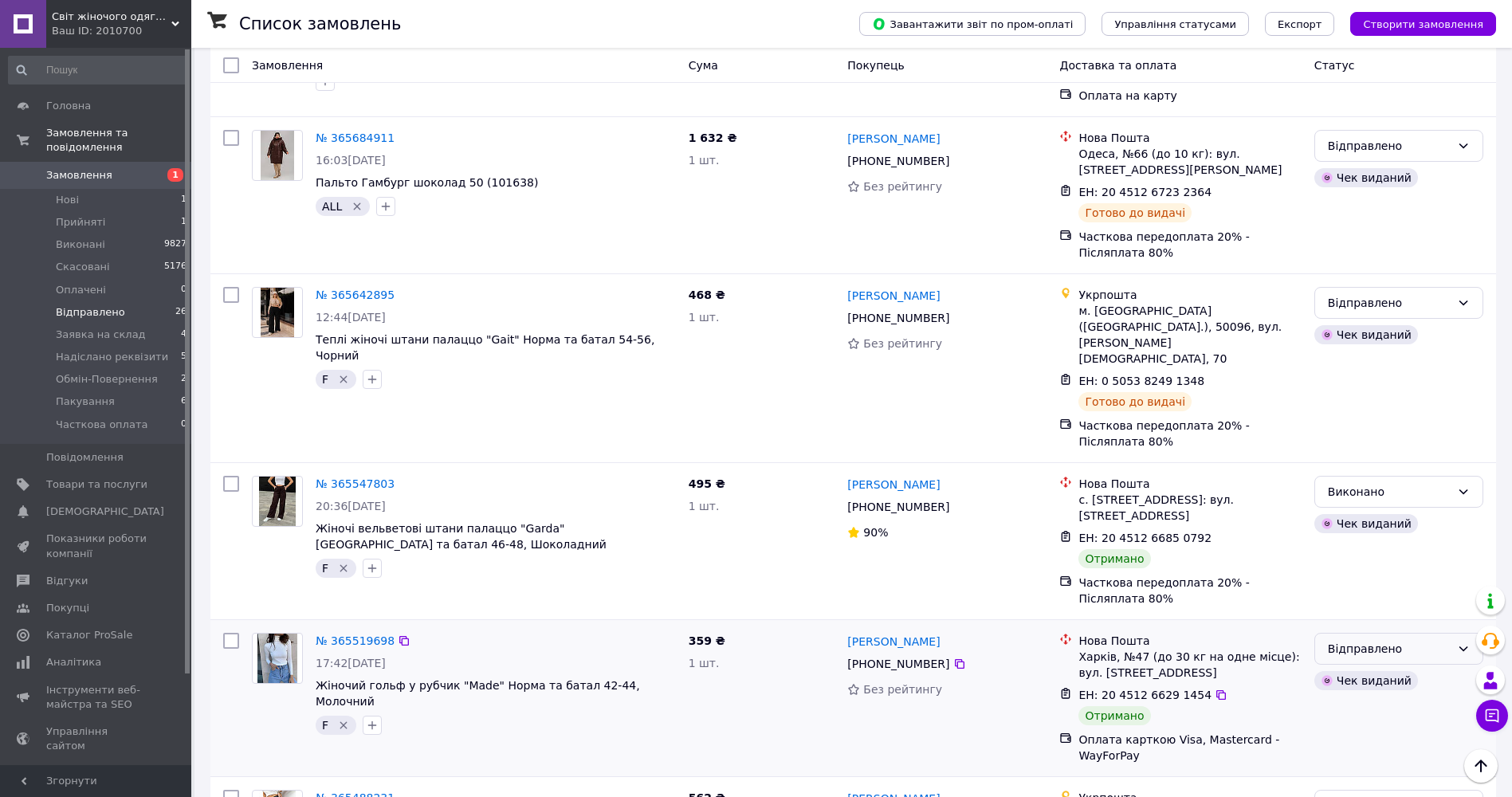
click at [1455, 632] on div "Відправлено" at bounding box center [1399, 648] width 169 height 32
click at [1387, 489] on li "Виконано" at bounding box center [1399, 489] width 167 height 29
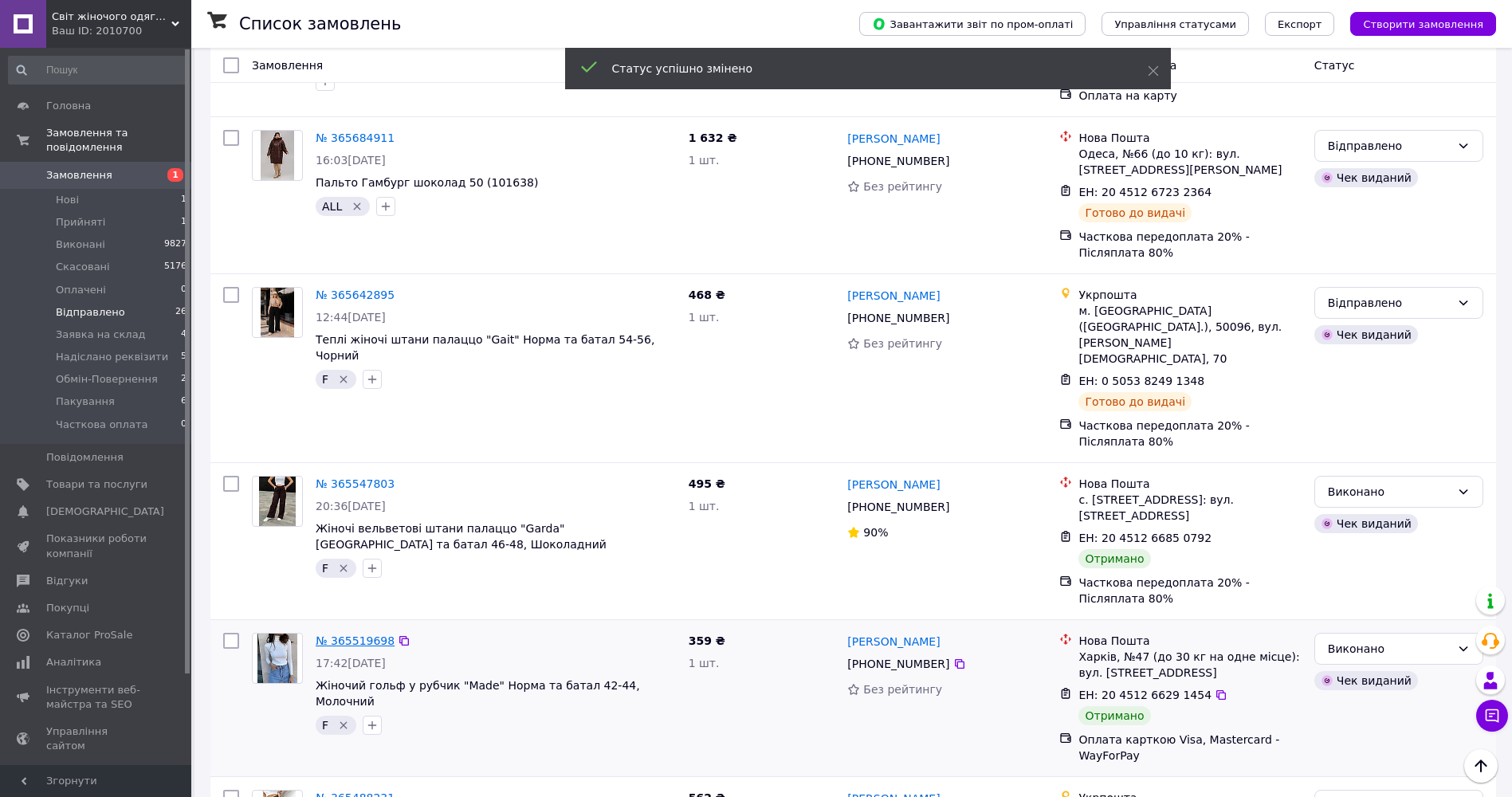
click at [356, 634] on link "№ 365519698" at bounding box center [355, 640] width 79 height 13
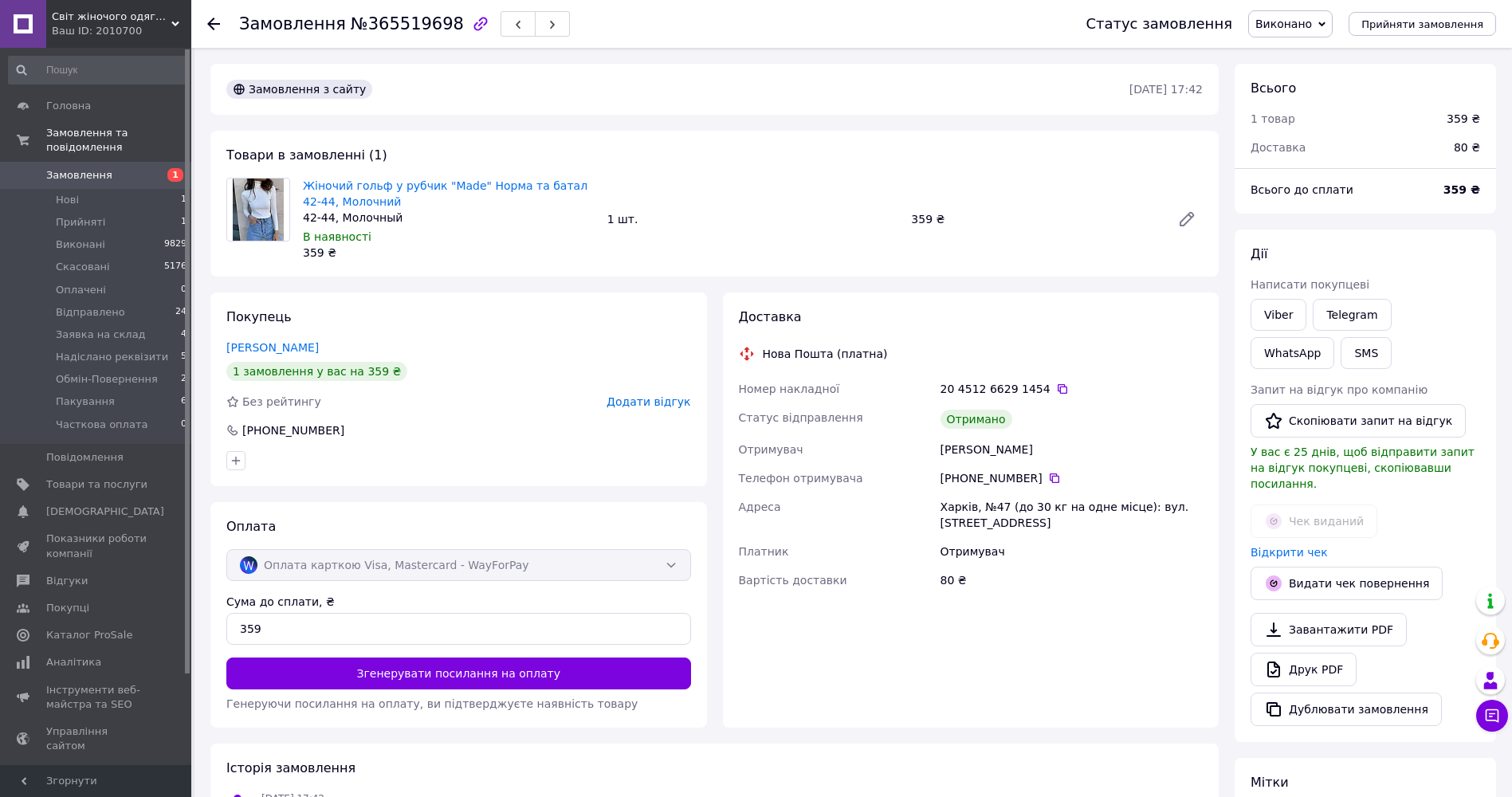
click at [679, 404] on span "Додати відгук" at bounding box center [648, 401] width 84 height 13
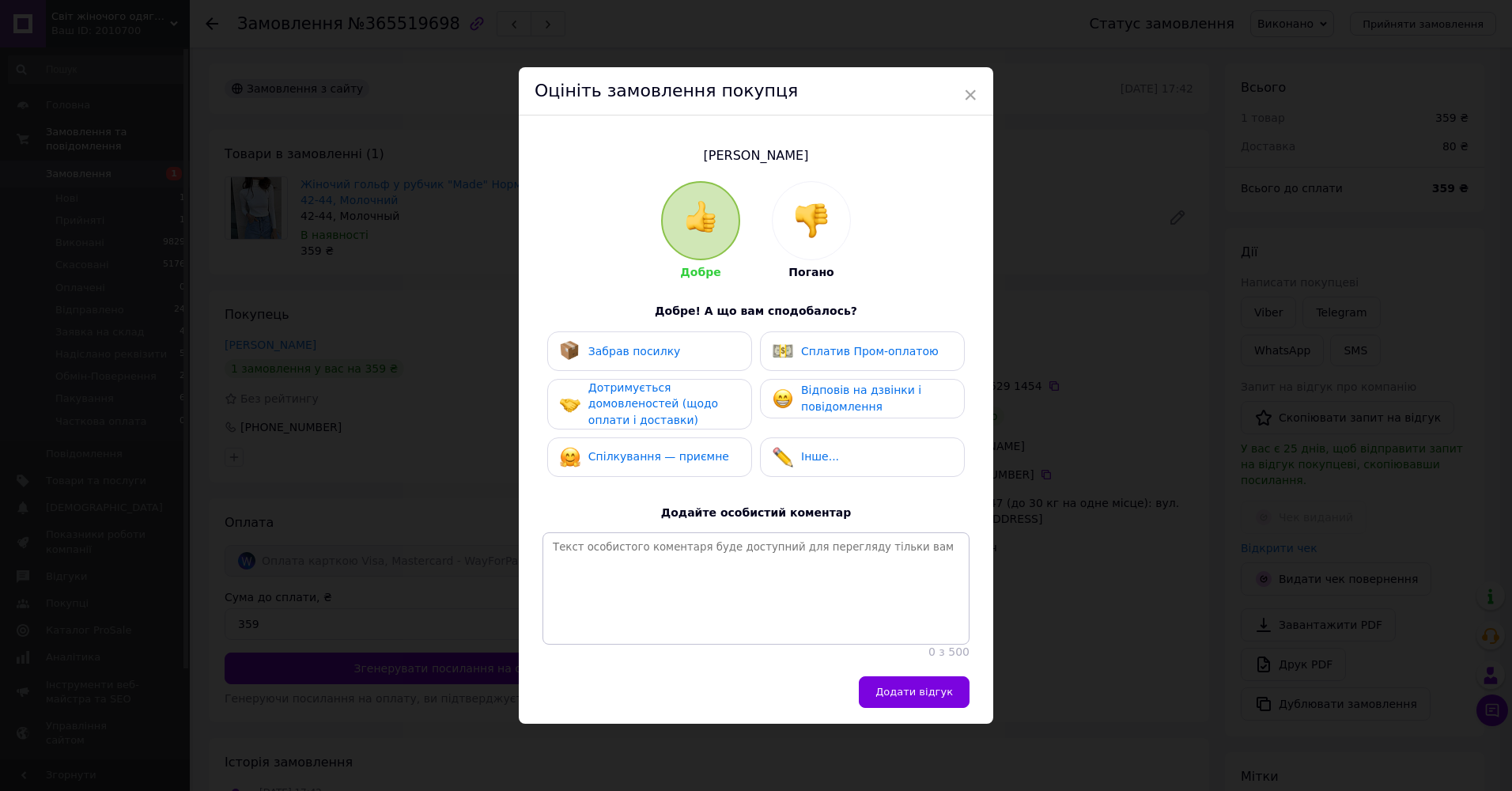
click at [652, 347] on span "Забрав посилку" at bounding box center [634, 350] width 92 height 13
drag, startPoint x: 662, startPoint y: 389, endPoint x: 674, endPoint y: 395, distance: 13.4
click at [663, 390] on span "Дотримується домовленостей (щодо оплати і доставки)" at bounding box center [653, 404] width 130 height 45
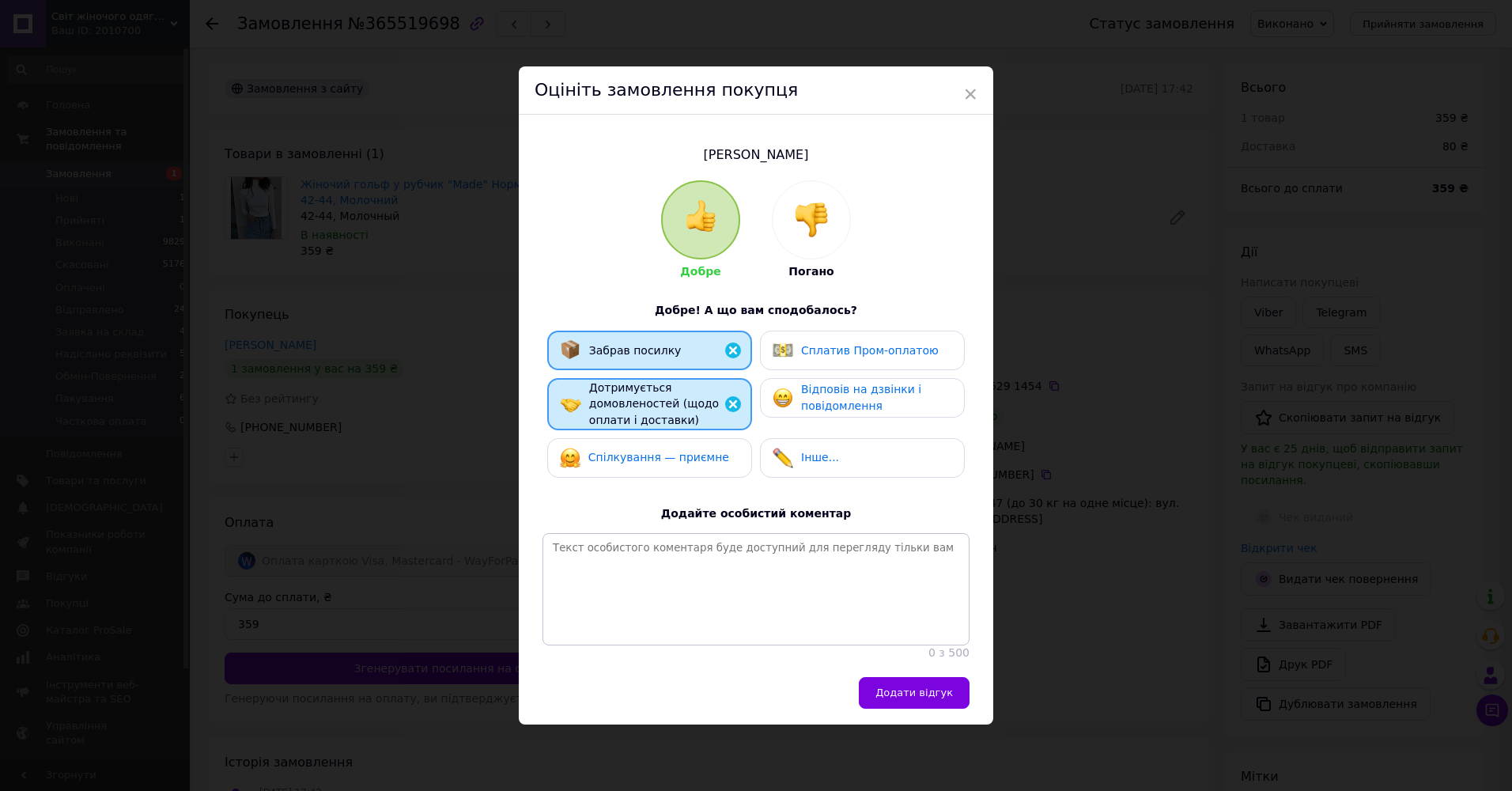
click at [827, 396] on span "Відповів на дзвінки і повідомлення" at bounding box center [860, 397] width 120 height 29
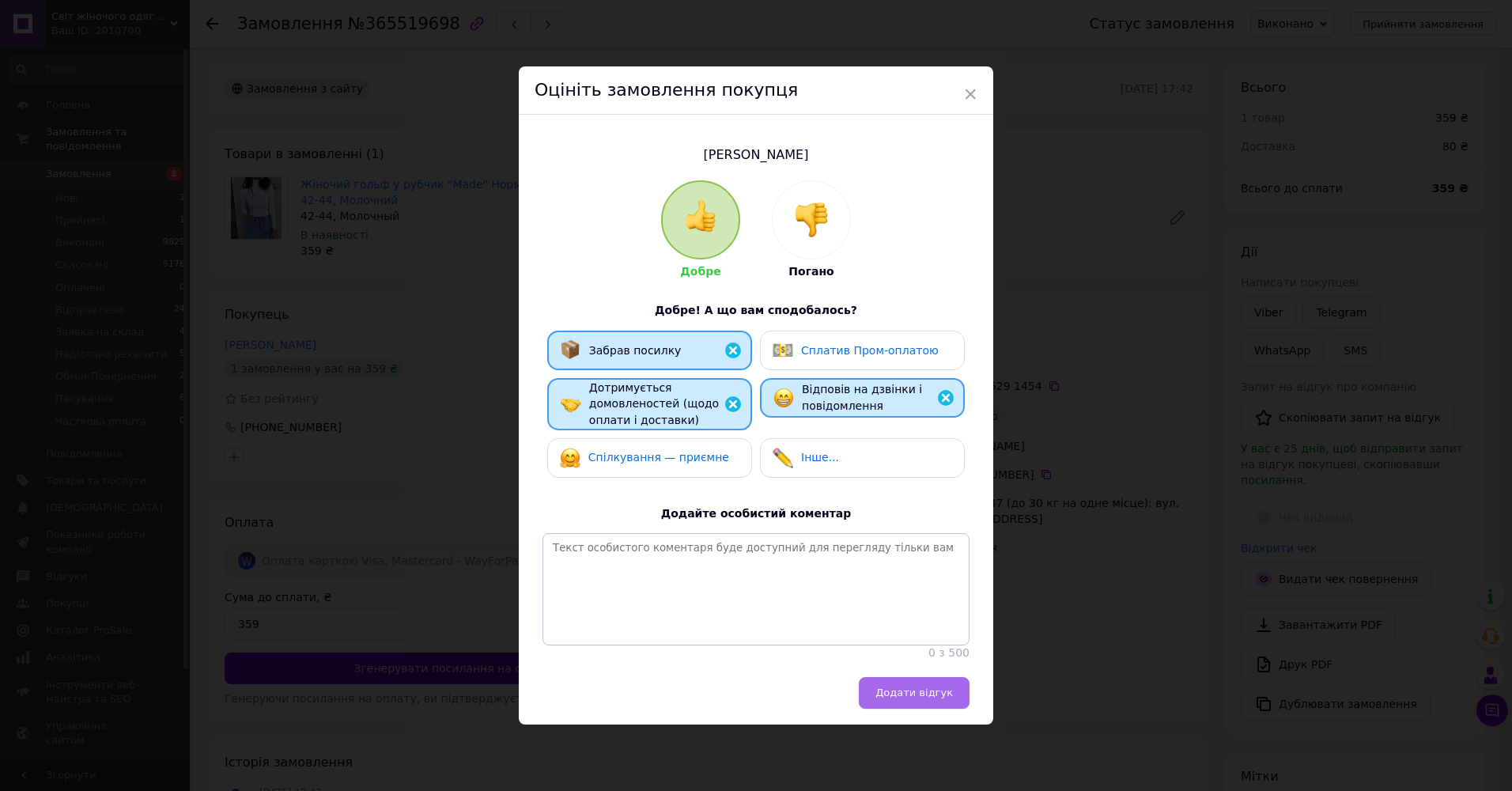
click at [911, 698] on span "Додати відгук" at bounding box center [914, 692] width 77 height 12
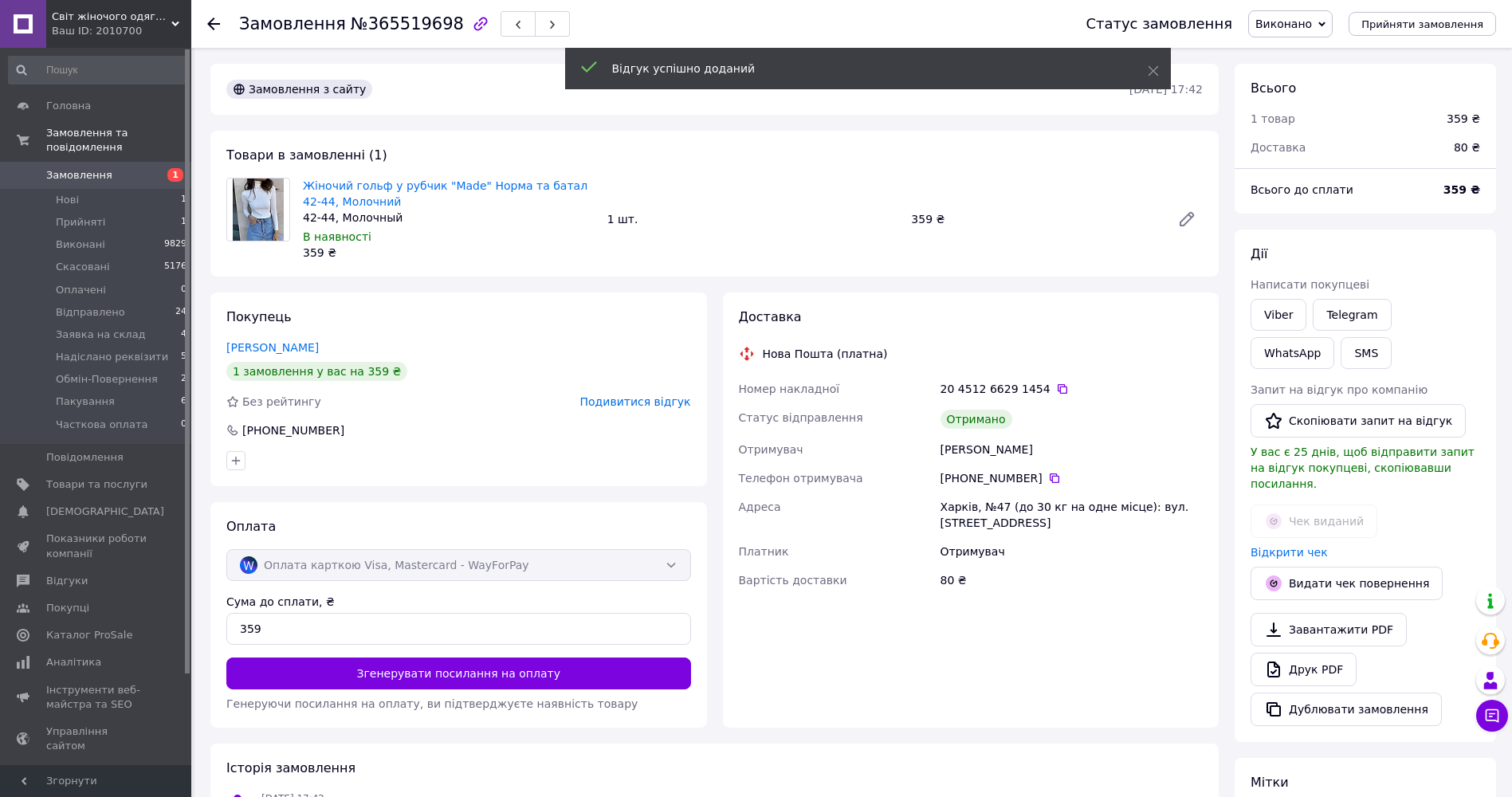
click at [209, 24] on use at bounding box center [213, 24] width 13 height 13
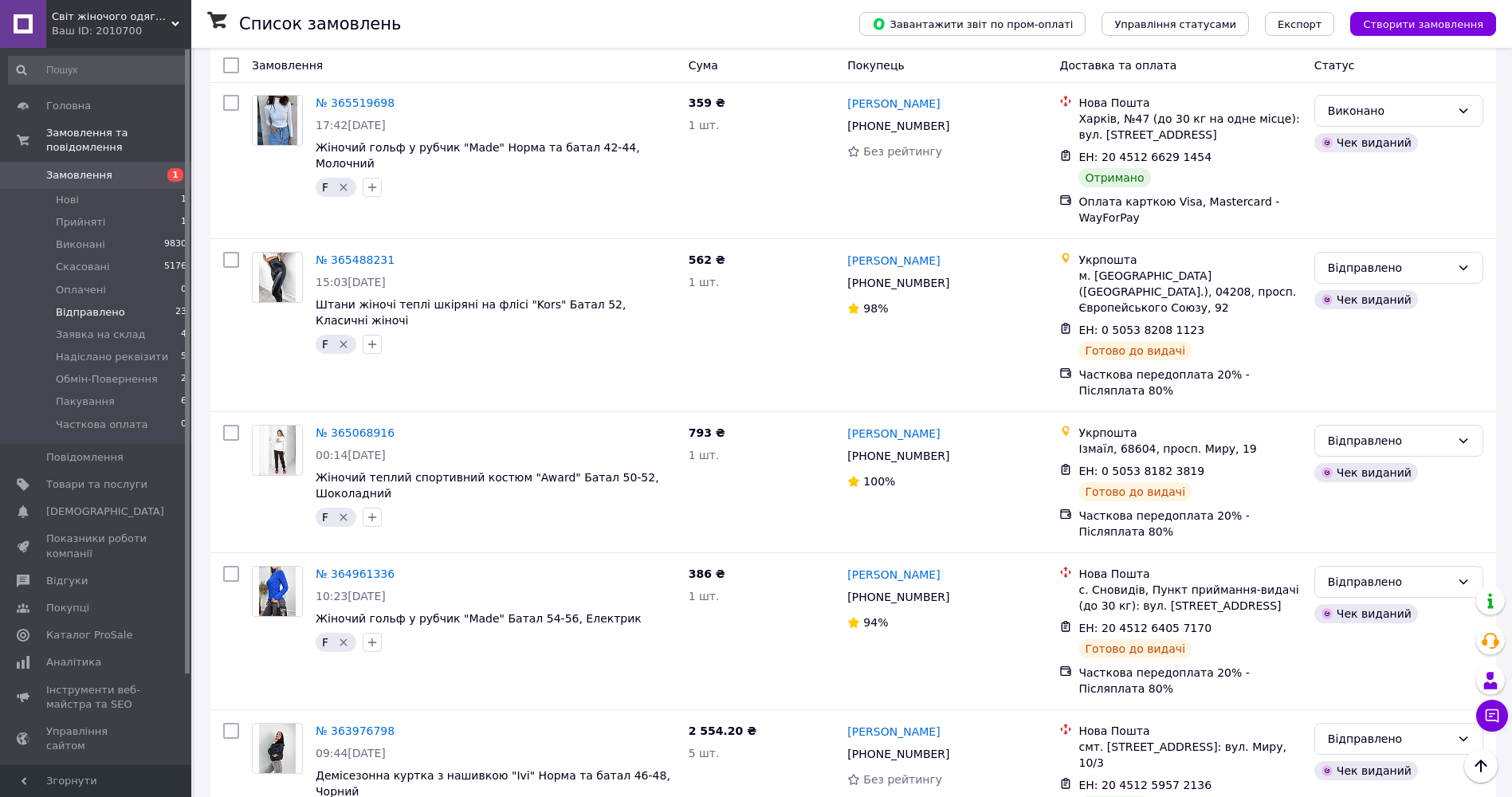
scroll to position [2888, 0]
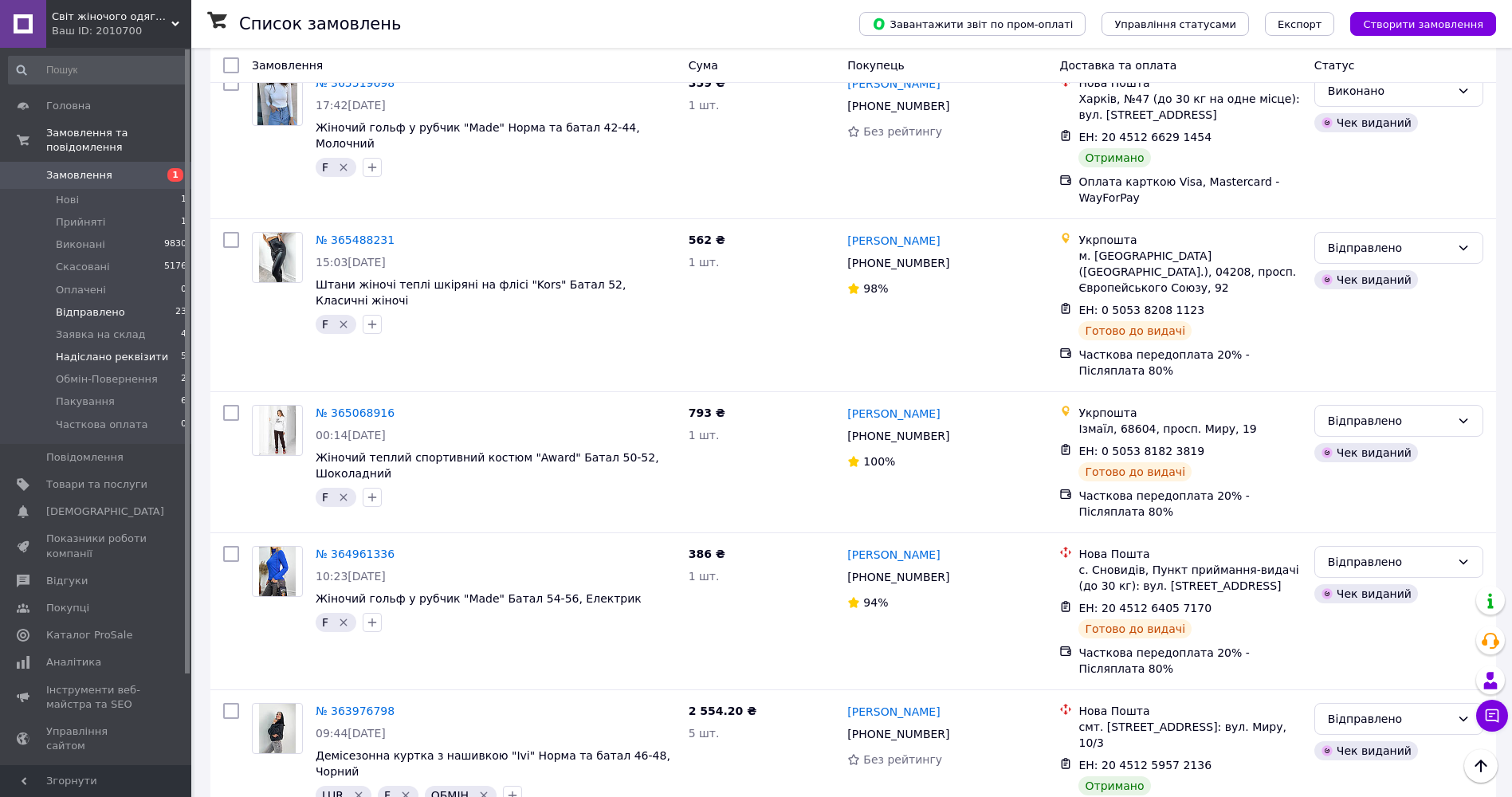
click at [102, 350] on span "Надіслано реквізити" at bounding box center [111, 356] width 112 height 14
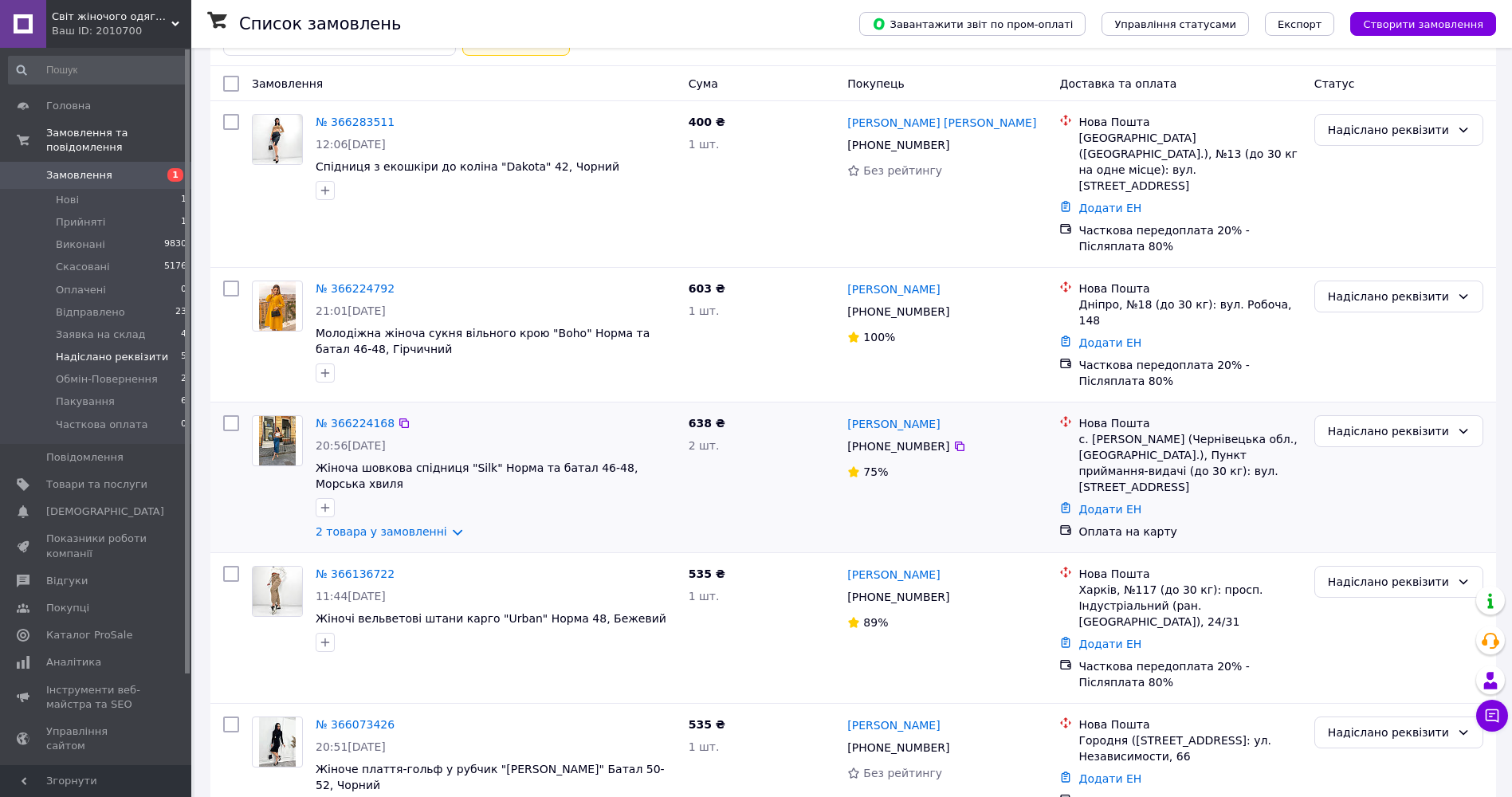
scroll to position [105, 0]
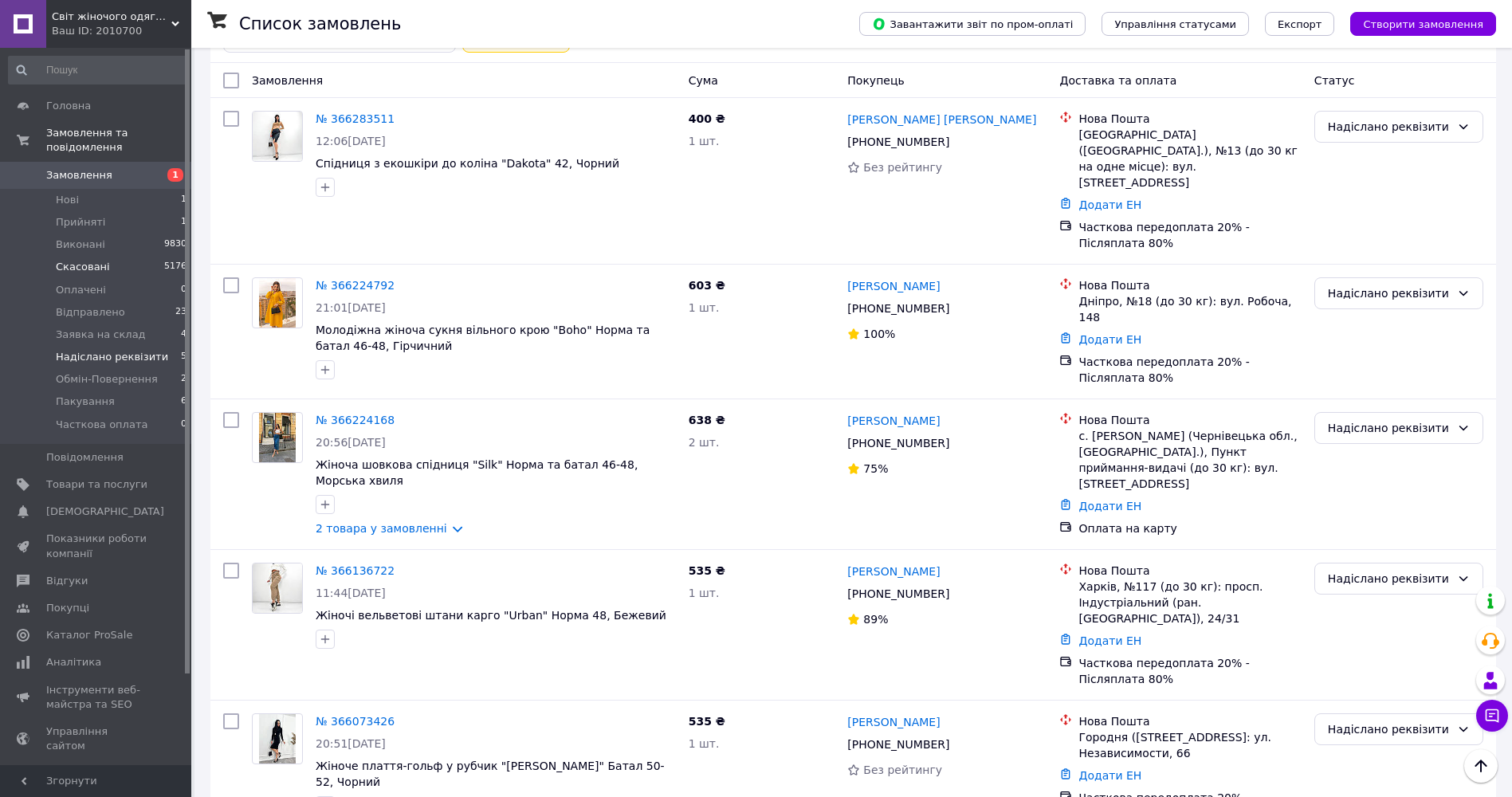
click at [71, 260] on span "Скасовані" at bounding box center [83, 267] width 54 height 14
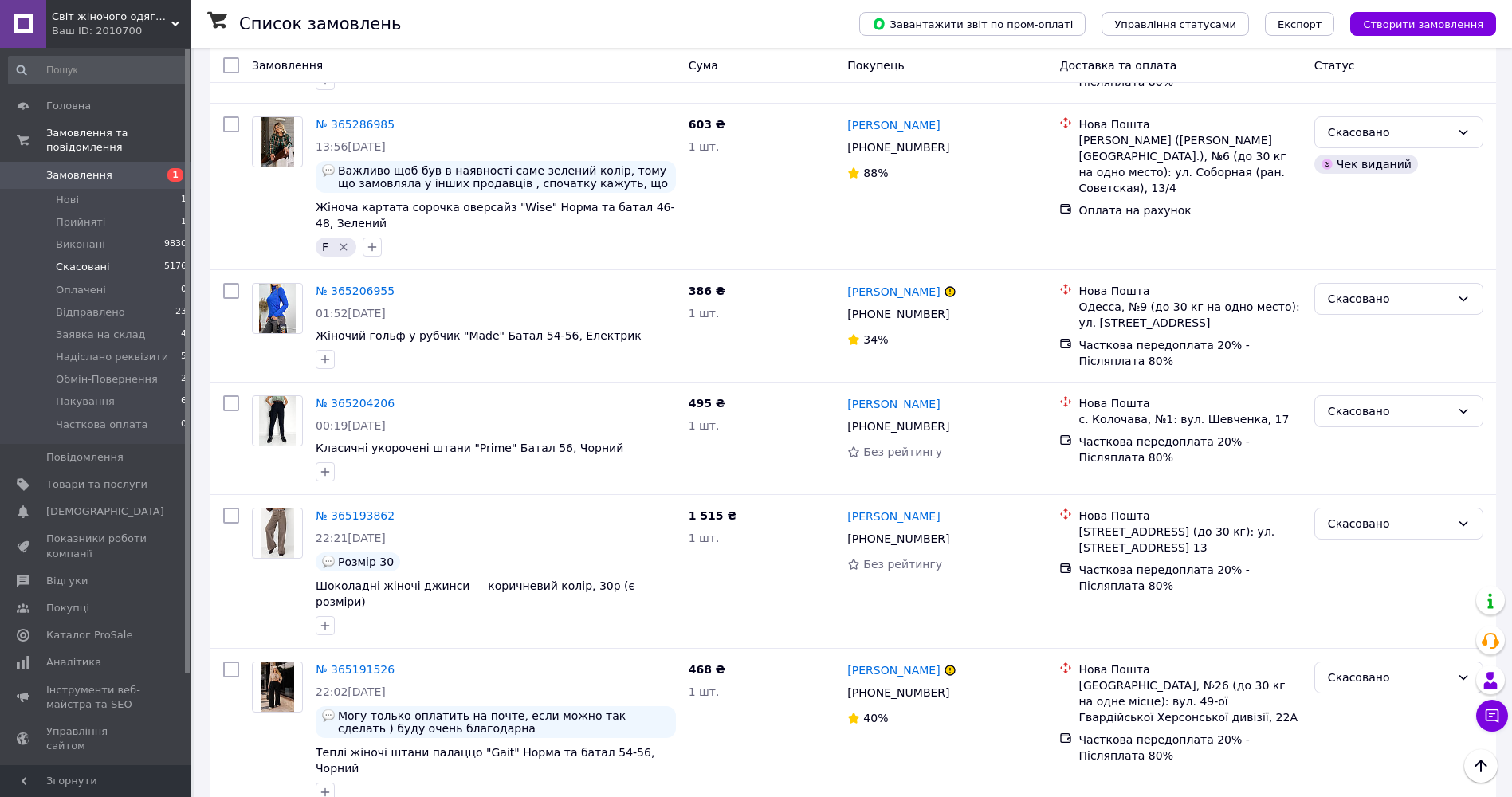
scroll to position [3187, 0]
